Goal: Task Accomplishment & Management: Use online tool/utility

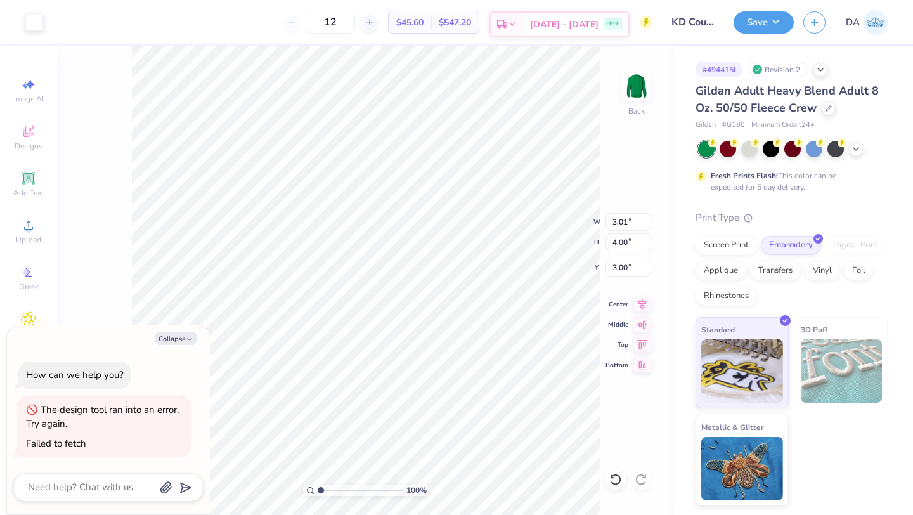
type textarea "x"
click at [627, 221] on input "3.01" at bounding box center [628, 222] width 46 height 18
type input "4.00"
type textarea "x"
type input "5.32"
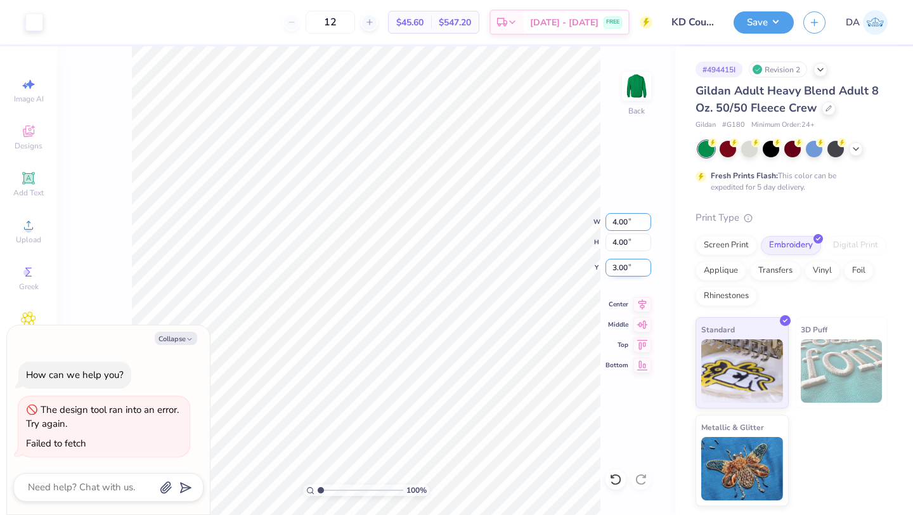
type input "2.34"
click at [616, 238] on input "5.32" at bounding box center [628, 242] width 46 height 18
type input "4"
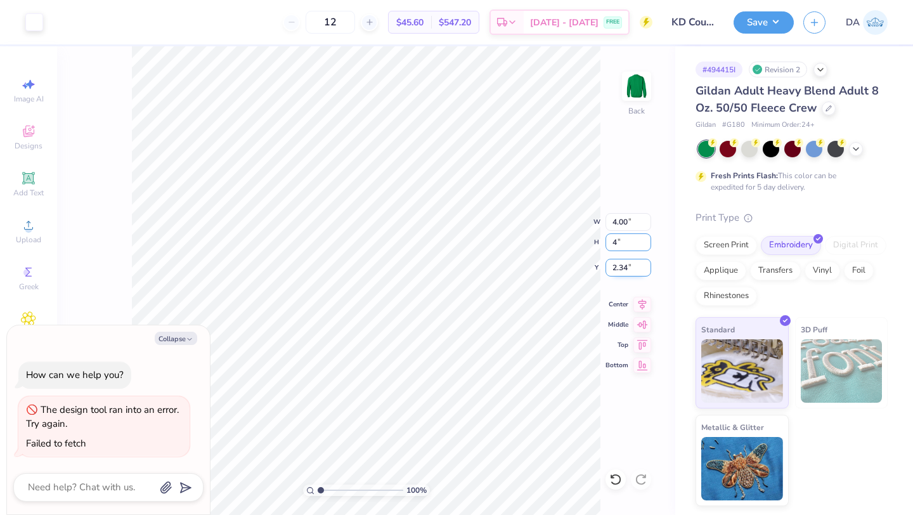
type textarea "x"
type input "3.01"
type input "4.00"
type input "3.00"
click at [183, 339] on button "Collapse" at bounding box center [176, 338] width 42 height 13
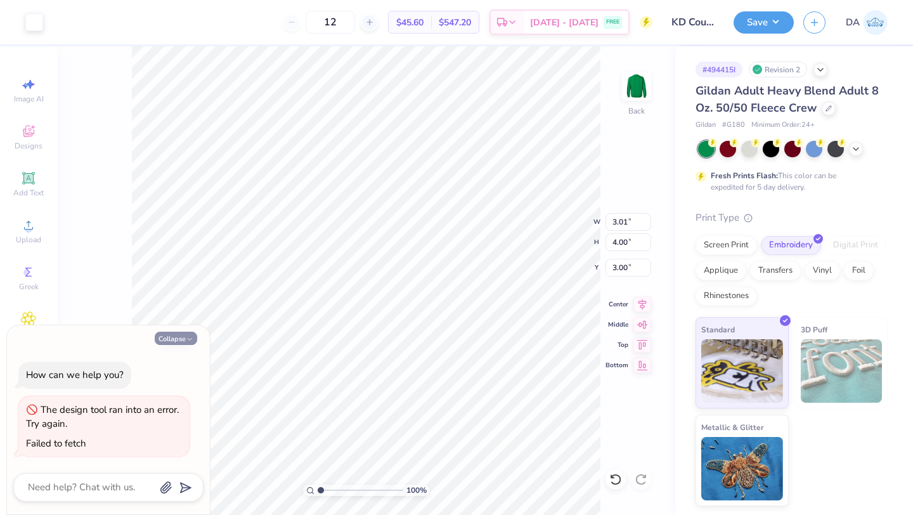
type textarea "x"
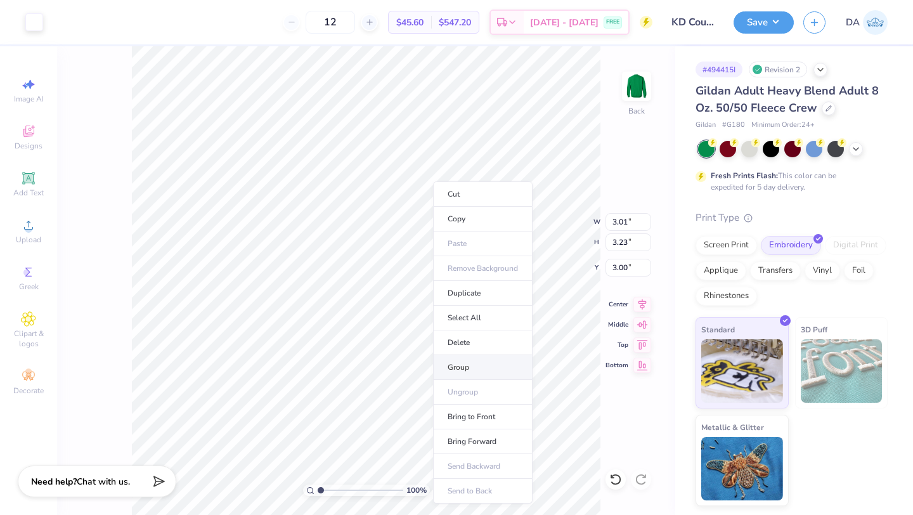
click at [477, 373] on li "Group" at bounding box center [483, 367] width 100 height 25
click at [624, 221] on input "3.01" at bounding box center [628, 222] width 46 height 18
type input "4.00"
type input "4.29"
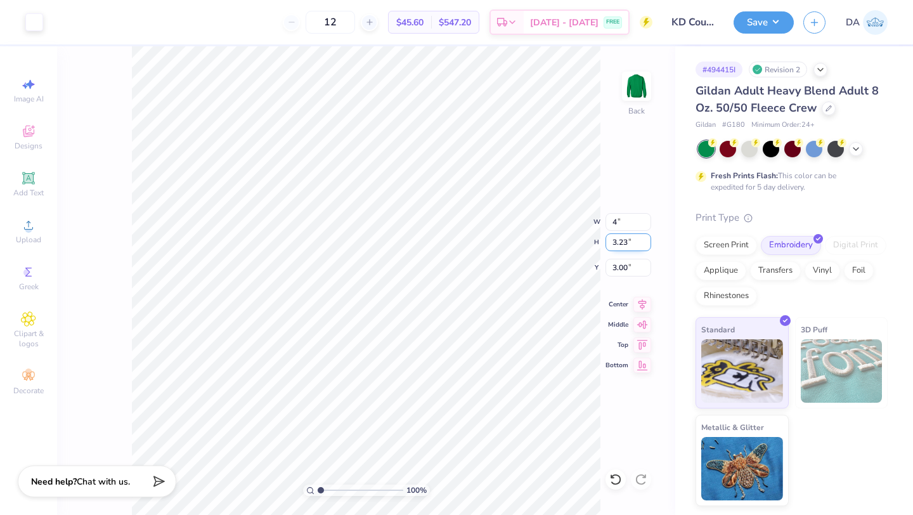
type input "2.47"
click at [622, 239] on input "4.29" at bounding box center [628, 242] width 46 height 18
type input "4.00"
type input "3.73"
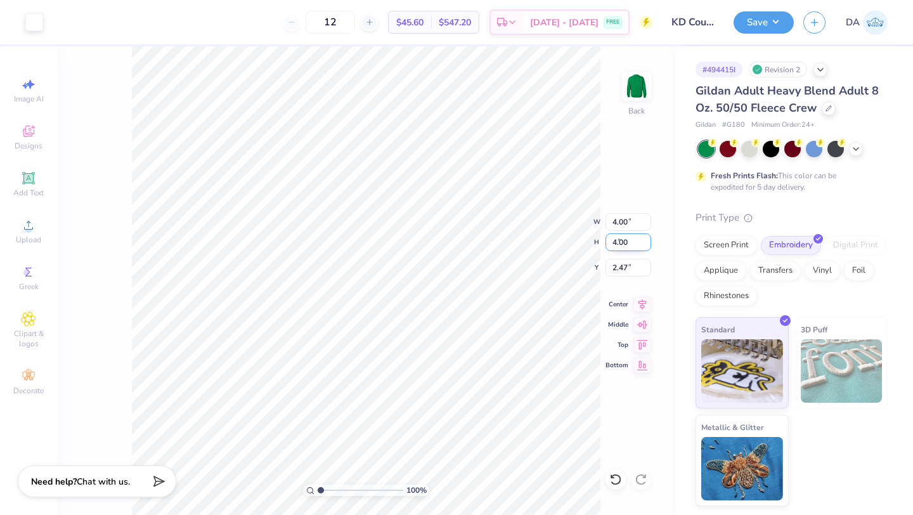
type input "2.61"
click at [608, 166] on div "100 % Back W 3.73 3.73 " H 4.00 4.00 " Y 2.61 2.61 " Center Middle Top Bottom" at bounding box center [366, 280] width 618 height 468
type input "1.67"
click at [472, 374] on li "Group" at bounding box center [470, 375] width 100 height 25
type input "3.81"
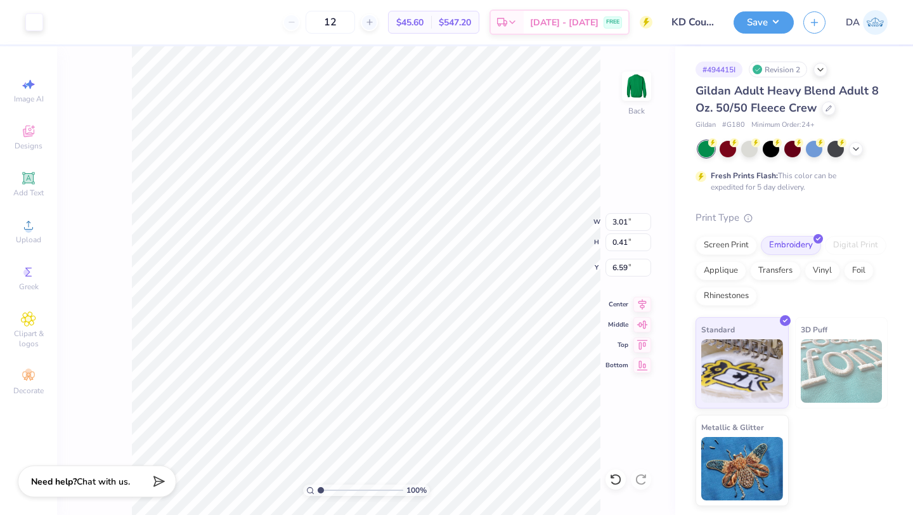
type input "0.53"
type input "3.00"
type input "2.16"
click at [467, 378] on li "Group" at bounding box center [475, 375] width 100 height 25
type input "3.73"
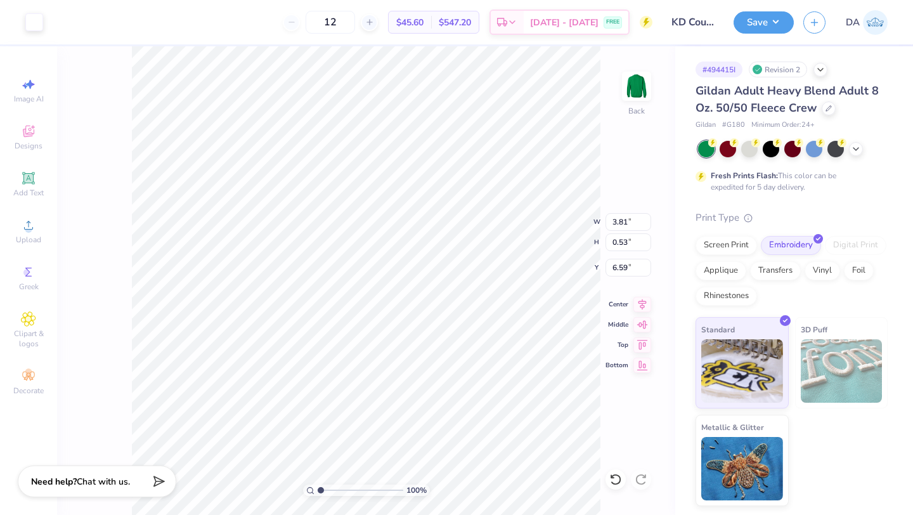
type input "4.00"
type input "2.16"
click at [480, 376] on li "Group" at bounding box center [480, 375] width 100 height 25
type input "3.62"
type input "4.41"
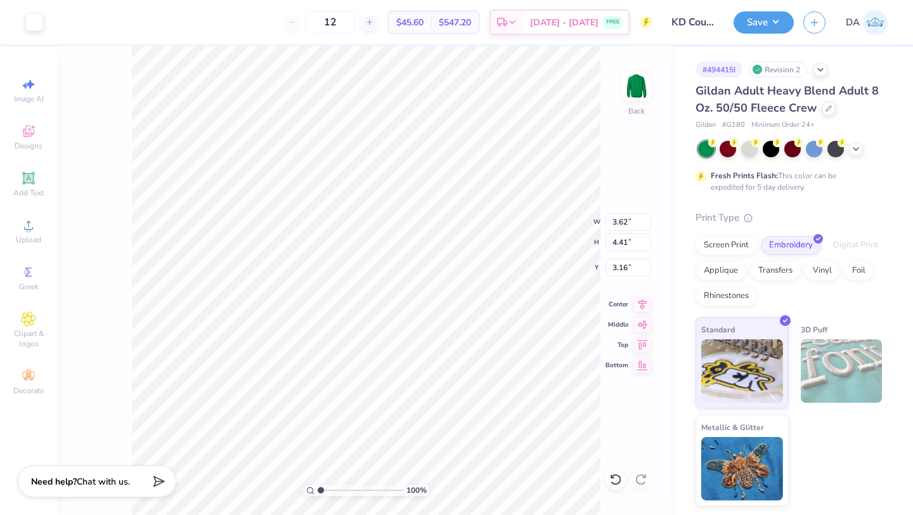
type input "3.81"
type input "4.66"
click at [622, 219] on input "3.73" at bounding box center [628, 222] width 46 height 18
type input "4.00"
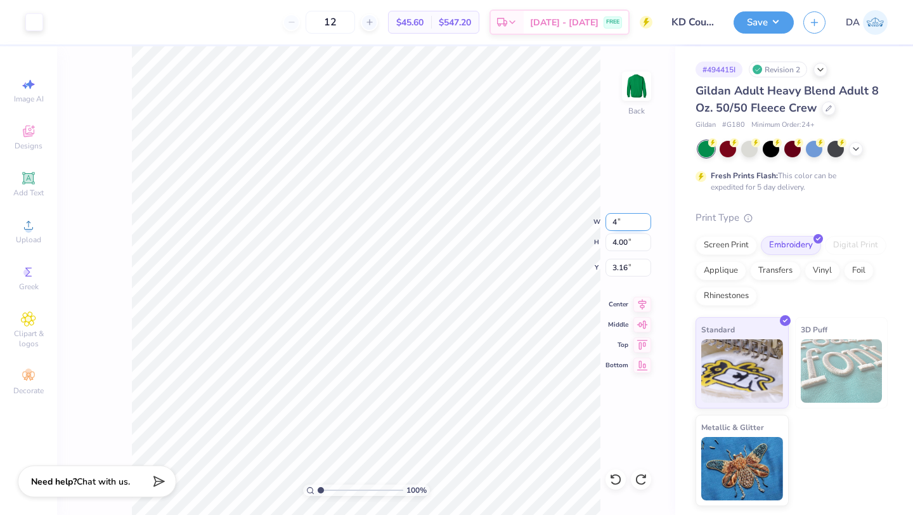
type input "4.29"
type input "3.01"
click at [645, 246] on input "4.28" at bounding box center [628, 242] width 46 height 18
click at [645, 246] on input "4.27" at bounding box center [628, 242] width 46 height 18
click at [645, 246] on input "4.26" at bounding box center [628, 242] width 46 height 18
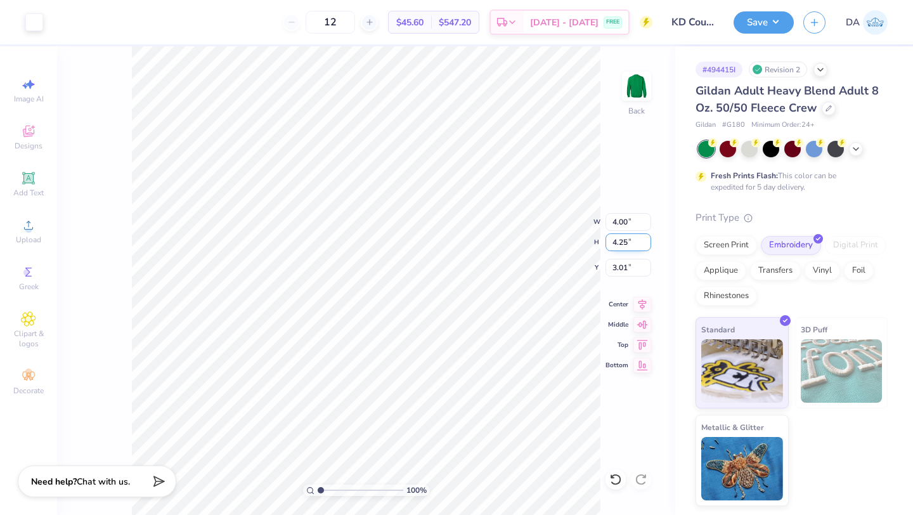
click at [645, 246] on input "4.25" at bounding box center [628, 242] width 46 height 18
click at [645, 246] on input "4.24" at bounding box center [628, 242] width 46 height 18
click at [645, 246] on input "4.23" at bounding box center [628, 242] width 46 height 18
click at [645, 246] on input "4.22" at bounding box center [628, 242] width 46 height 18
click at [645, 246] on input "4.21" at bounding box center [628, 242] width 46 height 18
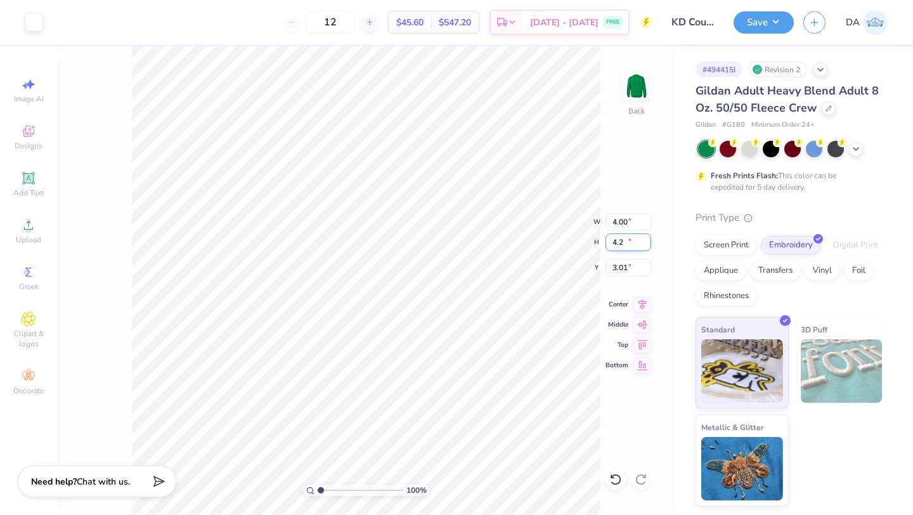
click at [645, 246] on input "4.2" at bounding box center [628, 242] width 46 height 18
type input "4.20"
type input "3.91"
type input "3.06"
click at [624, 222] on input "3.91" at bounding box center [628, 222] width 46 height 18
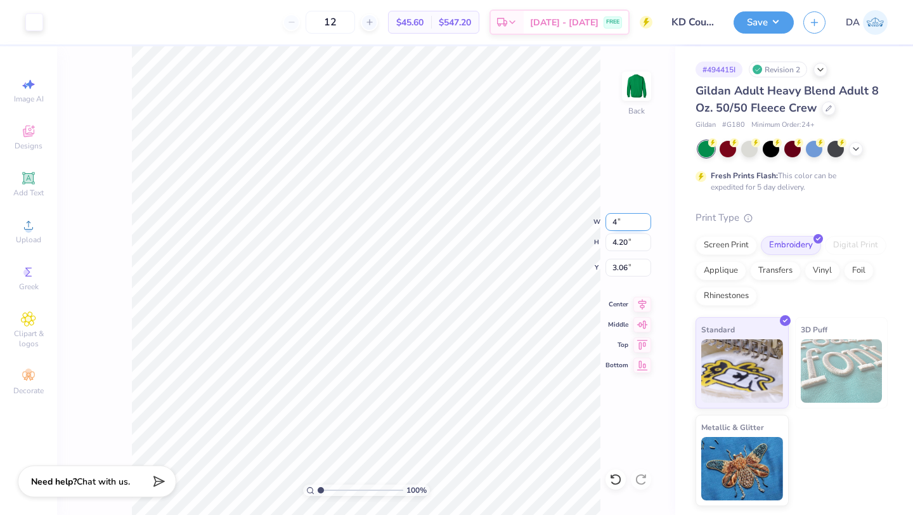
type input "4.00"
type input "4.29"
type input "3.01"
type input "3.00"
click at [618, 222] on input "4.00" at bounding box center [628, 222] width 46 height 18
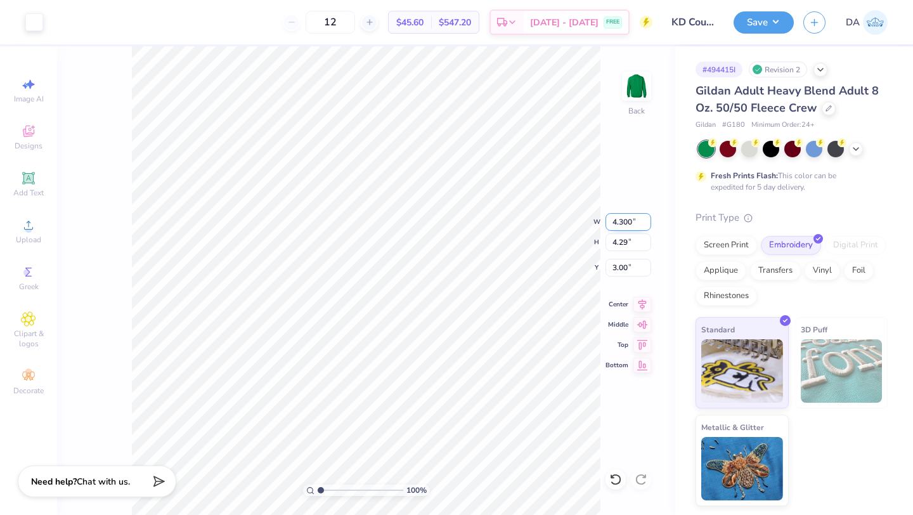
type input "4.30"
type input "4.61"
type input "2.84"
type input "3.00"
type input "3.22"
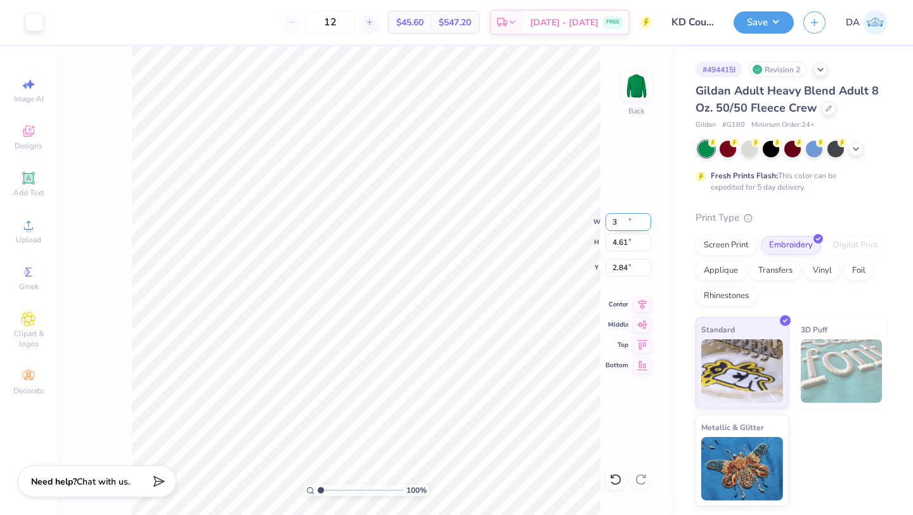
type input "3.54"
click at [619, 242] on input "3.22" at bounding box center [628, 242] width 46 height 18
type input "3"
type input "2.80"
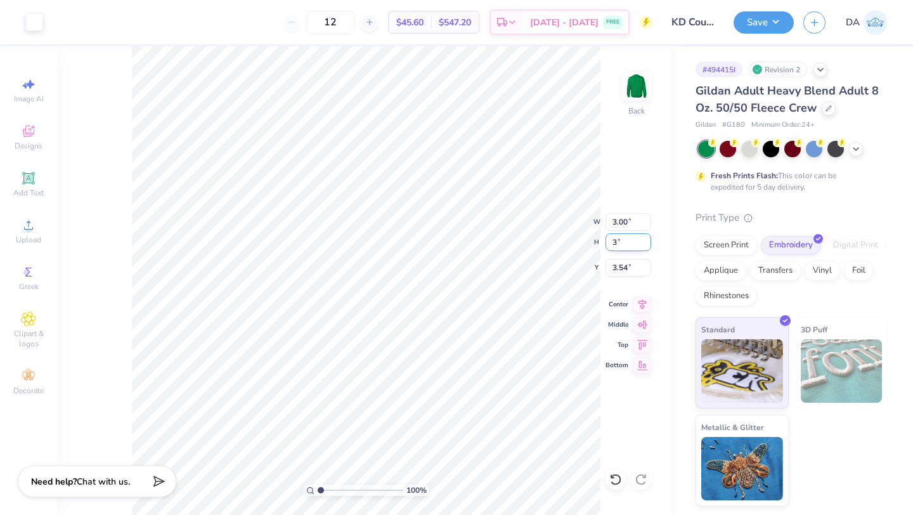
type input "3.00"
type input "3.65"
type input "7.47"
click at [619, 240] on input "0.53" at bounding box center [628, 242] width 46 height 18
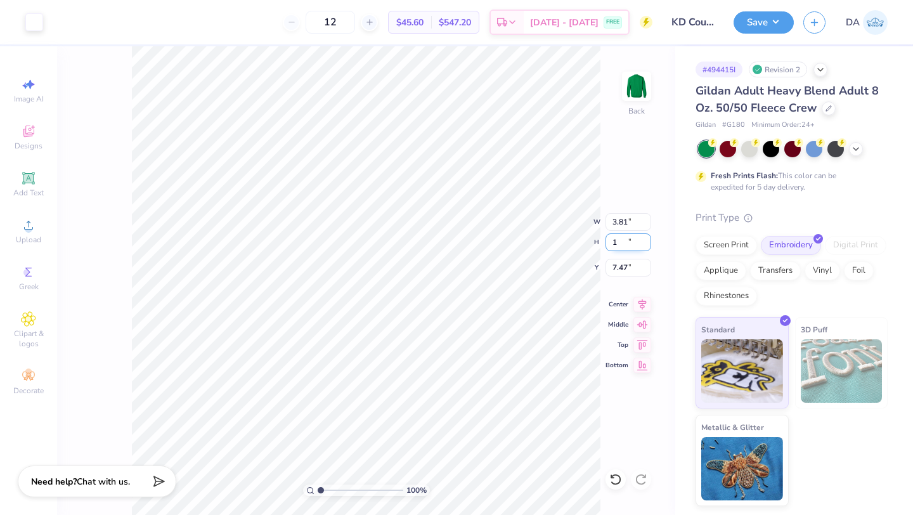
type input "1"
type input "7.26"
type input "1.00"
type input "7.24"
type input "6.94"
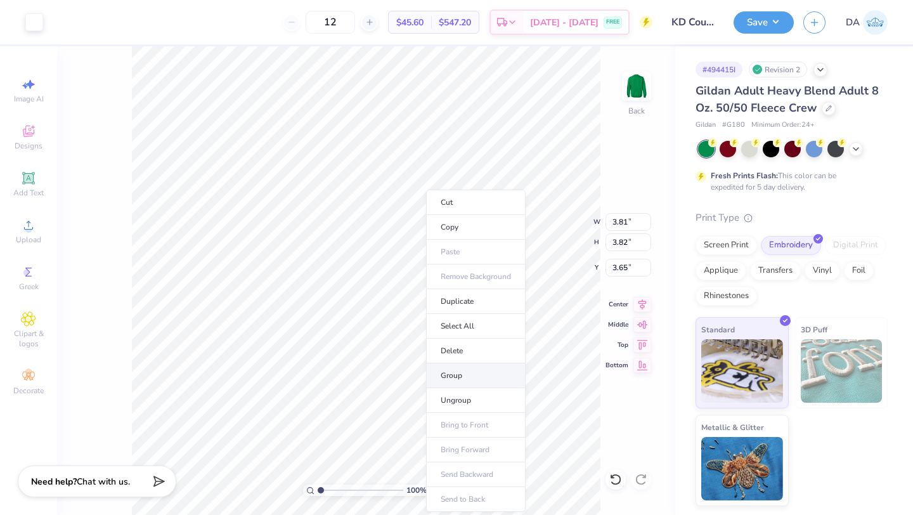
click at [502, 371] on li "Group" at bounding box center [476, 375] width 100 height 25
type input "3.00"
type input "4.04"
click at [619, 221] on input "4.04" at bounding box center [628, 222] width 46 height 18
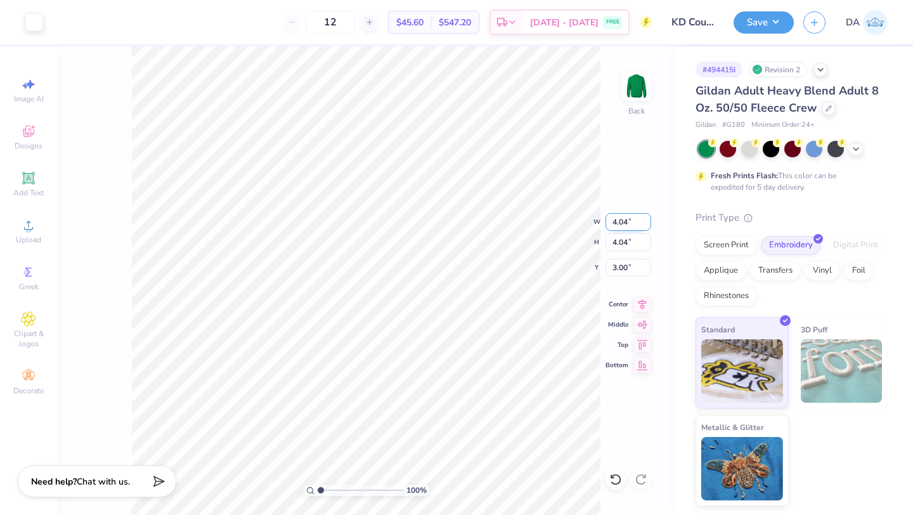
click at [619, 221] on input "4.04" at bounding box center [628, 222] width 46 height 18
type input "4.00"
type input "3.02"
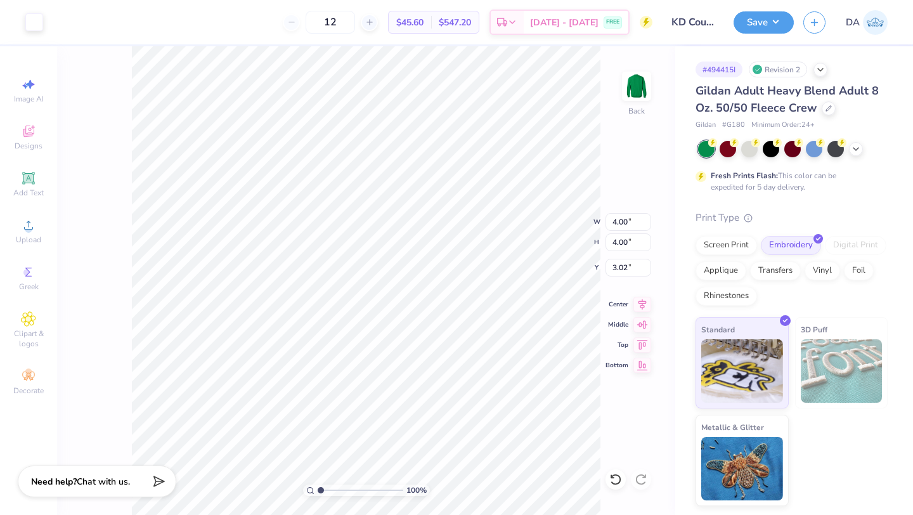
type input "3.29"
type input "3.30"
type input "3.02"
type input "4.04"
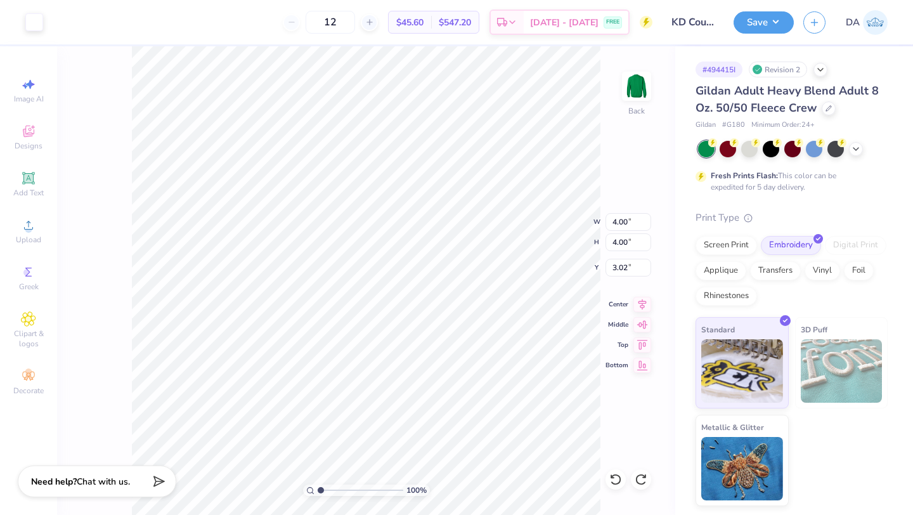
type input "3.00"
type input "3.81"
type input "3.82"
type input "3.65"
type input "3.02"
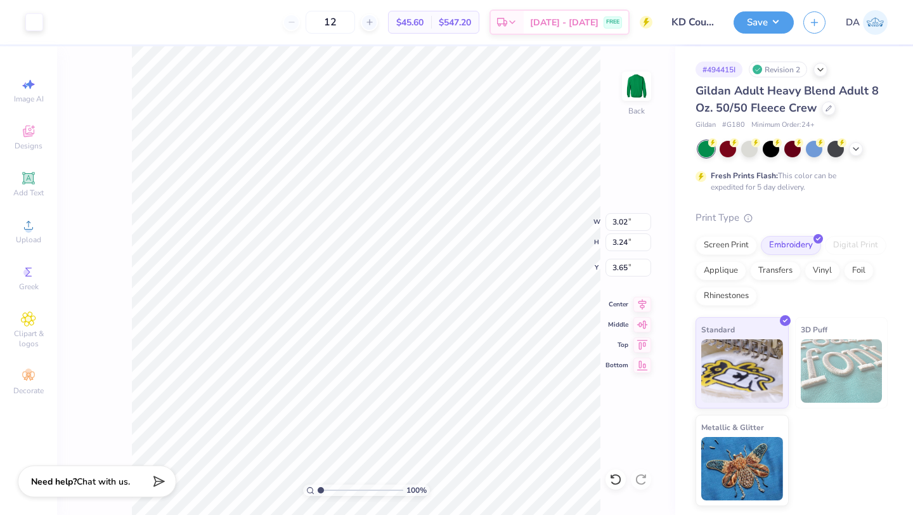
type input "3.24"
type input "3.00"
type input "3.56"
type input "3.82"
type input "7.08"
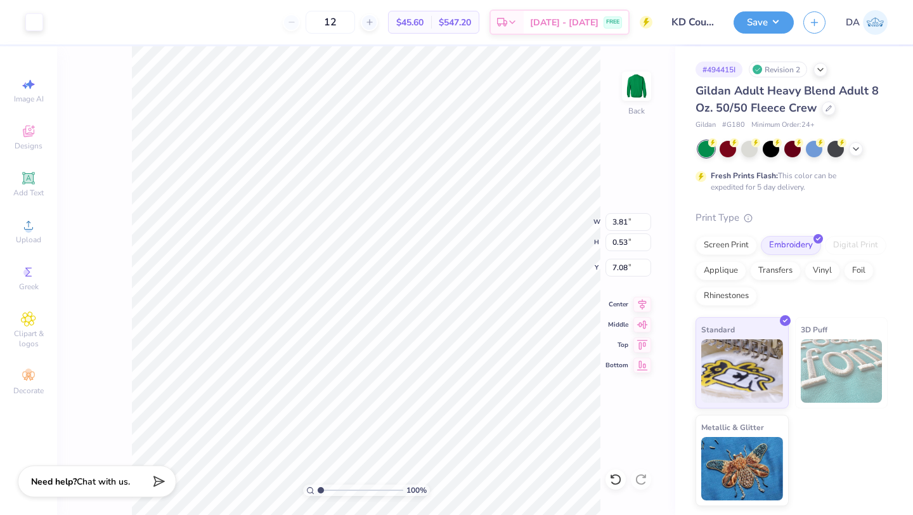
type input "3.56"
type input "3.82"
type input "3.00"
type input "3.32"
type input "3.56"
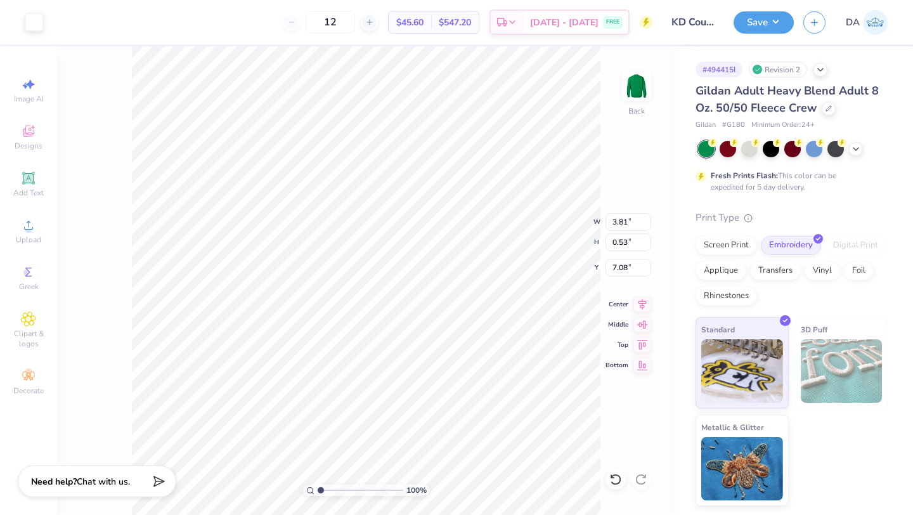
type input "6.80"
click at [623, 244] on input "4.32" at bounding box center [628, 242] width 46 height 18
type input "4"
type input "3.53"
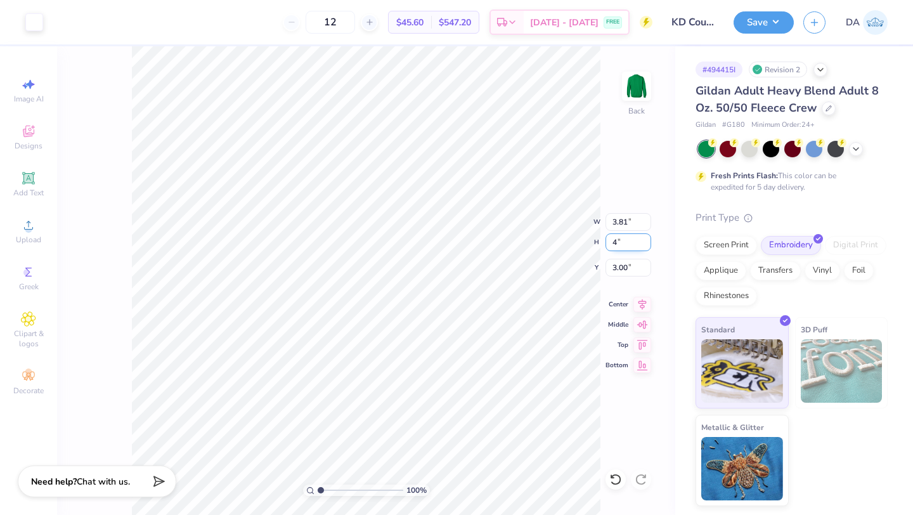
type input "4.00"
type input "3.16"
click at [756, 27] on button "Save" at bounding box center [763, 21] width 60 height 22
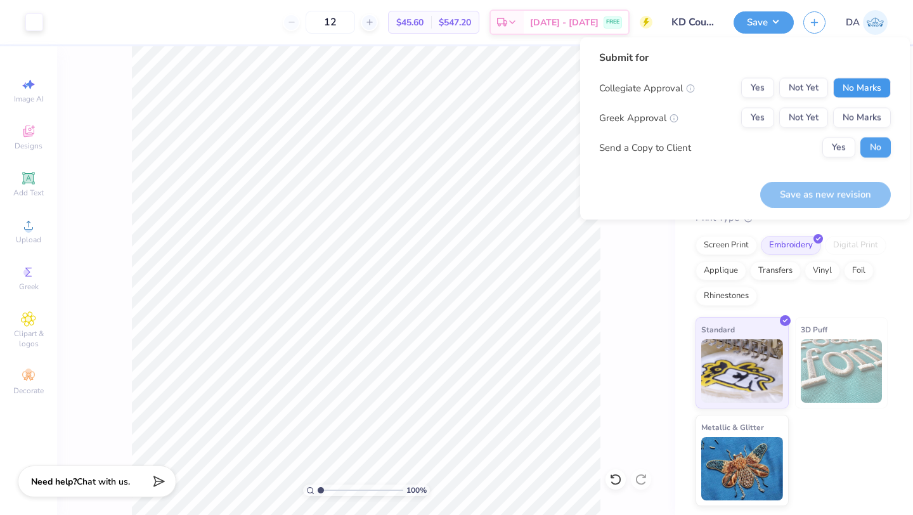
click at [882, 81] on button "No Marks" at bounding box center [862, 88] width 58 height 20
click at [759, 118] on button "Yes" at bounding box center [757, 118] width 33 height 20
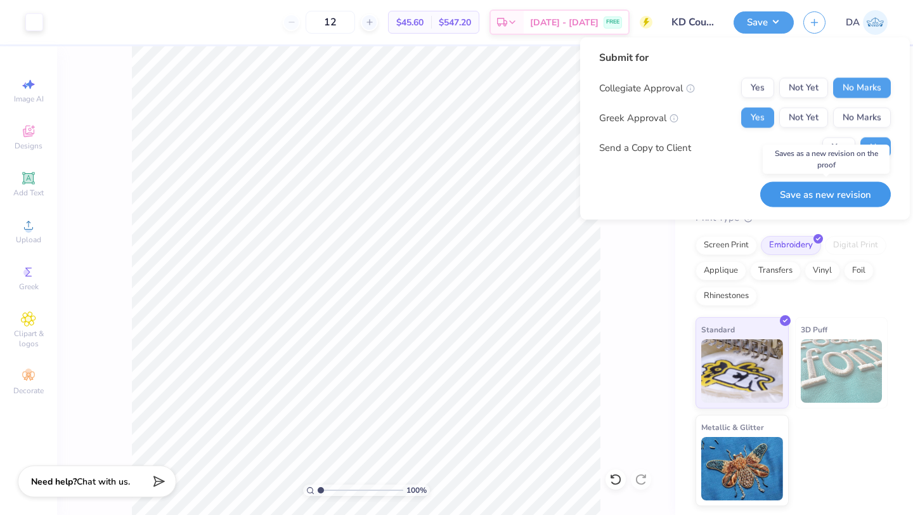
click at [855, 205] on button "Save as new revision" at bounding box center [825, 194] width 131 height 26
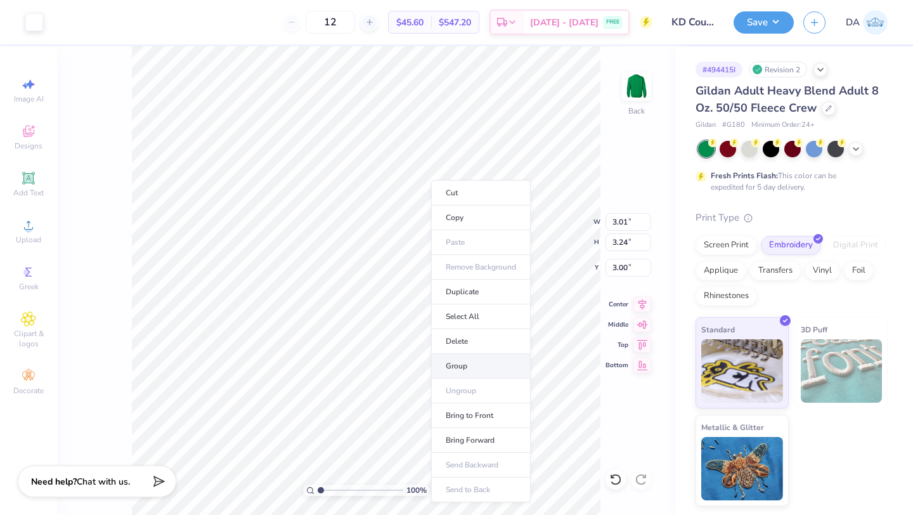
click at [477, 371] on li "Group" at bounding box center [481, 366] width 100 height 25
click at [646, 220] on input "3.02" at bounding box center [628, 222] width 46 height 18
click at [646, 220] on input "3.03" at bounding box center [628, 222] width 46 height 18
click at [646, 220] on input "3.04" at bounding box center [628, 222] width 46 height 18
click at [646, 220] on input "3.05" at bounding box center [628, 222] width 46 height 18
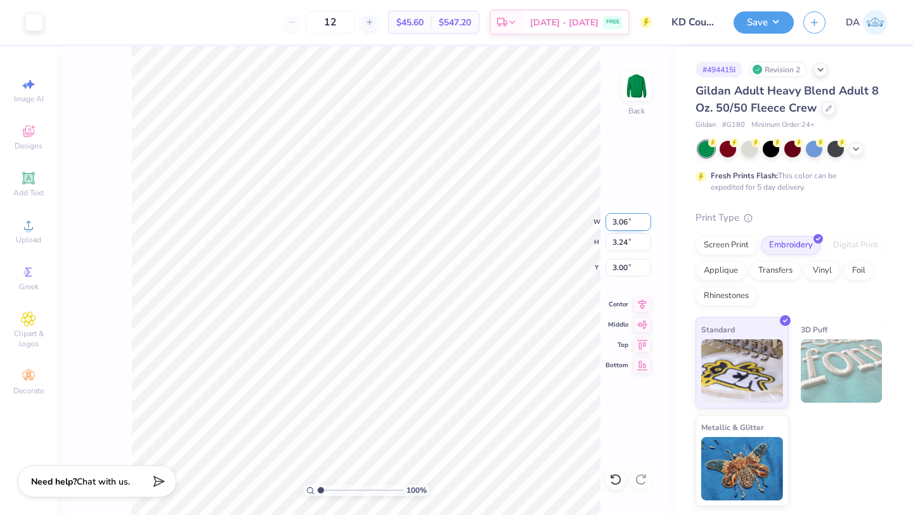
click at [646, 220] on input "3.06" at bounding box center [628, 222] width 46 height 18
click at [646, 220] on input "3.07" at bounding box center [628, 222] width 46 height 18
click at [646, 220] on input "3.08" at bounding box center [628, 222] width 46 height 18
click at [646, 220] on input "3.09" at bounding box center [628, 222] width 46 height 18
click at [646, 220] on input "3.1" at bounding box center [628, 222] width 46 height 18
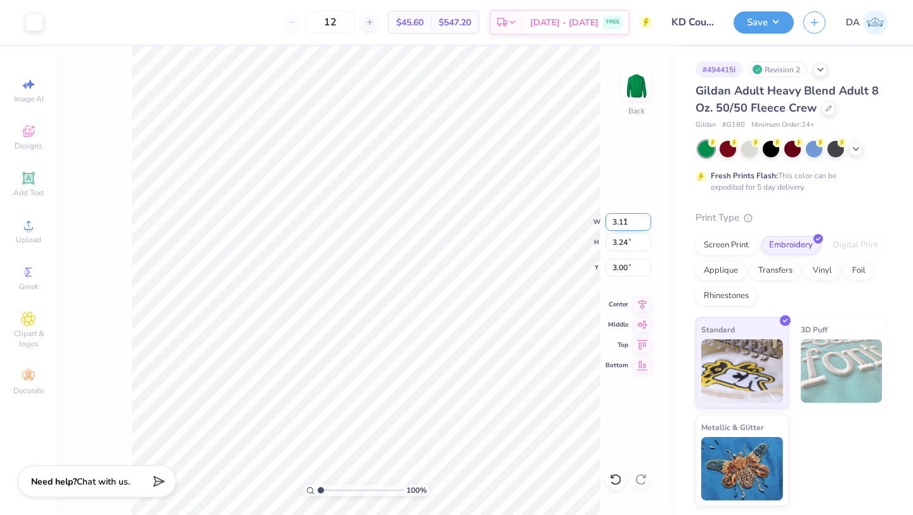
click at [646, 220] on input "3.11" at bounding box center [628, 222] width 46 height 18
click at [646, 220] on input "3.12" at bounding box center [628, 222] width 46 height 18
click at [646, 220] on input "3.13" at bounding box center [628, 222] width 46 height 18
click at [646, 220] on input "3.14" at bounding box center [628, 222] width 46 height 18
click at [646, 220] on input "3.15" at bounding box center [628, 222] width 46 height 18
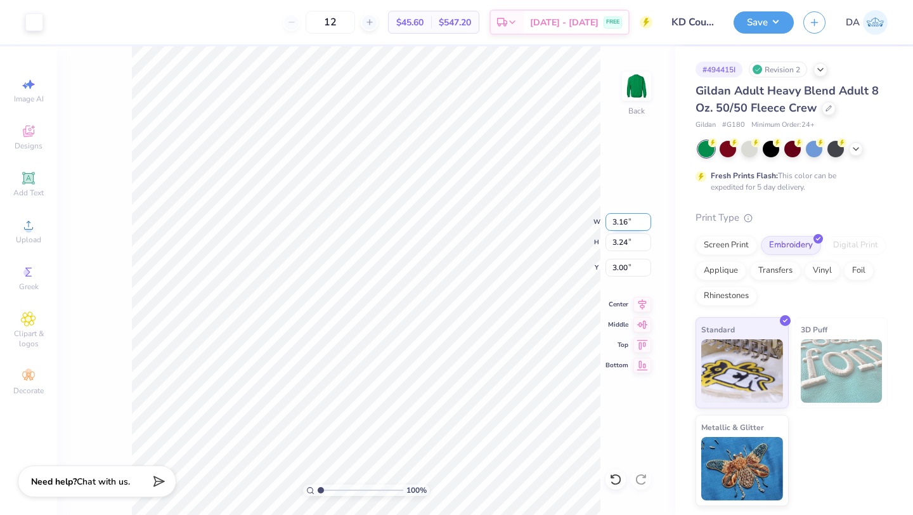
click at [646, 220] on input "3.16" at bounding box center [628, 222] width 46 height 18
click at [646, 220] on input "3.17" at bounding box center [628, 222] width 46 height 18
click at [646, 220] on input "3.18" at bounding box center [628, 222] width 46 height 18
click at [646, 220] on input "3.19" at bounding box center [628, 222] width 46 height 18
click at [646, 220] on input "3.2" at bounding box center [628, 222] width 46 height 18
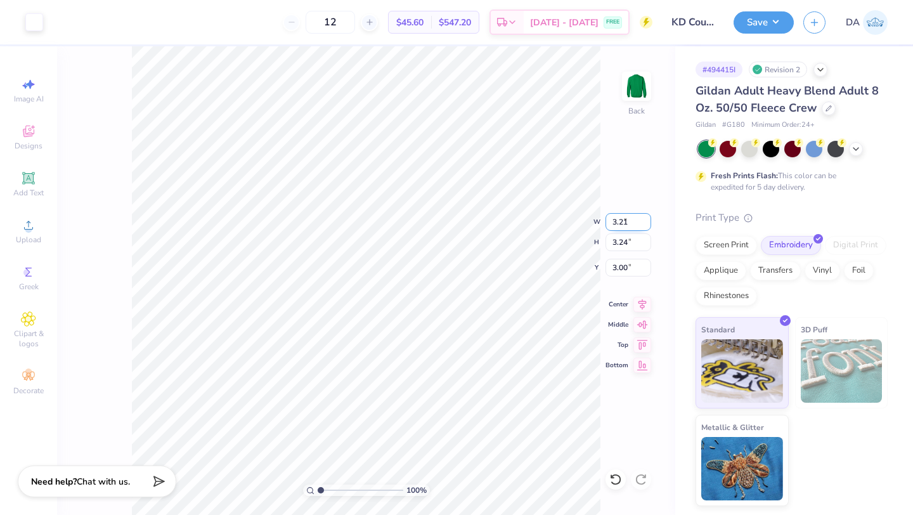
click at [646, 220] on input "3.21" at bounding box center [628, 222] width 46 height 18
click at [646, 220] on input "3.22" at bounding box center [628, 222] width 46 height 18
click at [646, 220] on input "3.23" at bounding box center [628, 222] width 46 height 18
click at [646, 220] on input "3.24" at bounding box center [628, 222] width 46 height 18
click at [646, 220] on input "3.25" at bounding box center [628, 222] width 46 height 18
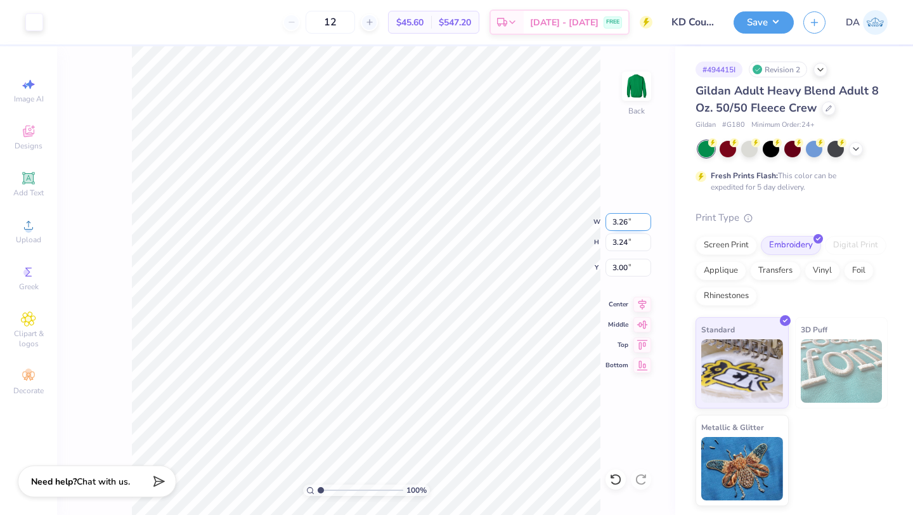
click at [646, 220] on input "3.26" at bounding box center [628, 222] width 46 height 18
click at [646, 220] on input "3.27" at bounding box center [628, 222] width 46 height 18
click at [646, 220] on input "3.28" at bounding box center [628, 222] width 46 height 18
click at [646, 220] on input "3.29" at bounding box center [628, 222] width 46 height 18
click at [646, 220] on input "3.3" at bounding box center [628, 222] width 46 height 18
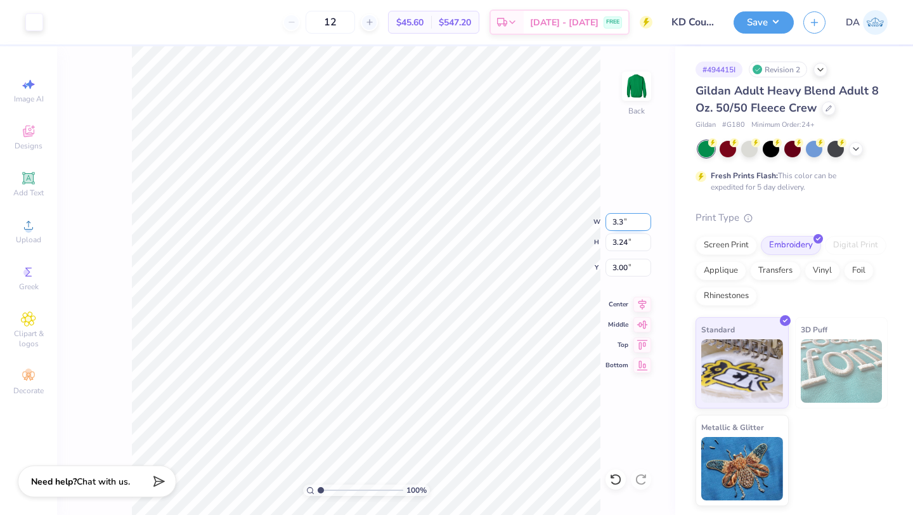
type input "3.30"
type input "3.55"
type input "2.84"
click at [619, 222] on input "3.30" at bounding box center [628, 222] width 46 height 18
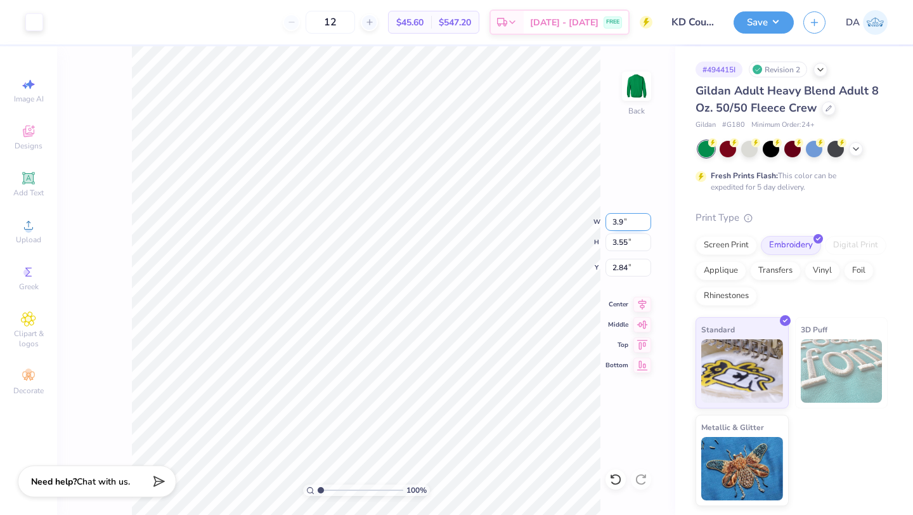
type input "3.90"
type input "4.20"
type input "2.52"
type input "3.70"
type input "3.98"
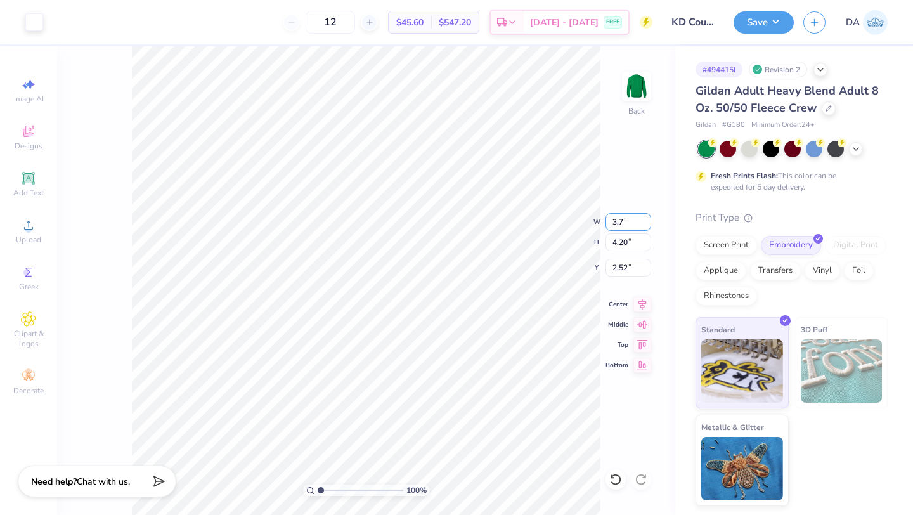
type input "2.63"
type input "3.80"
type input "4.09"
type input "2.57"
type input "3.75"
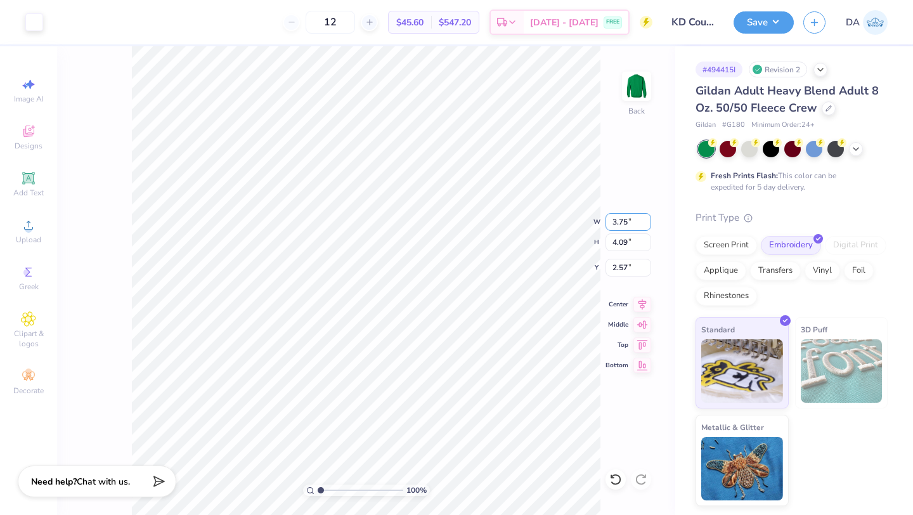
type input "4.04"
type input "2.60"
type input "3.73"
type input "4.01"
type input "2.61"
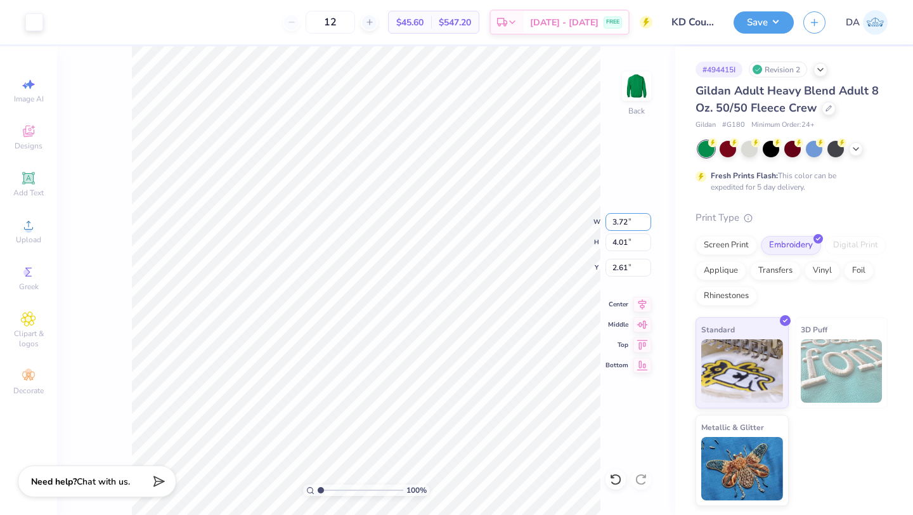
type input "3.72"
type input "4.00"
type input "2.62"
type input "2.59"
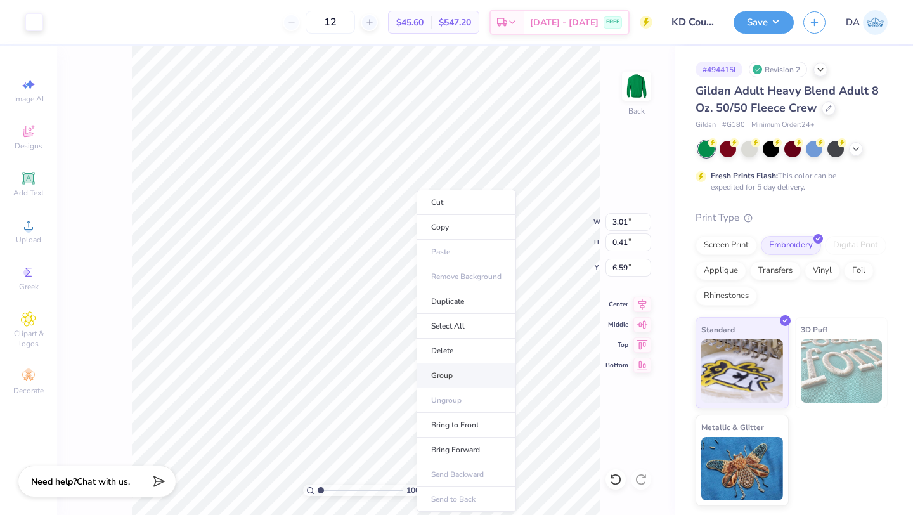
click at [464, 371] on li "Group" at bounding box center [466, 375] width 100 height 25
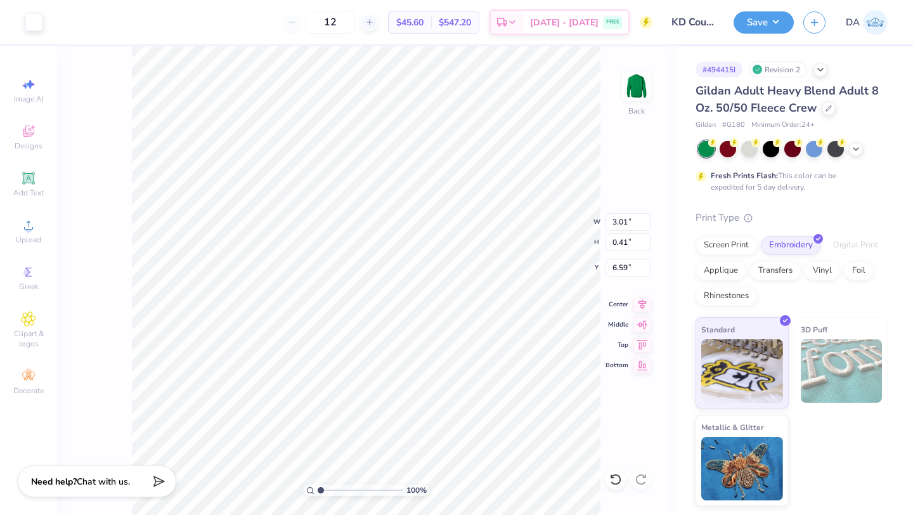
type input "3.72"
type input "4.00"
type input "2.88"
type input "3.72"
type input "4.00"
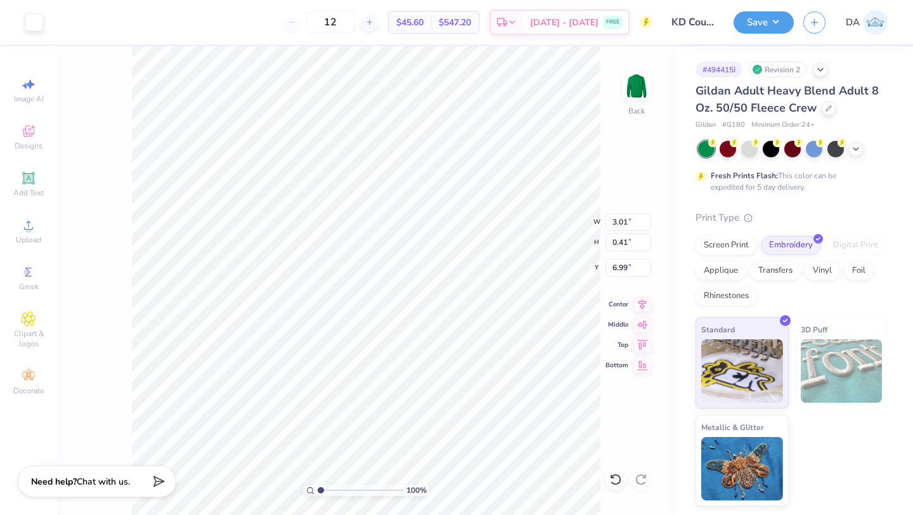
type input "2.88"
click at [626, 220] on input "3.01" at bounding box center [628, 222] width 46 height 18
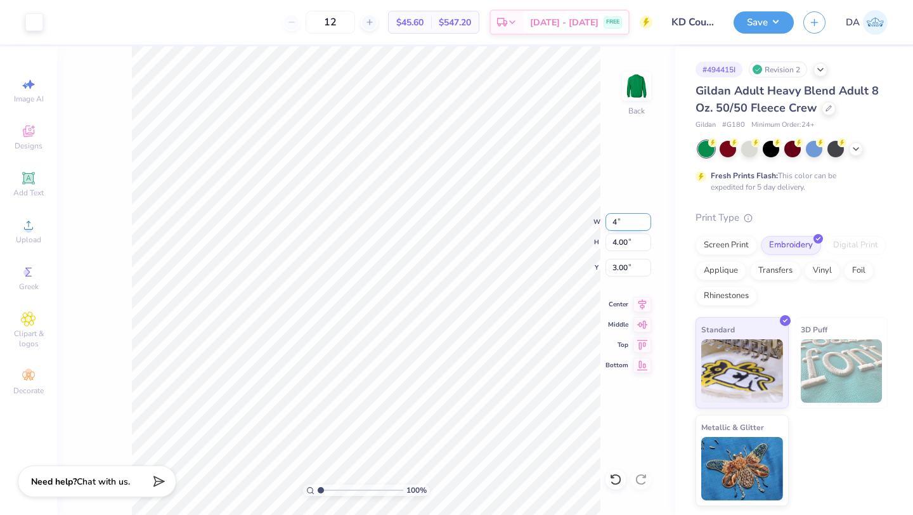
type input "4.00"
type input "5.32"
type input "2.34"
click at [644, 246] on input "5.31" at bounding box center [628, 242] width 46 height 18
click at [644, 246] on input "5.3" at bounding box center [628, 242] width 46 height 18
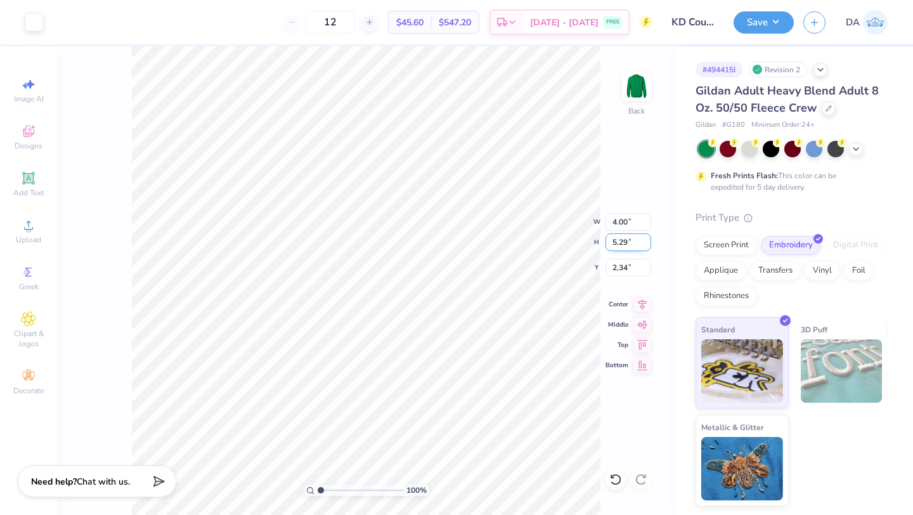
click at [644, 246] on input "5.29" at bounding box center [628, 242] width 46 height 18
click at [644, 246] on input "5.28" at bounding box center [628, 242] width 46 height 18
click at [644, 246] on input "5.27" at bounding box center [628, 242] width 46 height 18
click at [644, 246] on input "5.26" at bounding box center [628, 242] width 46 height 18
click at [644, 246] on input "5.25" at bounding box center [628, 242] width 46 height 18
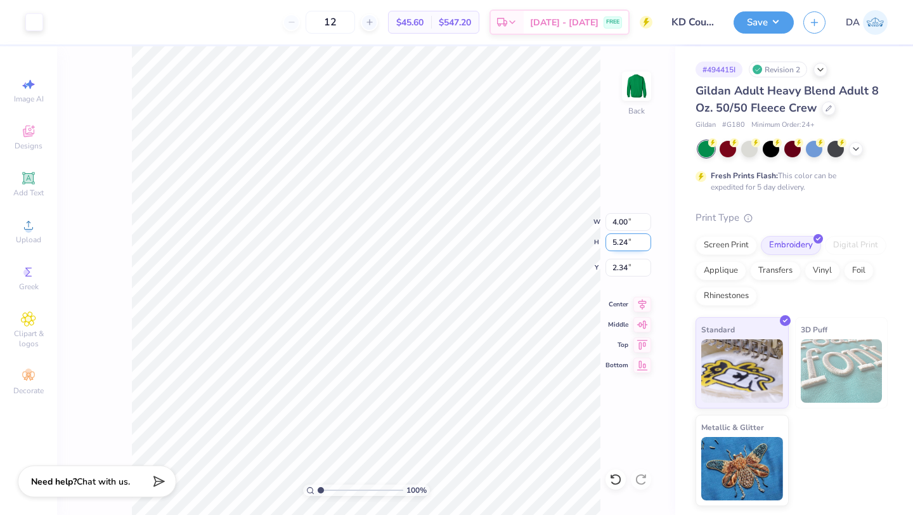
click at [644, 246] on input "5.24" at bounding box center [628, 242] width 46 height 18
click at [644, 246] on input "5.23" at bounding box center [628, 242] width 46 height 18
click at [644, 246] on input "5.22" at bounding box center [628, 242] width 46 height 18
click at [644, 246] on input "5.21" at bounding box center [628, 242] width 46 height 18
click at [644, 246] on input "5.2" at bounding box center [628, 242] width 46 height 18
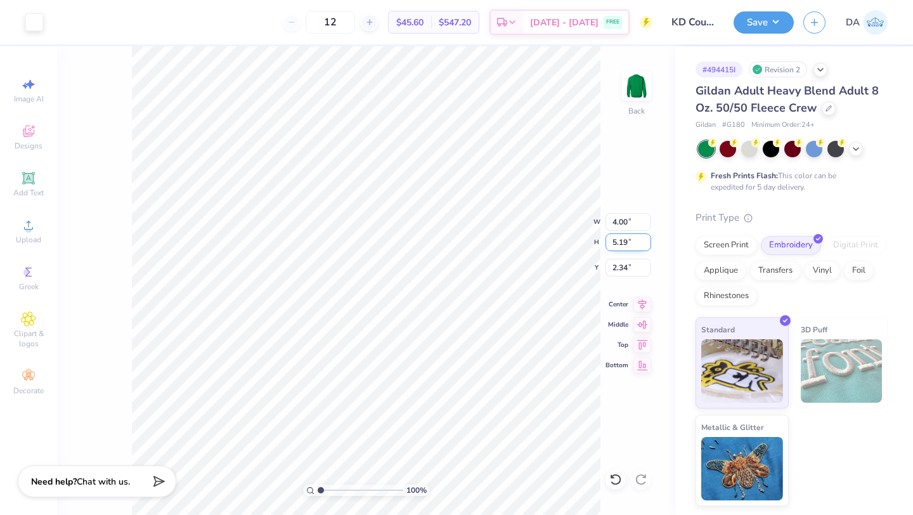
click at [644, 246] on input "5.19" at bounding box center [628, 242] width 46 height 18
click at [644, 246] on input "5.18" at bounding box center [628, 242] width 46 height 18
click at [644, 246] on input "5.17" at bounding box center [628, 242] width 46 height 18
click at [644, 246] on input "5.16" at bounding box center [628, 242] width 46 height 18
click at [644, 246] on input "5.15" at bounding box center [628, 242] width 46 height 18
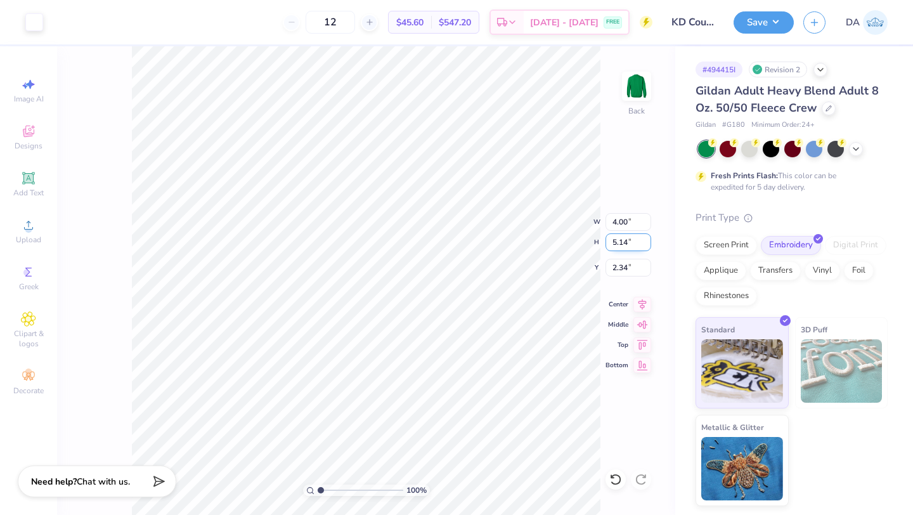
click at [644, 246] on input "5.14" at bounding box center [628, 242] width 46 height 18
click at [644, 246] on input "4.95" at bounding box center [628, 242] width 46 height 18
click at [644, 246] on input "4.94" at bounding box center [628, 242] width 46 height 18
click at [644, 246] on input "4.93" at bounding box center [628, 242] width 46 height 18
click at [644, 246] on input "4.92" at bounding box center [628, 242] width 46 height 18
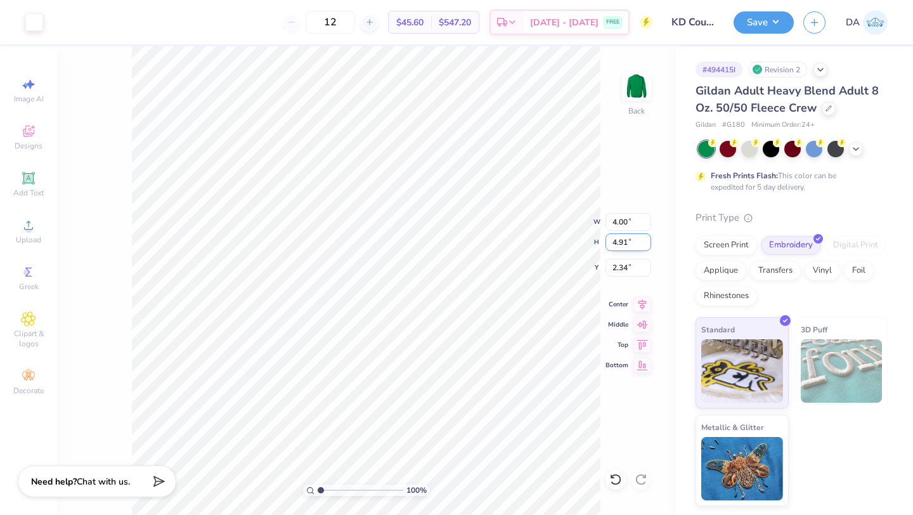
click at [644, 246] on input "4.91" at bounding box center [628, 242] width 46 height 18
click at [644, 246] on input "4.9" at bounding box center [628, 242] width 46 height 18
click at [644, 246] on input "4.89" at bounding box center [628, 242] width 46 height 18
click at [644, 246] on input "4.88" at bounding box center [628, 242] width 46 height 18
click at [644, 246] on input "4.87" at bounding box center [628, 242] width 46 height 18
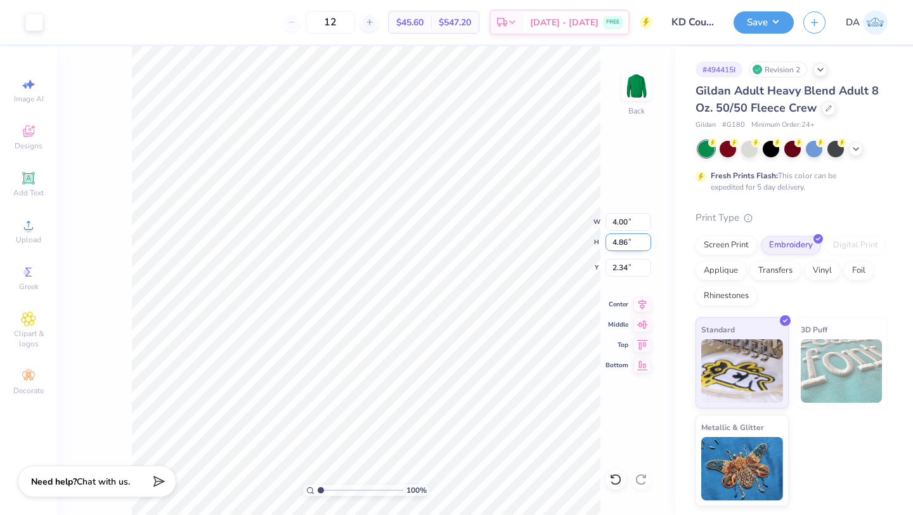
click at [644, 246] on input "4.86" at bounding box center [628, 242] width 46 height 18
click at [644, 246] on input "4.85" at bounding box center [628, 242] width 46 height 18
click at [644, 246] on input "4.84" at bounding box center [628, 242] width 46 height 18
click at [644, 246] on input "4.83" at bounding box center [628, 242] width 46 height 18
click at [644, 246] on input "4.82" at bounding box center [628, 242] width 46 height 18
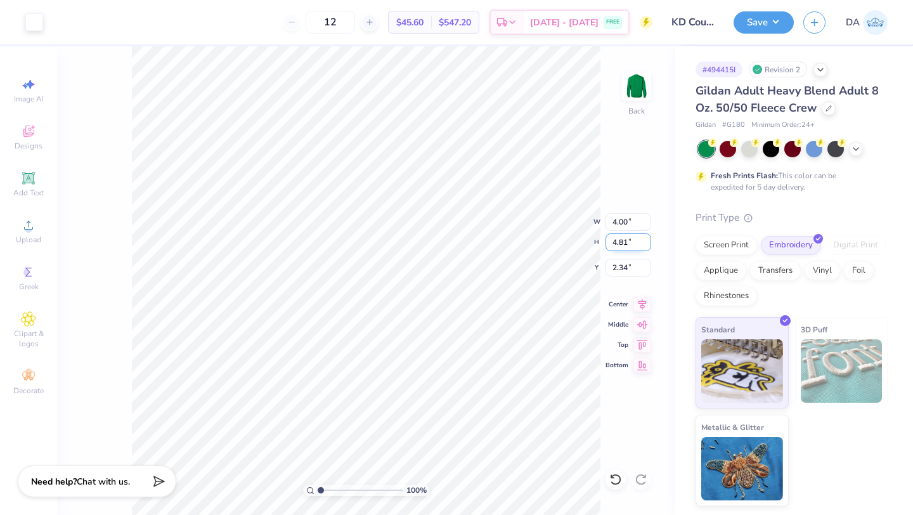
click at [644, 246] on input "4.81" at bounding box center [628, 242] width 46 height 18
click at [644, 246] on input "4.8" at bounding box center [628, 242] width 46 height 18
click at [644, 246] on input "4.79" at bounding box center [628, 242] width 46 height 18
click at [644, 246] on input "4.78" at bounding box center [628, 242] width 46 height 18
click at [644, 246] on input "4.77" at bounding box center [628, 242] width 46 height 18
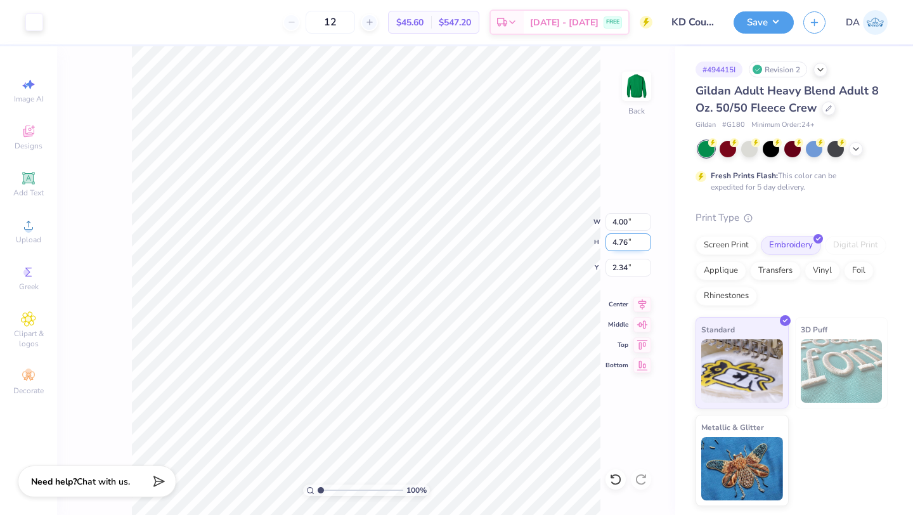
click at [644, 246] on input "4.76" at bounding box center [628, 242] width 46 height 18
click at [644, 246] on input "4.75" at bounding box center [628, 242] width 46 height 18
click at [644, 246] on input "4.74" at bounding box center [628, 242] width 46 height 18
click at [644, 246] on input "4.73" at bounding box center [628, 242] width 46 height 18
click at [644, 246] on input "4.72" at bounding box center [628, 242] width 46 height 18
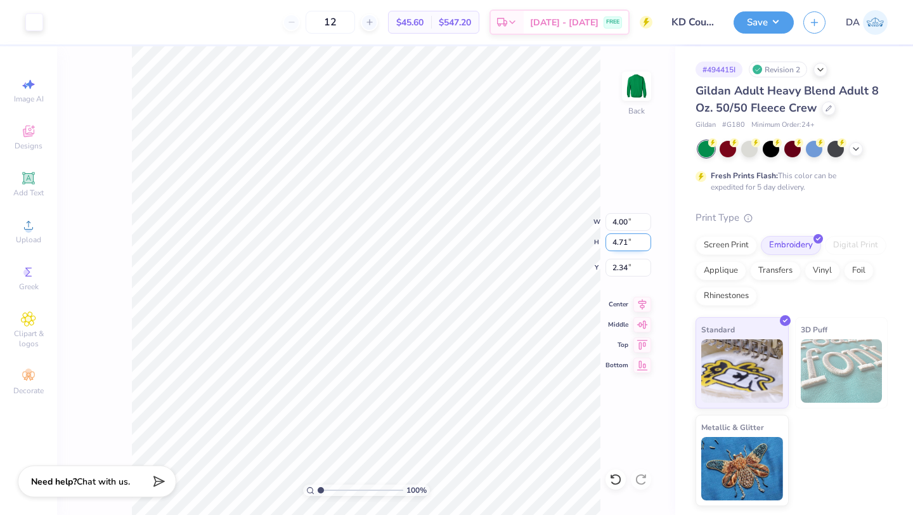
click at [644, 246] on input "4.71" at bounding box center [628, 242] width 46 height 18
click at [644, 246] on input "4.7" at bounding box center [628, 242] width 46 height 18
click at [644, 246] on input "4.69" at bounding box center [628, 242] width 46 height 18
click at [644, 246] on input "4.68" at bounding box center [628, 242] width 46 height 18
click at [644, 246] on input "4.67" at bounding box center [628, 242] width 46 height 18
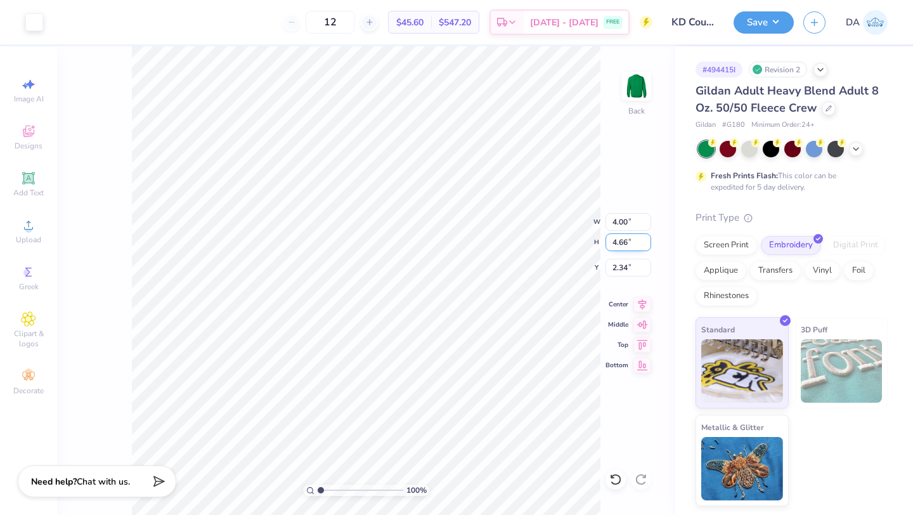
click at [644, 246] on input "4.66" at bounding box center [628, 242] width 46 height 18
click at [644, 246] on input "4.65" at bounding box center [628, 242] width 46 height 18
click at [644, 246] on input "4.64" at bounding box center [628, 242] width 46 height 18
click at [644, 246] on input "4.63" at bounding box center [628, 242] width 46 height 18
click at [644, 246] on input "4.62" at bounding box center [628, 242] width 46 height 18
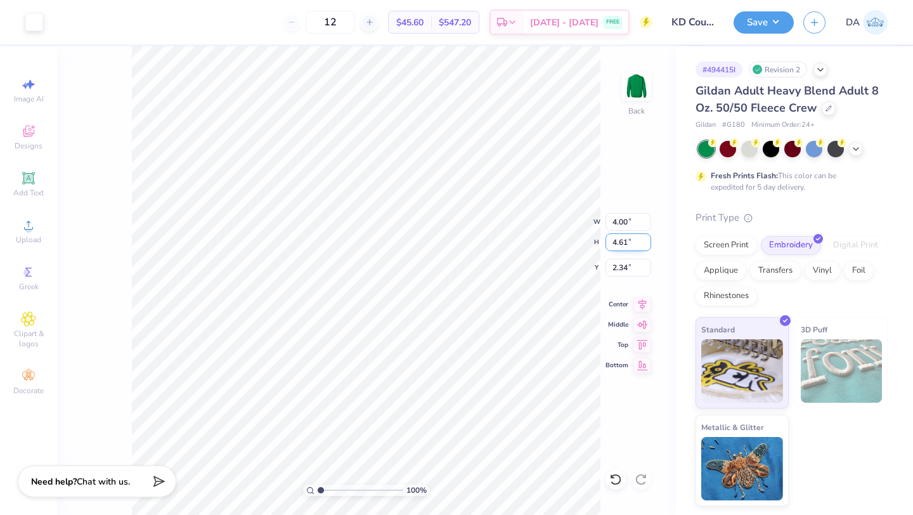
click at [644, 246] on input "4.61" at bounding box center [628, 242] width 46 height 18
click at [644, 246] on input "4.6" at bounding box center [628, 242] width 46 height 18
click at [644, 246] on input "4.59" at bounding box center [628, 242] width 46 height 18
click at [644, 246] on input "4.58" at bounding box center [628, 242] width 46 height 18
click at [644, 246] on input "4.57" at bounding box center [628, 242] width 46 height 18
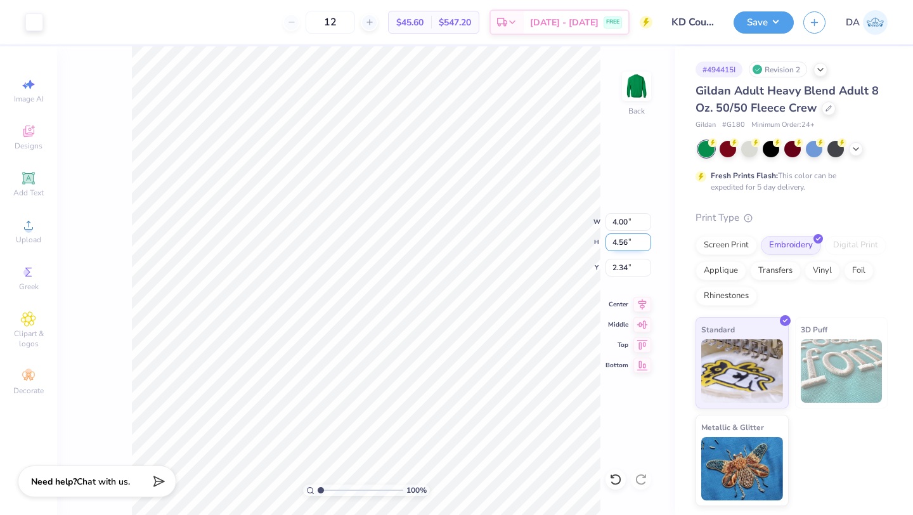
click at [644, 246] on input "4.56" at bounding box center [628, 242] width 46 height 18
click at [644, 246] on input "4.46" at bounding box center [628, 242] width 46 height 18
click at [616, 240] on input "4.46" at bounding box center [628, 242] width 46 height 18
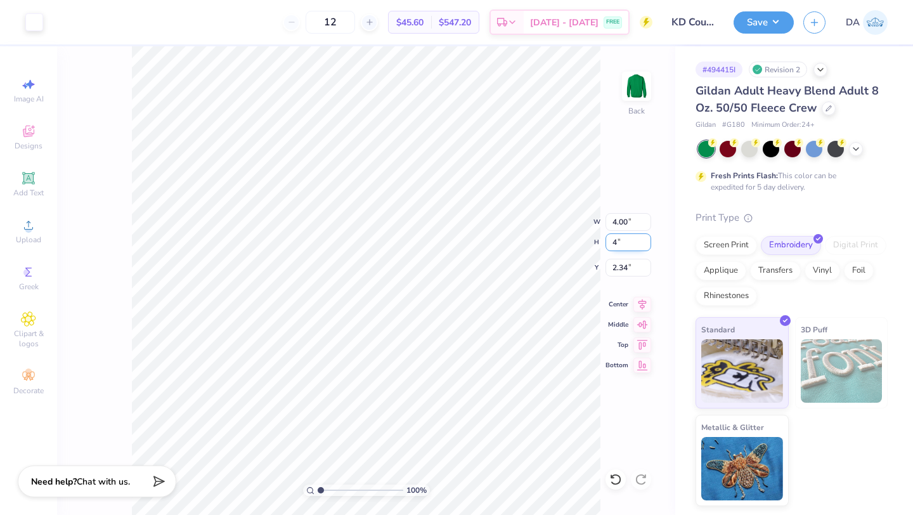
type input "4"
type input "3.01"
type input "4.00"
type input "3.00"
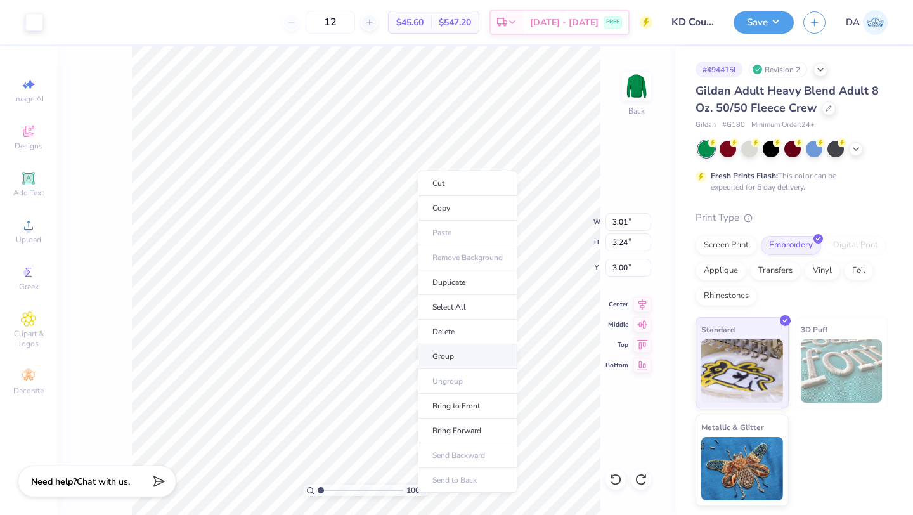
click at [461, 351] on li "Group" at bounding box center [468, 356] width 100 height 25
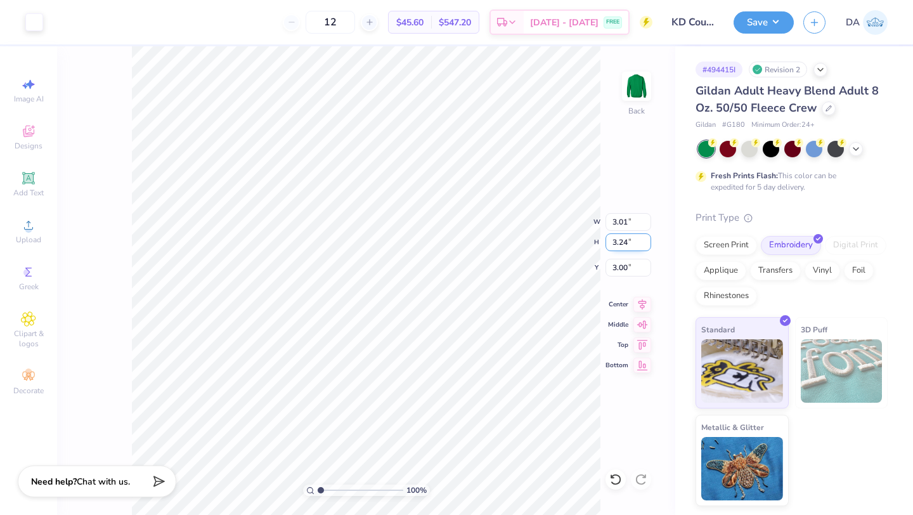
click at [625, 241] on input "3.24" at bounding box center [628, 242] width 46 height 18
type input "4"
type input "3.72"
type input "4.00"
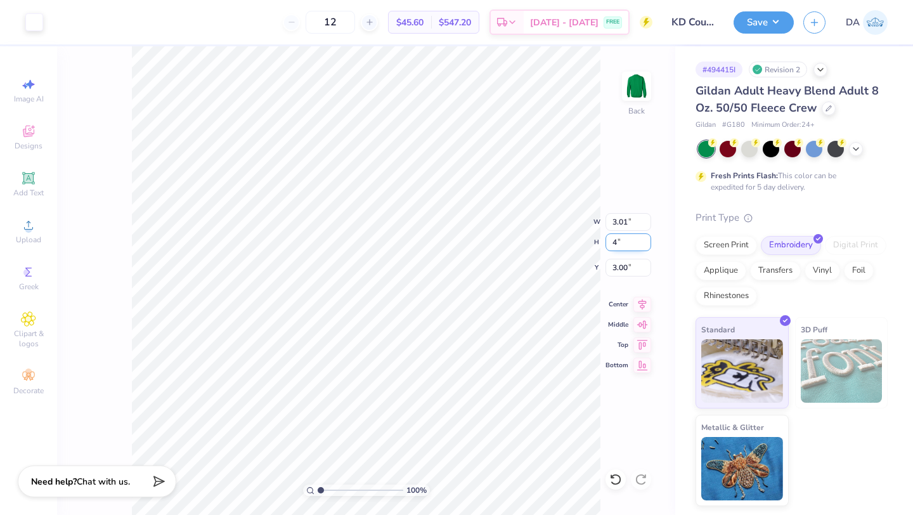
type input "2.62"
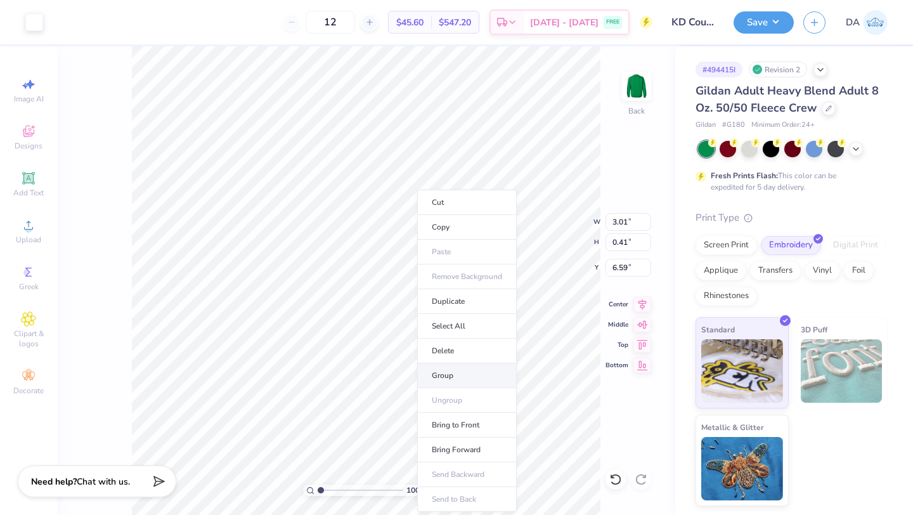
click at [482, 375] on li "Group" at bounding box center [467, 375] width 100 height 25
type input "1.93"
type input "3.01"
type input "0.41"
type input "10.67"
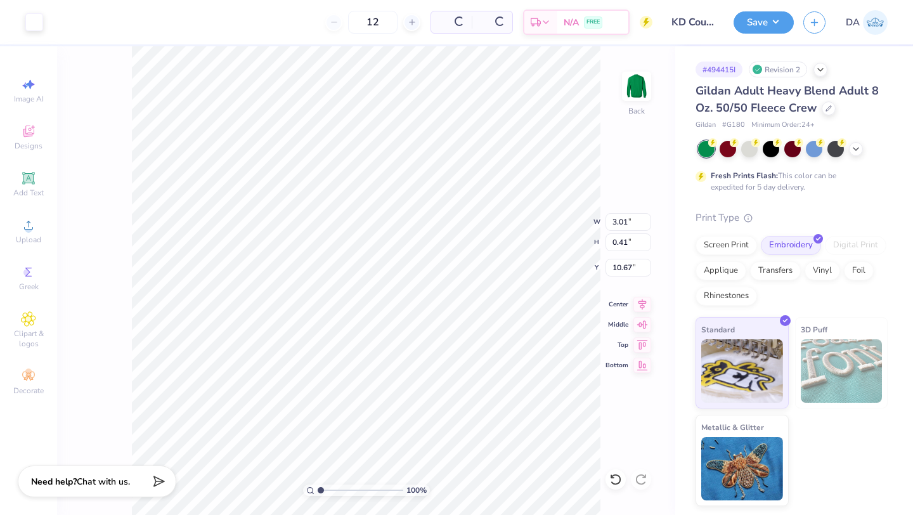
type input "3.72"
type input "4.00"
type input "1.91"
click at [622, 243] on input "4.00" at bounding box center [628, 242] width 46 height 18
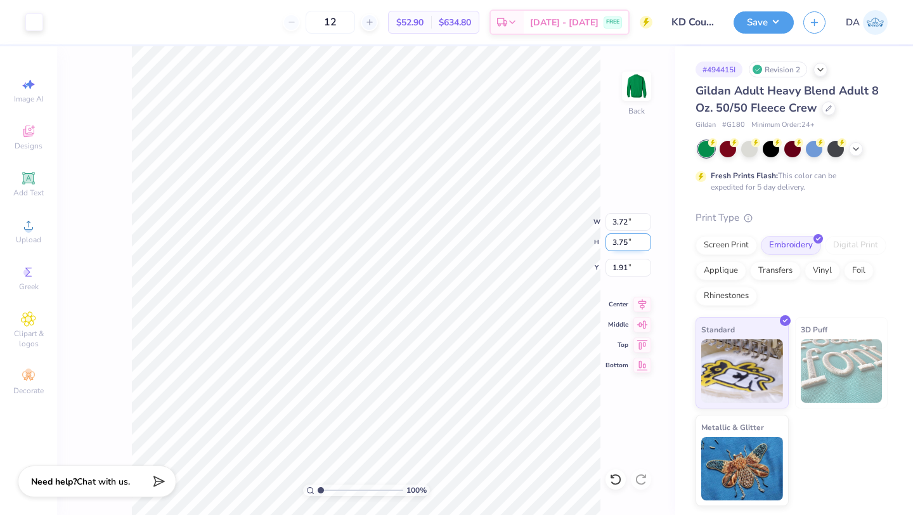
type input "3.75"
type input "3.48"
type input "3.34"
type input "7.35"
type input "7.09"
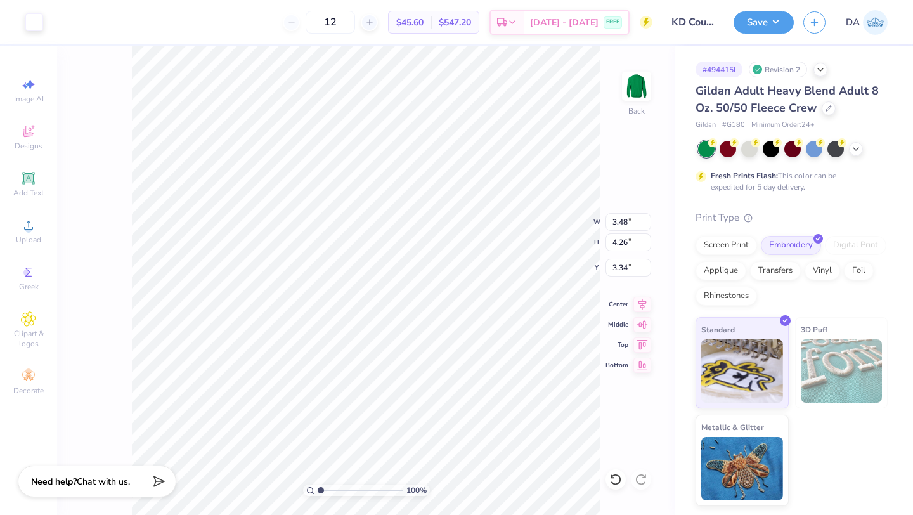
type input "3.27"
type input "3.62"
type input "3.89"
type input "7.49"
click at [617, 225] on input "3.62" at bounding box center [628, 222] width 46 height 18
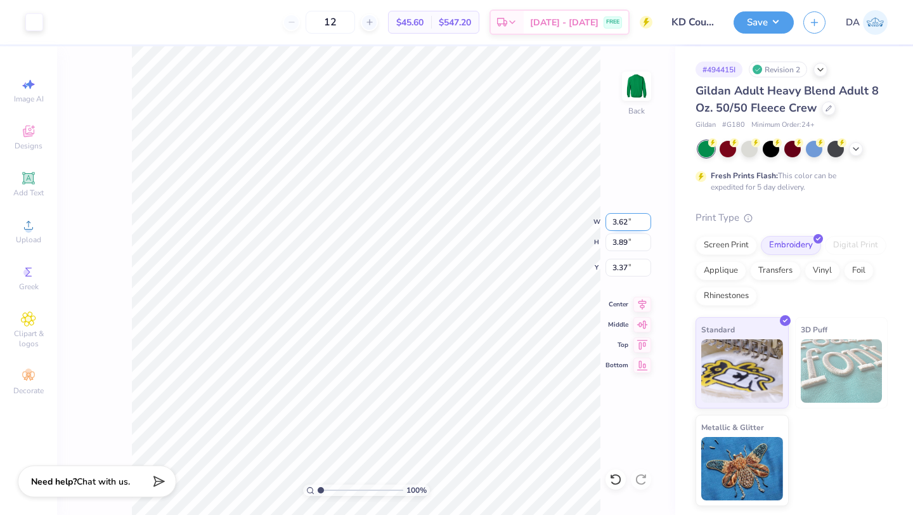
click at [617, 225] on input "3.62" at bounding box center [628, 222] width 46 height 18
type input "3.50"
type input "3.77"
type input "3.43"
type input "3.32"
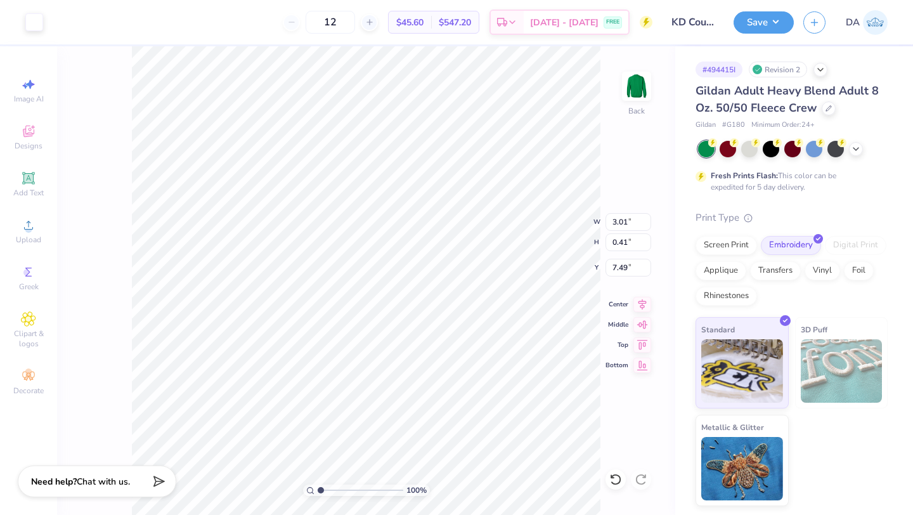
type input "7.09"
click at [619, 244] on input "4.28" at bounding box center [628, 242] width 46 height 18
click at [624, 198] on div "100 % Back W 3.50 3.50 " H 4.28 4.28 " Y 3.32 3.32 " Center Middle Top Bottom" at bounding box center [366, 280] width 618 height 468
click at [615, 240] on input "4.28" at bounding box center [628, 242] width 46 height 18
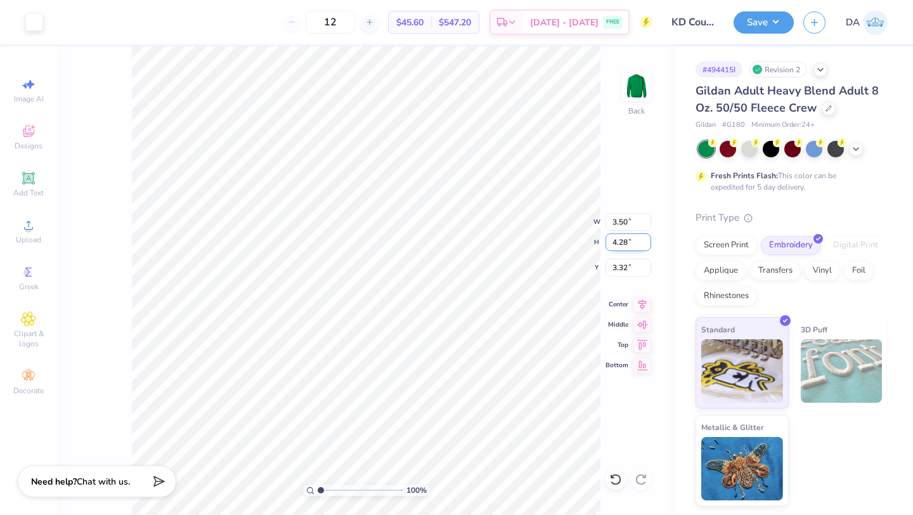
click at [615, 240] on input "4.28" at bounding box center [628, 242] width 46 height 18
click at [622, 219] on input "3.50" at bounding box center [628, 222] width 46 height 18
click at [624, 238] on input "4.28" at bounding box center [628, 242] width 46 height 18
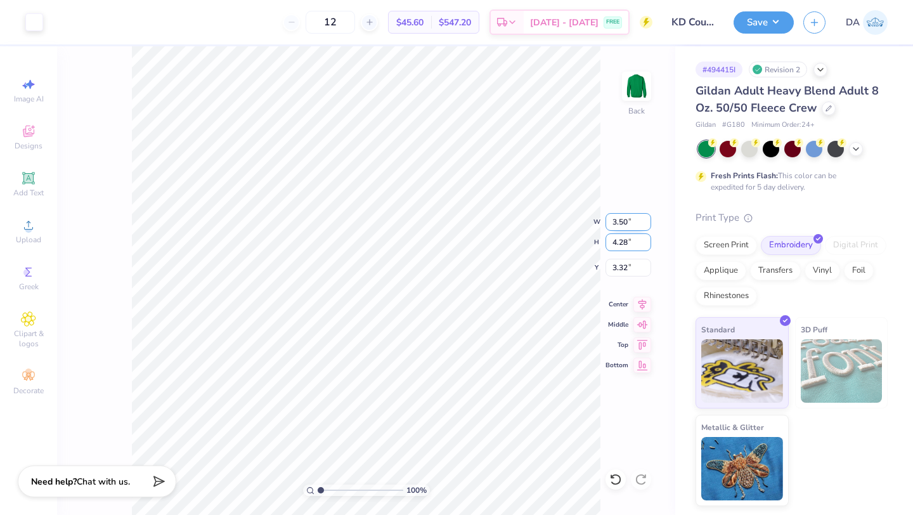
drag, startPoint x: 624, startPoint y: 238, endPoint x: 624, endPoint y: 227, distance: 11.4
click at [624, 238] on input "4.28" at bounding box center [628, 242] width 46 height 18
click at [624, 227] on input "3.50" at bounding box center [628, 222] width 46 height 18
click at [624, 246] on input "4.28" at bounding box center [628, 242] width 46 height 18
click at [617, 203] on div "100 % Back W 3.50 3.50 " H 4.28 4.28 " Y 3.32 3.32 " Center Middle Top Bottom" at bounding box center [366, 280] width 618 height 468
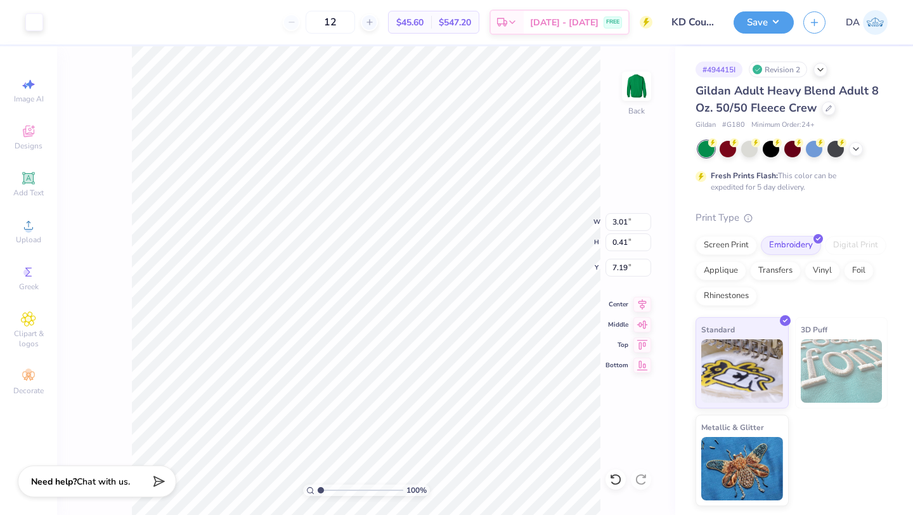
type input "3.55"
type input "0.49"
type input "7.09"
click at [620, 244] on input "4.36" at bounding box center [628, 242] width 46 height 18
type input "4"
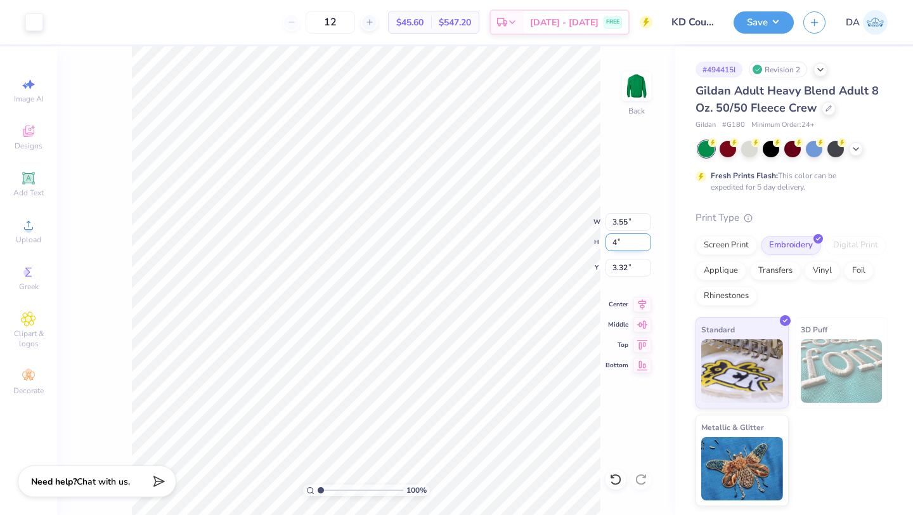
type input "3.26"
type input "4.00"
type input "3.50"
type input "2.88"
type input "3.10"
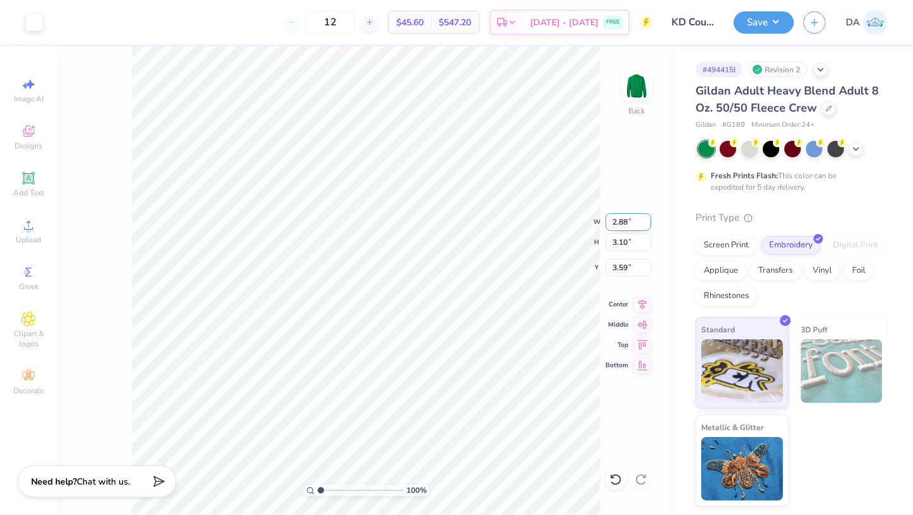
click at [617, 217] on input "2.88" at bounding box center [628, 222] width 46 height 18
type input "3.00"
type input "3.23"
type input "3.53"
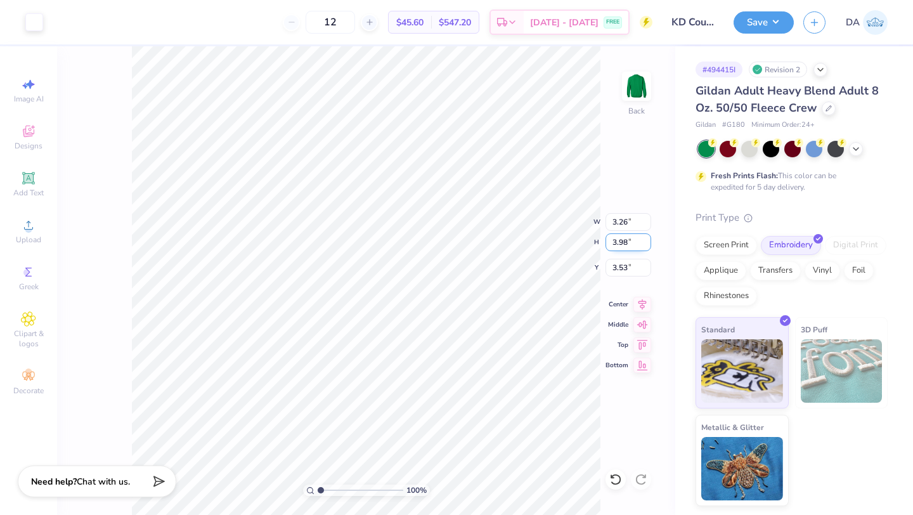
click at [624, 243] on input "3.98" at bounding box center [628, 242] width 46 height 18
type input "4"
type input "3.28"
type input "4.00"
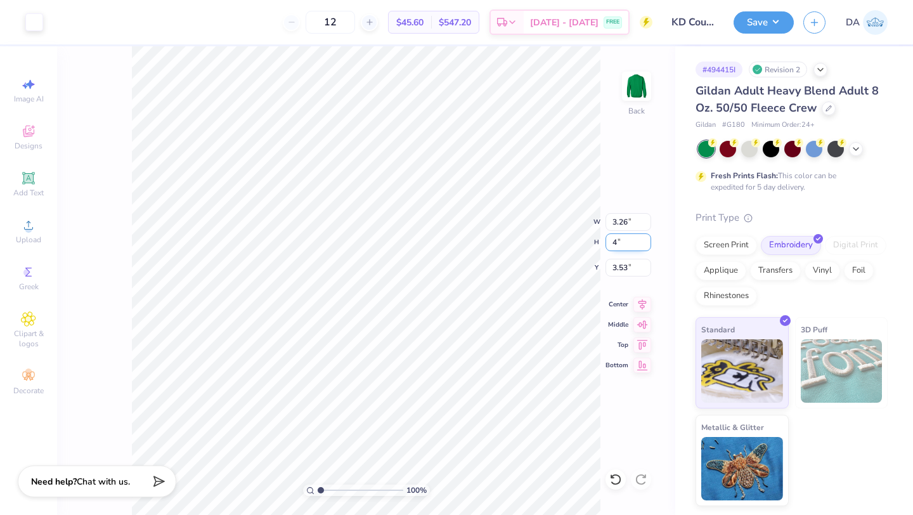
type input "3.52"
type input "6.76"
click at [622, 246] on input "3.79" at bounding box center [628, 242] width 46 height 18
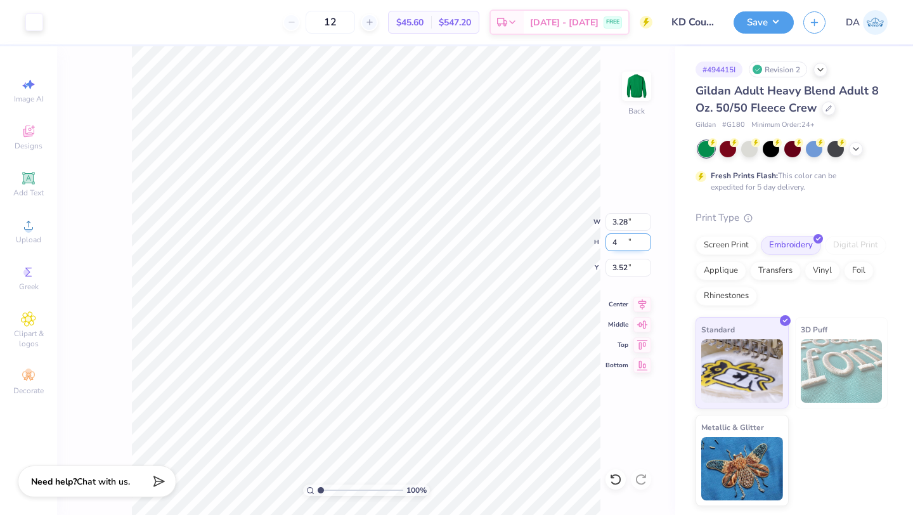
type input "4"
type input "3.45"
type input "4.00"
type input "3.42"
click at [489, 375] on li "Group" at bounding box center [481, 375] width 100 height 25
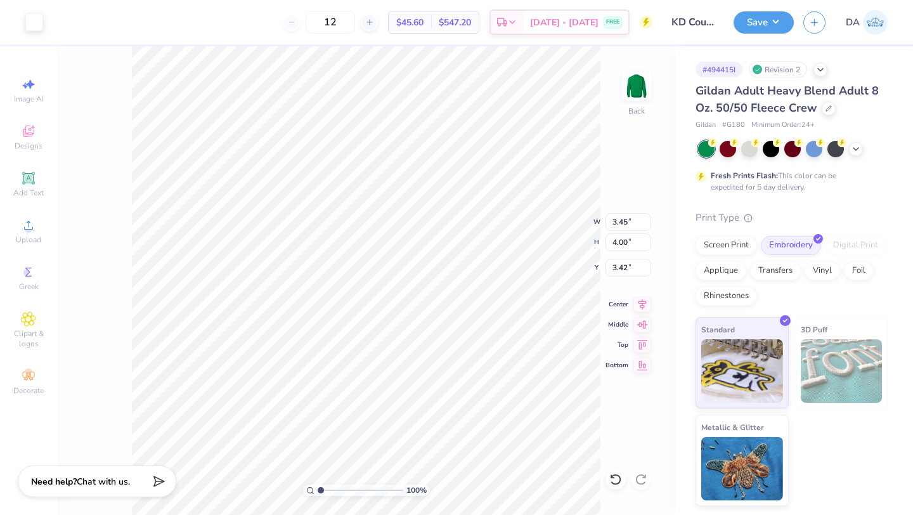
type input "3.23"
type input "8.19"
type input "3.18"
type input "3.42"
type input "3.34"
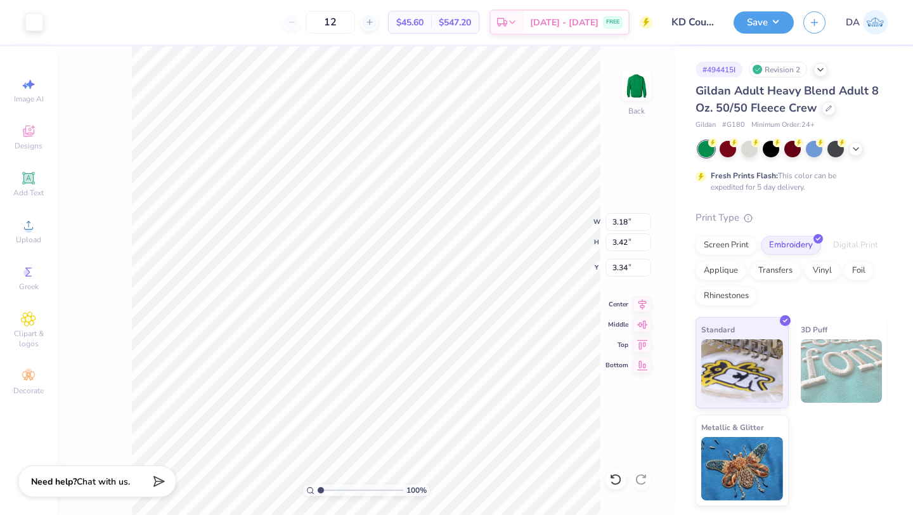
type input "3.33"
type input "3.59"
type input "7.22"
type input "3.40"
type input "0.47"
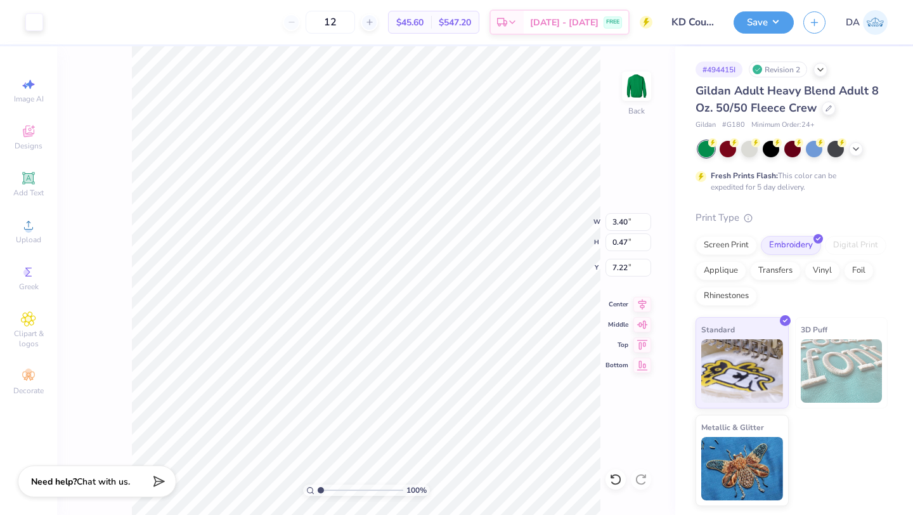
type input "3.33"
type input "3.59"
type input "3.34"
type input "3.33"
type input "3.59"
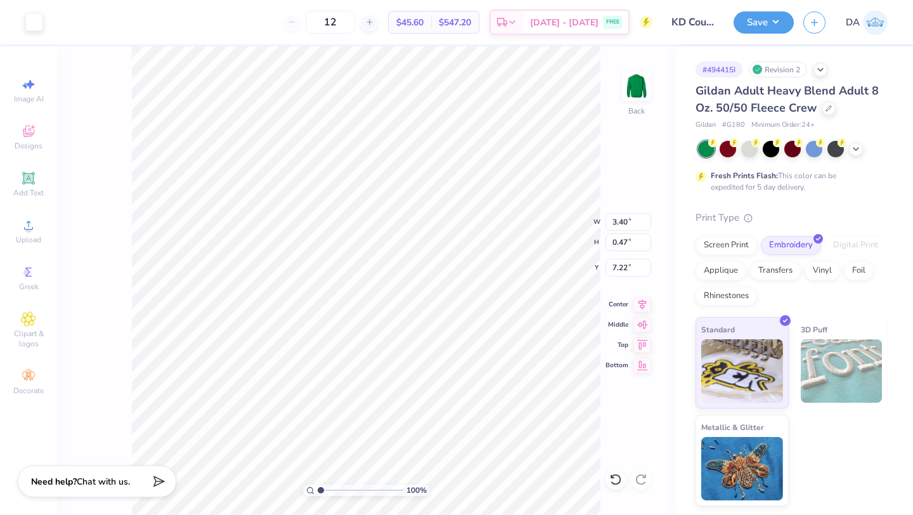
type input "3.34"
type input "3.33"
type input "3.59"
type input "3.34"
click at [614, 223] on input "3.33" at bounding box center [628, 222] width 46 height 18
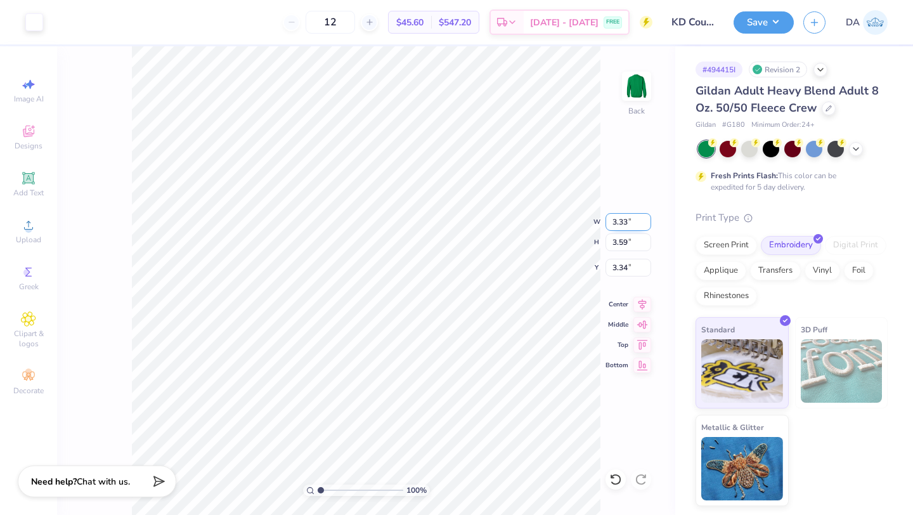
click at [614, 223] on input "3.33" at bounding box center [628, 222] width 46 height 18
type input "3.50"
type input "3.77"
type input "3.25"
click at [615, 242] on input "0.47" at bounding box center [628, 242] width 46 height 18
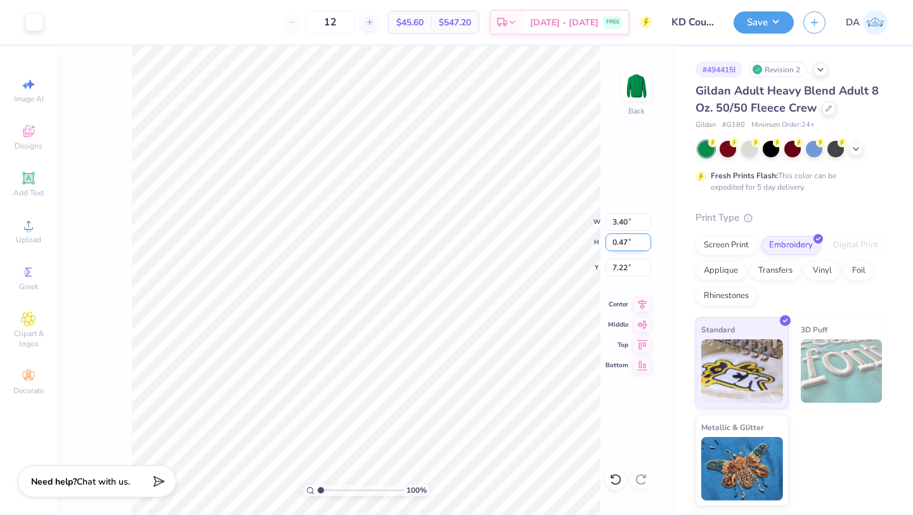
click at [615, 242] on input "0.47" at bounding box center [628, 242] width 46 height 18
type input "3.50"
type input "3.77"
type input "3.25"
click at [617, 243] on input "0.47" at bounding box center [628, 242] width 46 height 18
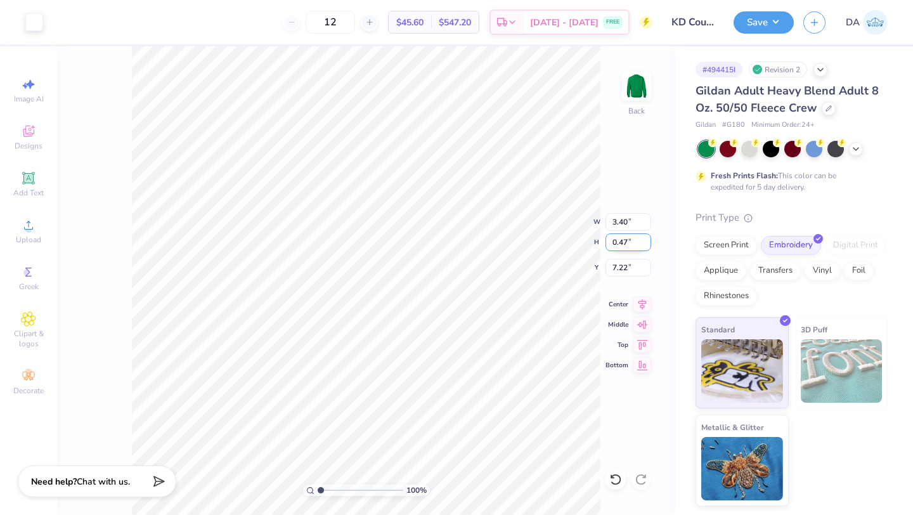
click at [617, 243] on input "0.47" at bounding box center [628, 242] width 46 height 18
type input "0.23"
type input "1.67"
type input "7.33"
type input "2.68"
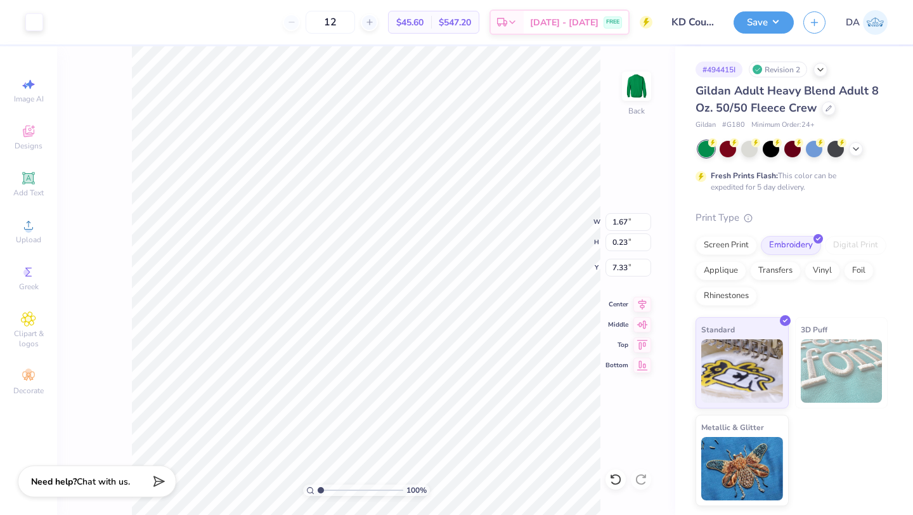
type input "0.37"
type input "3.51"
type input "0.48"
click at [622, 245] on input "4.37" at bounding box center [628, 242] width 46 height 18
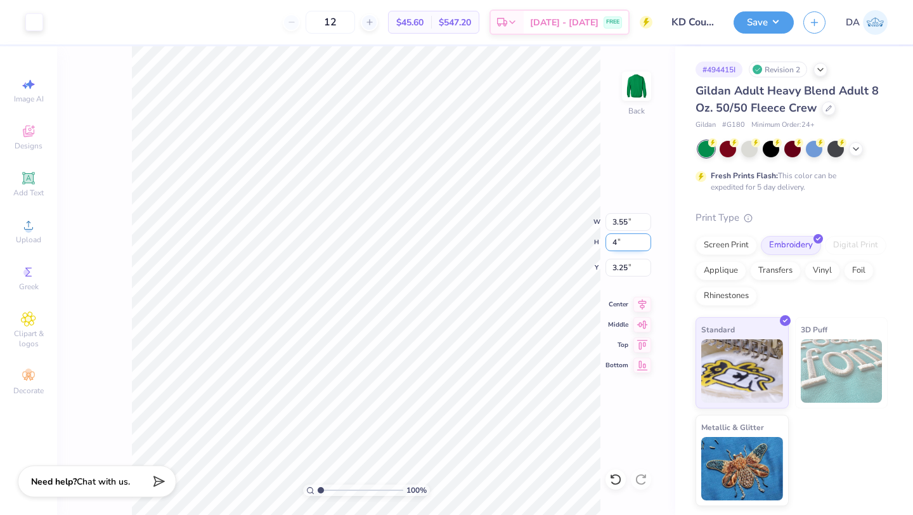
type input "4"
type input "3.24"
type input "4.00"
type input "3.43"
type input "7.50"
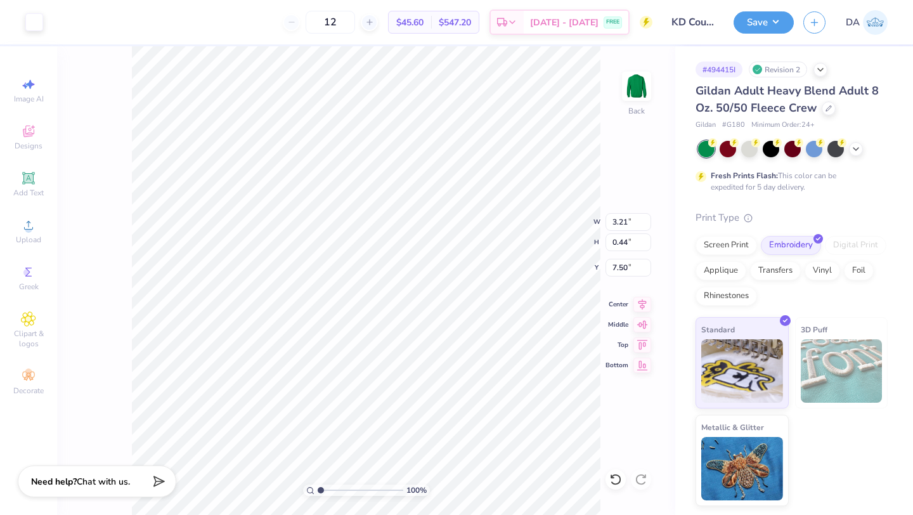
type input "3.94"
type input "0.54"
type input "7.11"
type input "3.67"
type input "3.95"
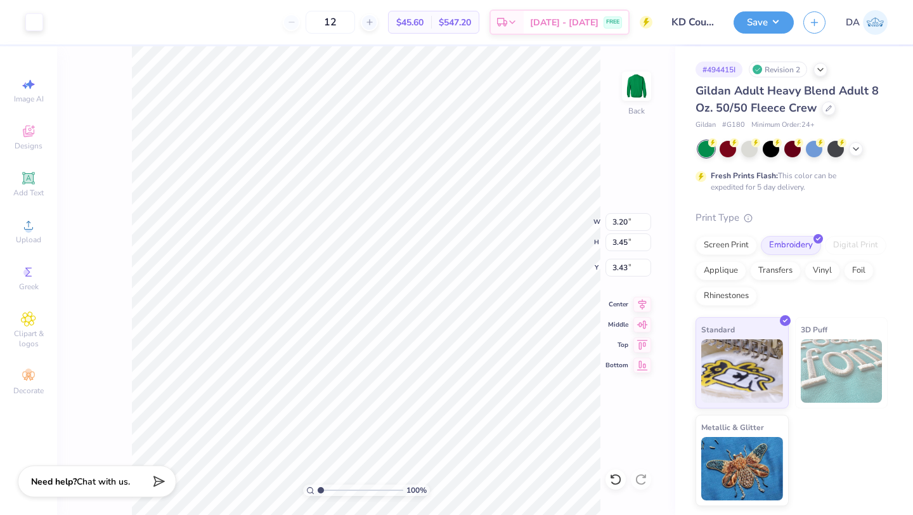
type input "2.93"
click at [613, 247] on input "4.73" at bounding box center [628, 242] width 46 height 18
type input "4"
type input "3.34"
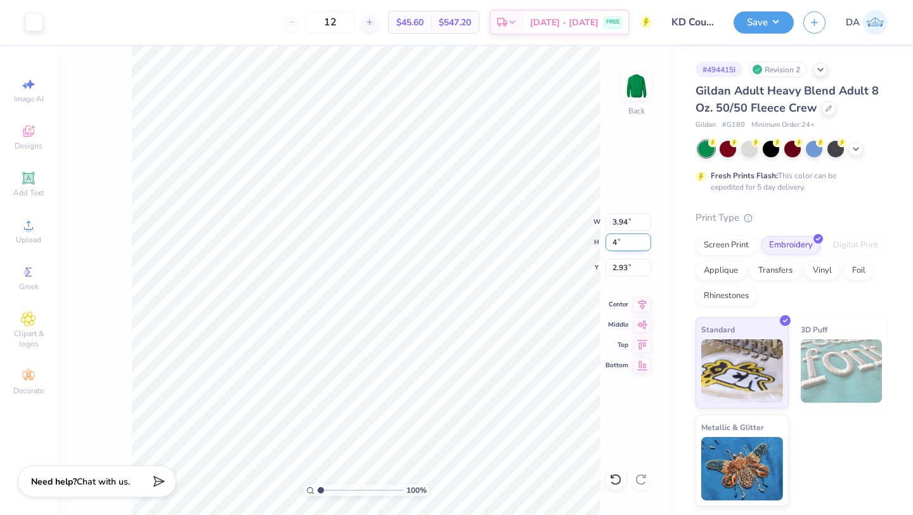
type input "4.00"
type input "3.29"
type input "3.79"
type input "0.52"
type input "6.57"
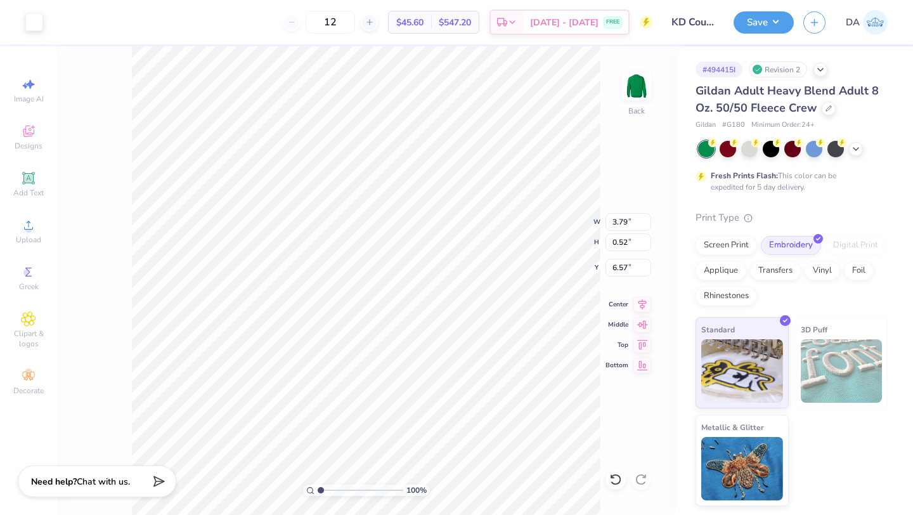
type input "3.11"
type input "3.34"
type input "3.29"
type input "3.64"
type input "3.92"
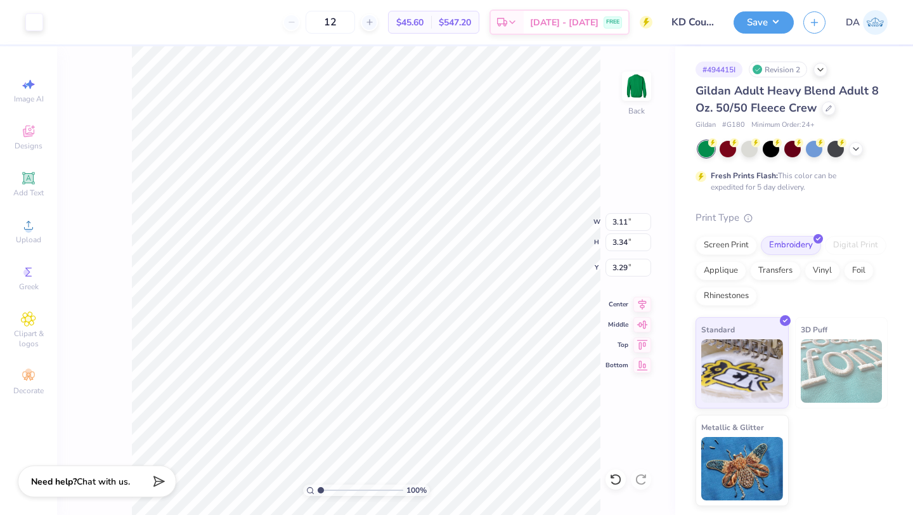
type input "2.72"
type input "6.91"
click at [626, 242] on input "4.61" at bounding box center [628, 242] width 46 height 18
click at [619, 219] on input "3.79" at bounding box center [628, 222] width 46 height 18
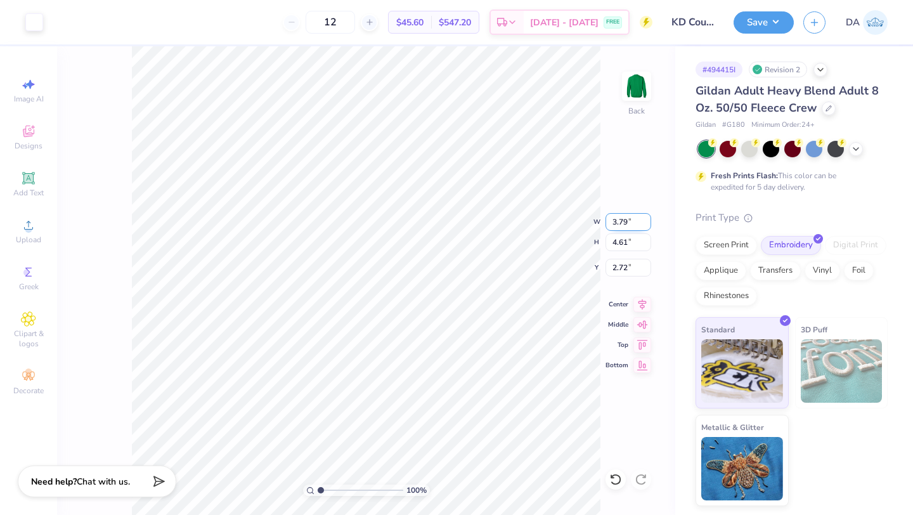
click at [619, 219] on input "3.79" at bounding box center [628, 222] width 46 height 18
type input "4.00"
type input "4.87"
type input "2.59"
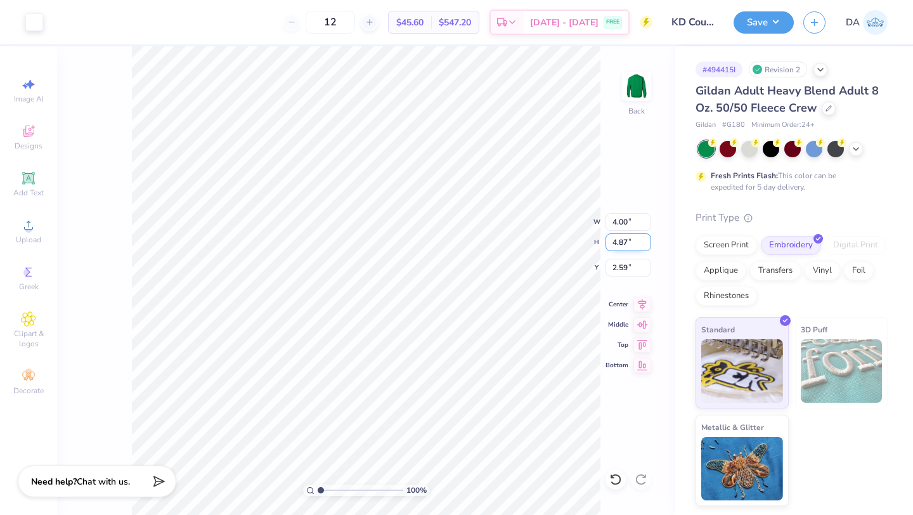
click at [618, 245] on input "4.87" at bounding box center [628, 242] width 46 height 18
type input "4"
type input "3.28"
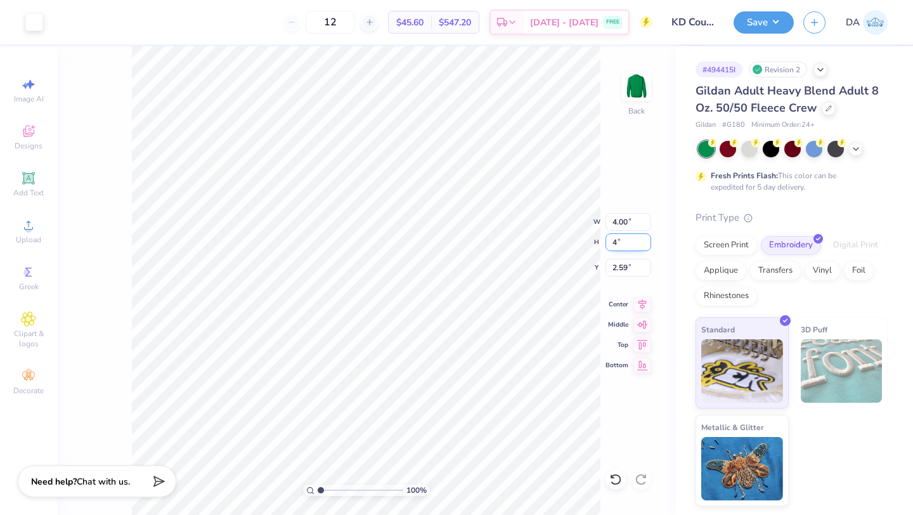
type input "4.00"
type input "3.02"
type input "4.41"
type input "0.61"
type input "3.16"
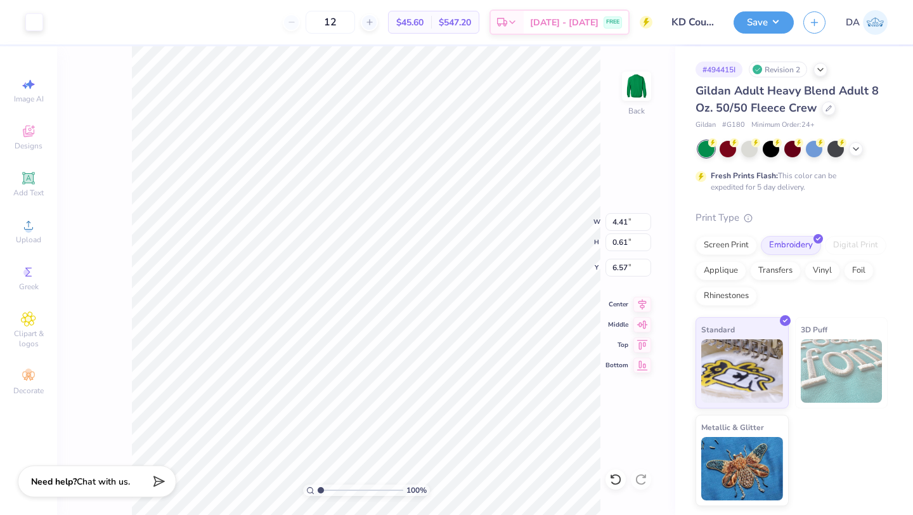
type input "3.40"
type input "3.02"
type input "4.02"
type input "4.33"
type input "2.09"
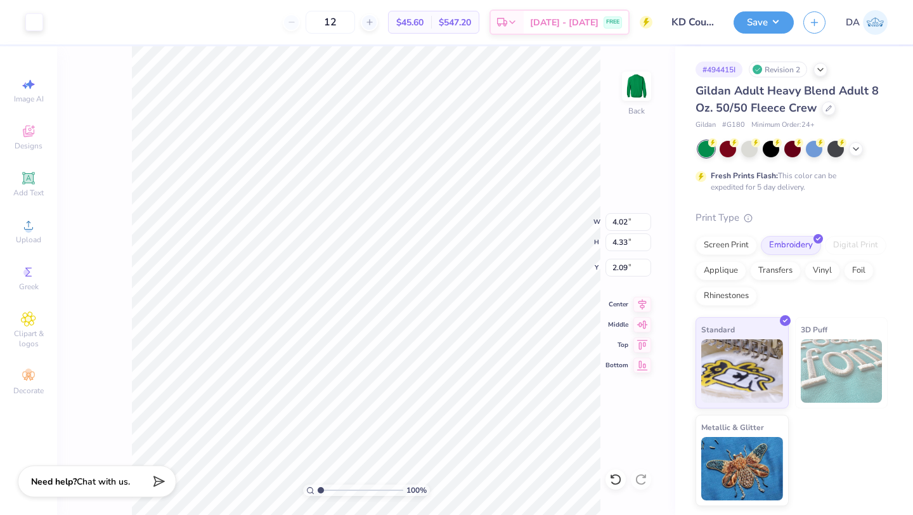
type input "4.12"
type input "4.43"
click at [619, 242] on input "5.09" at bounding box center [628, 242] width 46 height 18
type input "4"
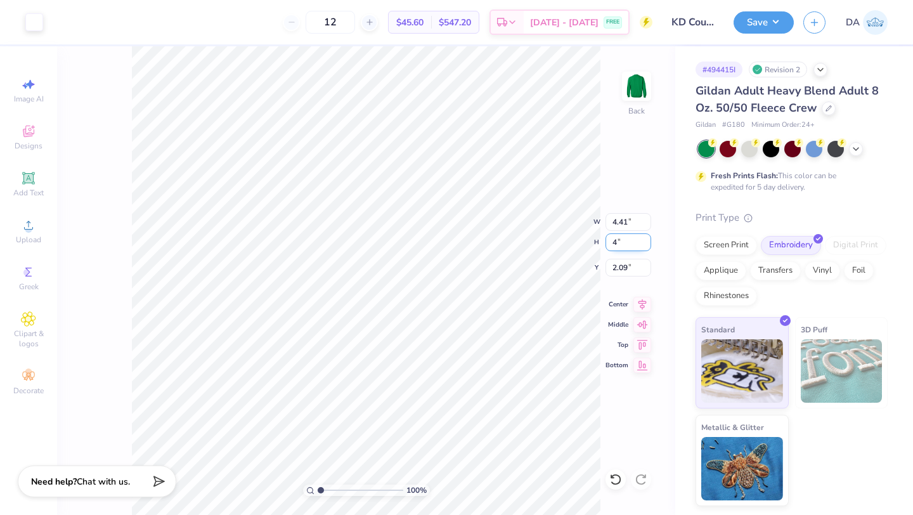
type input "3.47"
type input "4.00"
type input "2.64"
type input "4.38"
type input "0.60"
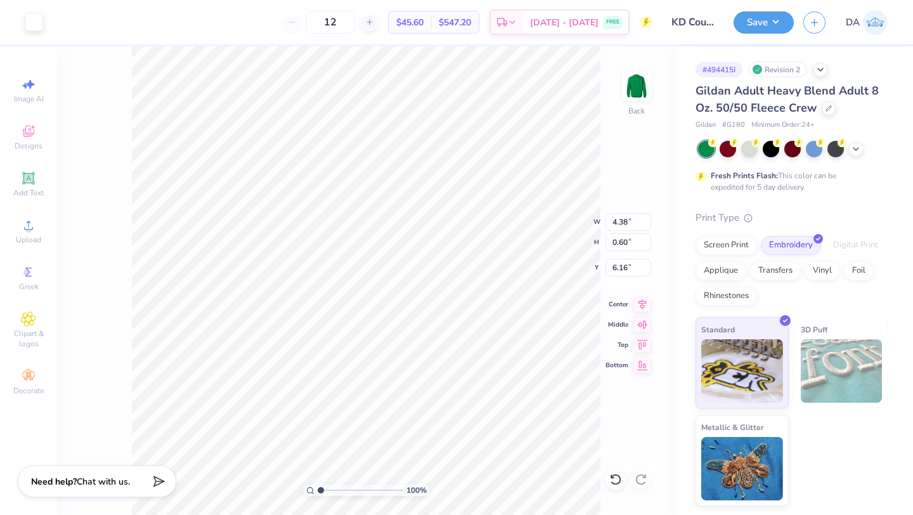
type input "3.24"
type input "3.49"
type input "2.64"
type input "4.17"
type input "4.49"
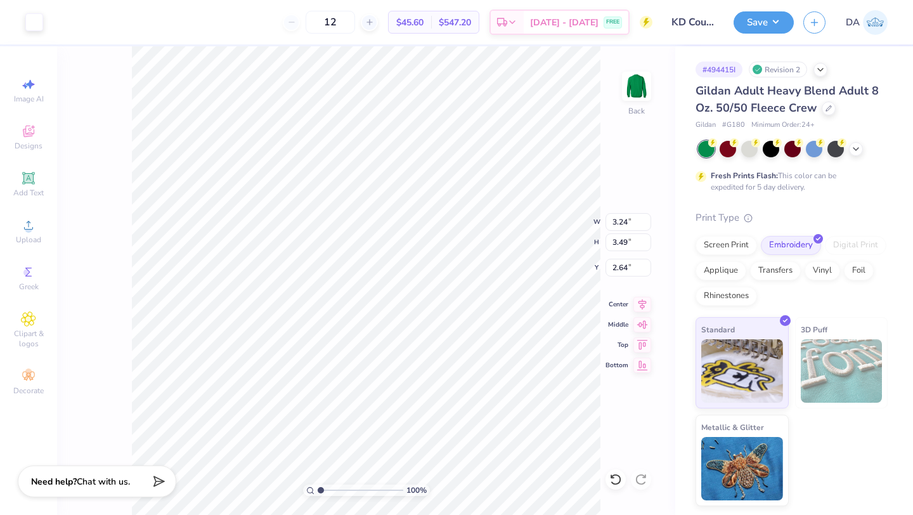
type input "1.64"
click at [615, 239] on input "5.22" at bounding box center [628, 242] width 46 height 18
type input "4"
type input "3.35"
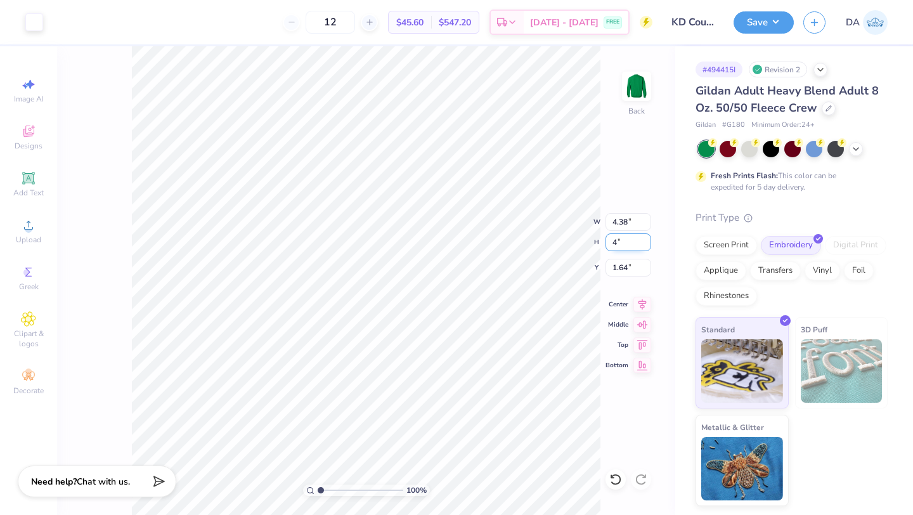
type input "4.00"
type input "2.25"
type input "4.79"
type input "0.66"
type input "3.19"
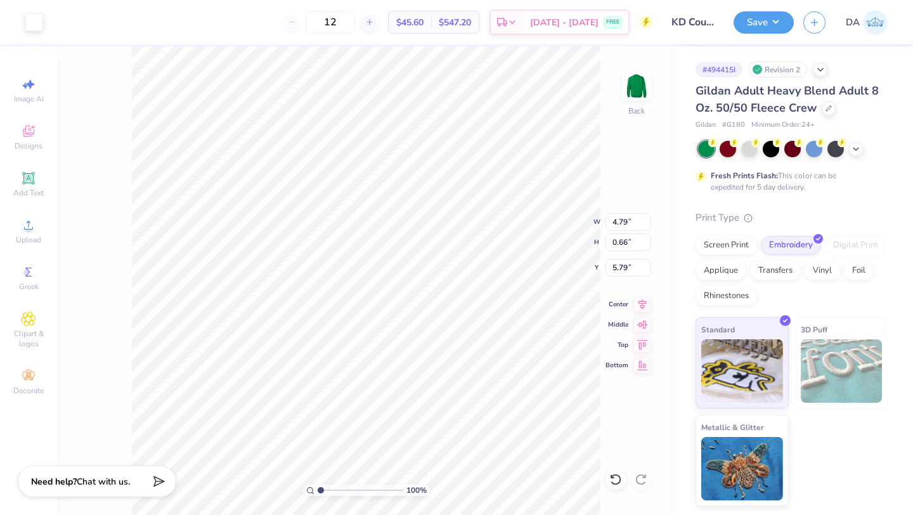
type input "3.44"
type input "2.35"
type input "4.56"
type input "4.91"
type input "0.88"
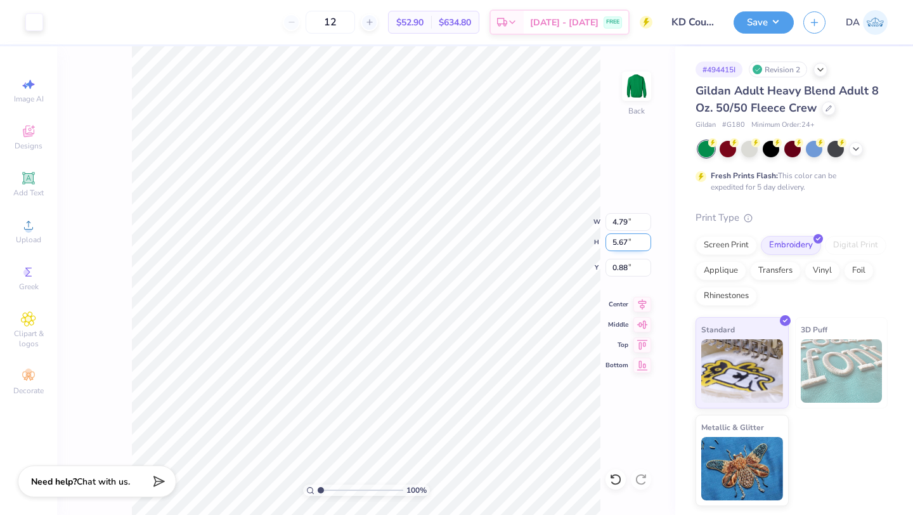
click at [615, 245] on input "5.67" at bounding box center [628, 242] width 46 height 18
type input "4"
type input "3.38"
type input "4.00"
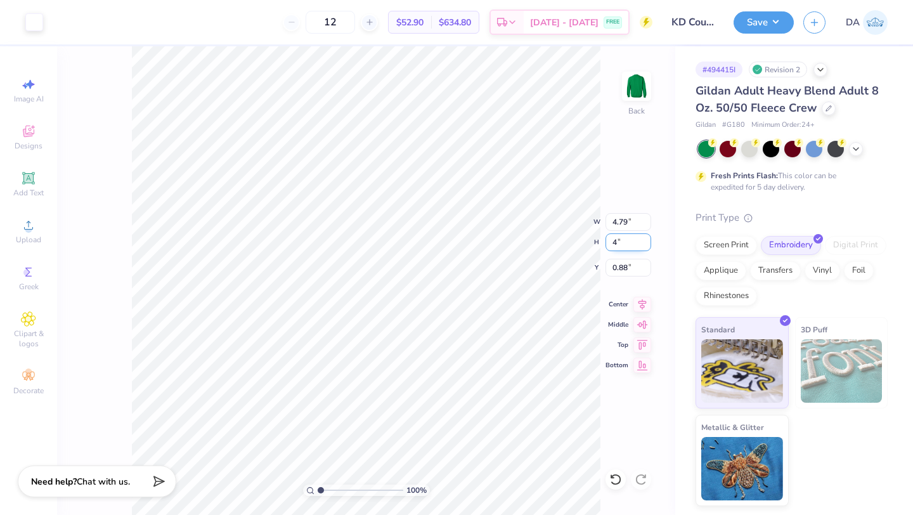
type input "1.71"
type input "3.93"
type input "3.32"
type input "1.75"
type input "3.28"
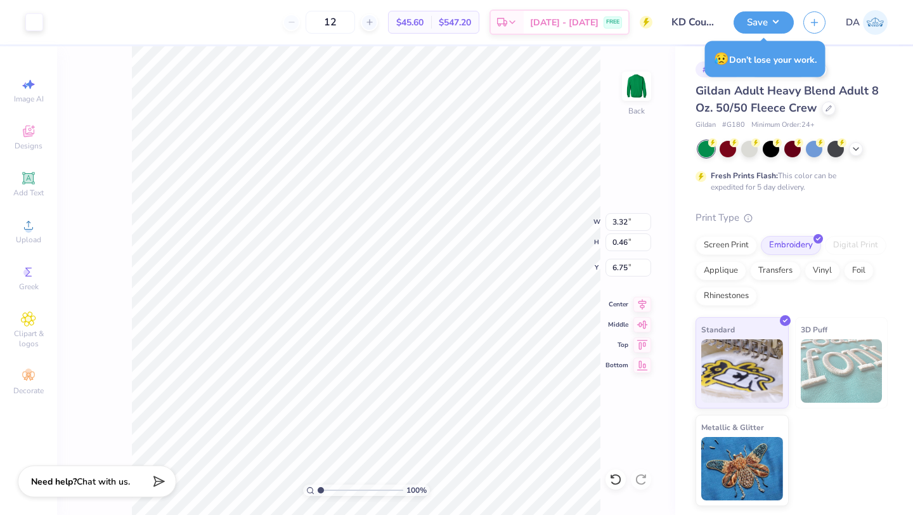
type input "4.65"
type input "0.64"
type input "3.16"
type input "3.40"
type input "3.35"
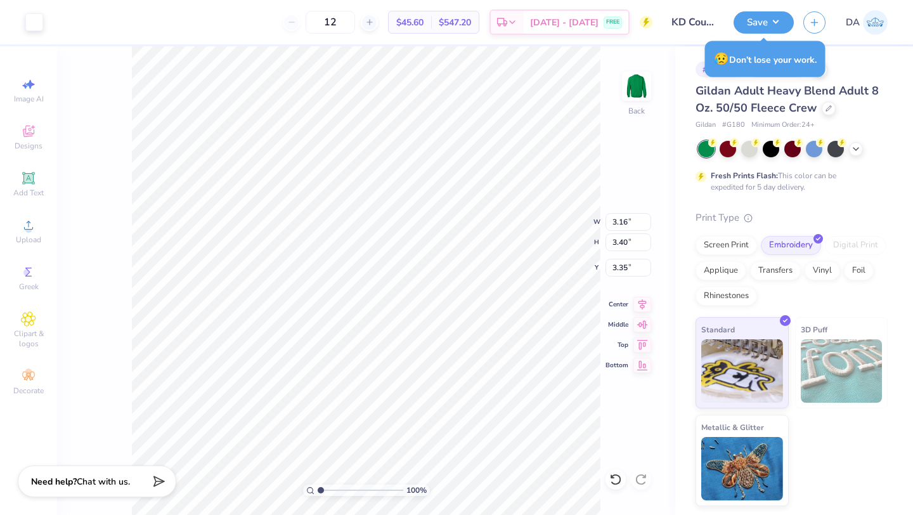
type input "4.92"
type input "5.30"
type input "1.45"
type input "4.70"
type input "5.06"
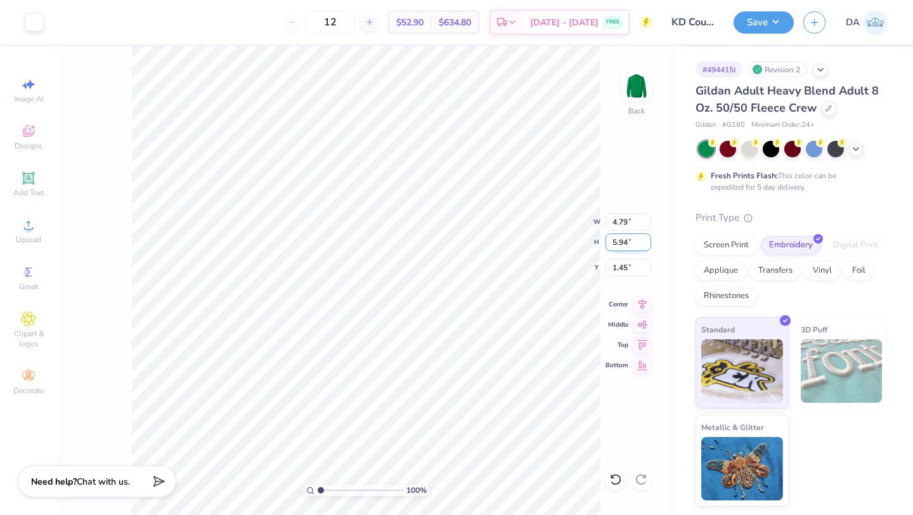
click at [619, 239] on input "5.94" at bounding box center [628, 242] width 46 height 18
type input "4"
type input "3.22"
type input "4.00"
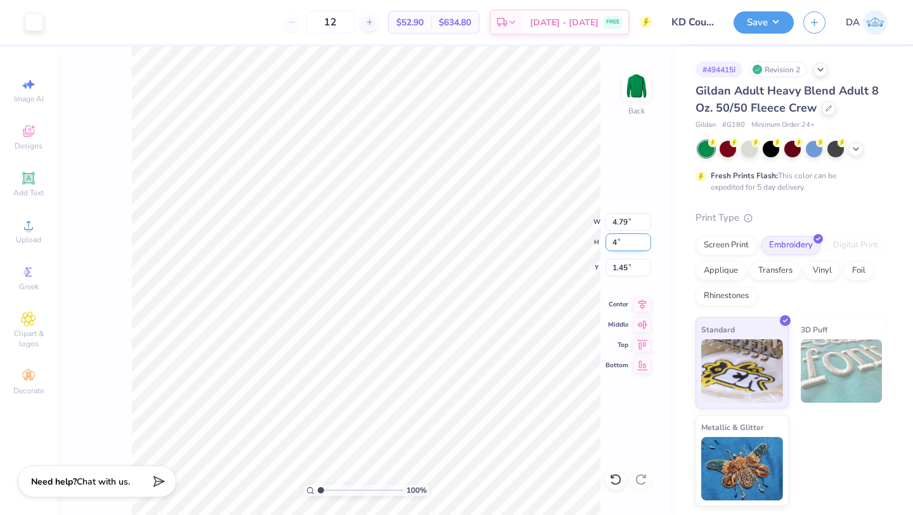
type input "2.42"
click at [610, 483] on icon at bounding box center [615, 479] width 13 height 13
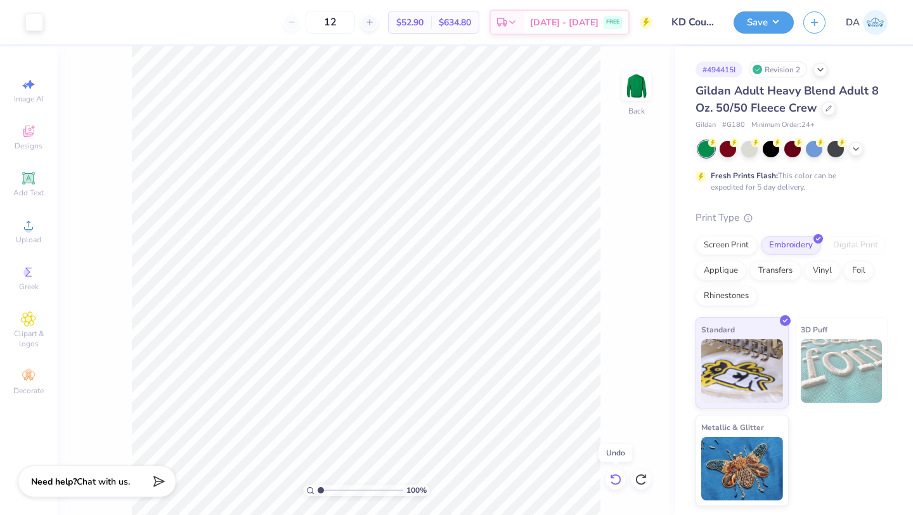
click at [610, 483] on icon at bounding box center [615, 479] width 13 height 13
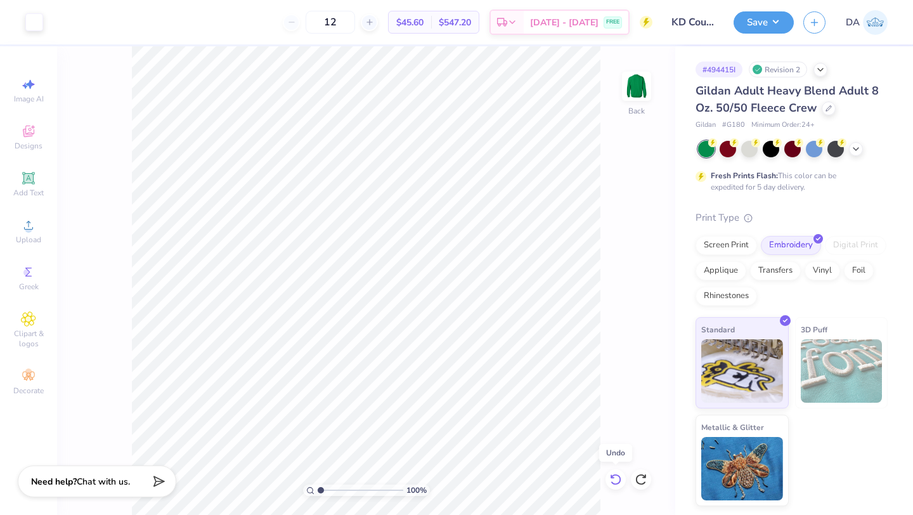
click at [610, 483] on icon at bounding box center [615, 479] width 13 height 13
type input "1.82"
type input "1.83"
type input "6.67"
type input "0.92"
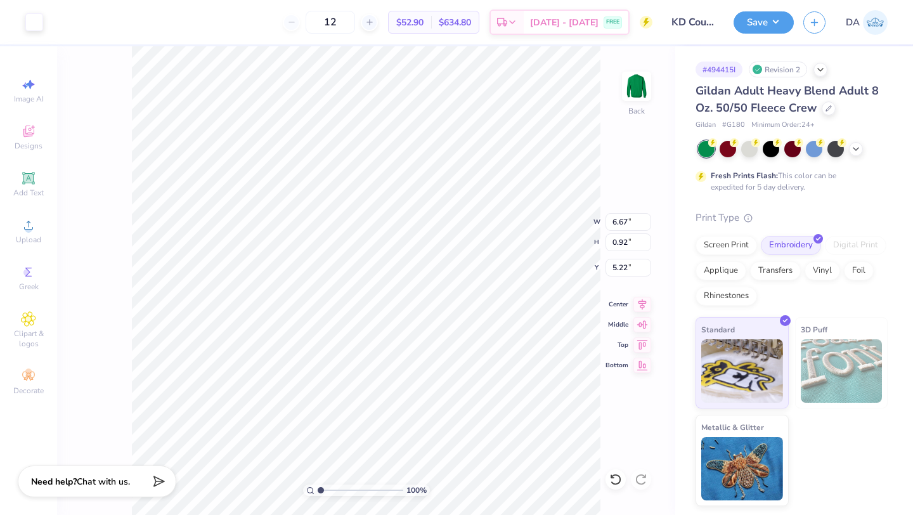
type input "3.16"
type input "3.40"
type input "1.75"
type input "4.20"
type input "4.52"
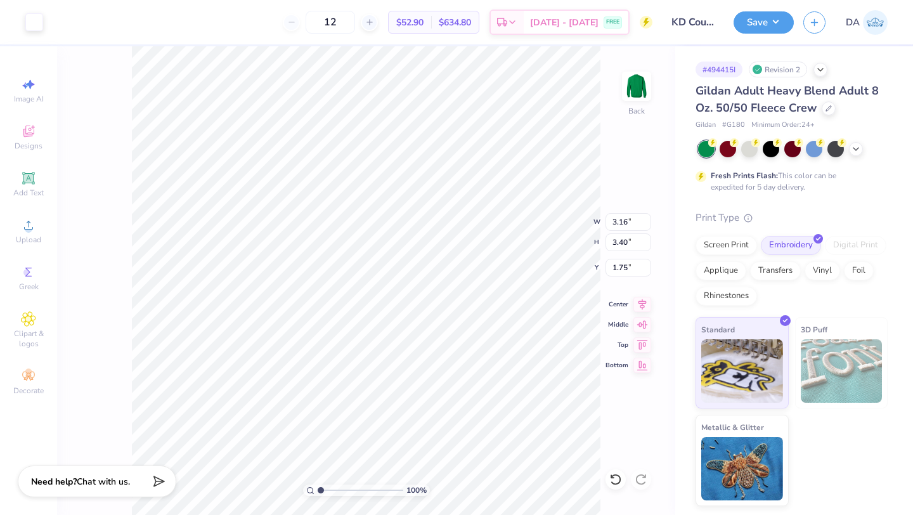
type input "0.63"
type input "6.67"
type input "0.92"
type input "5.15"
type input "4.51"
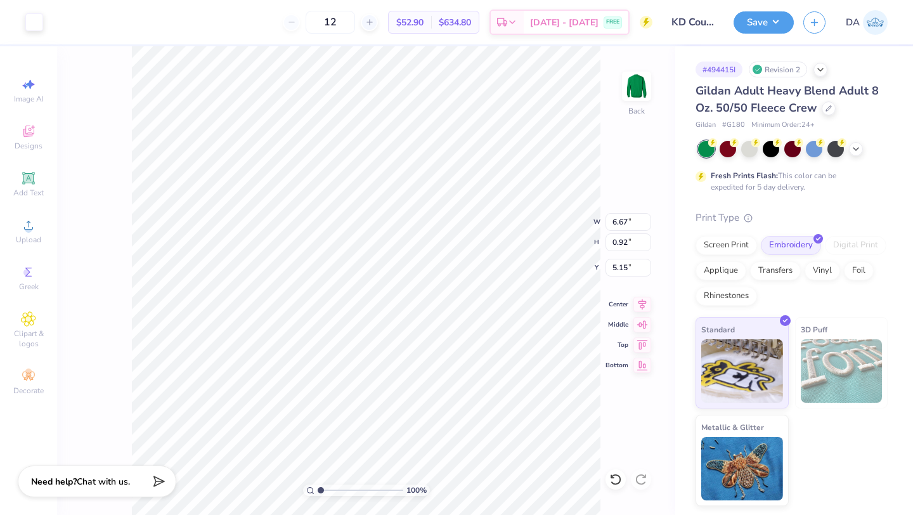
type input "0.62"
click at [624, 243] on input "5.14" at bounding box center [628, 242] width 46 height 18
type input "4"
type input "3.51"
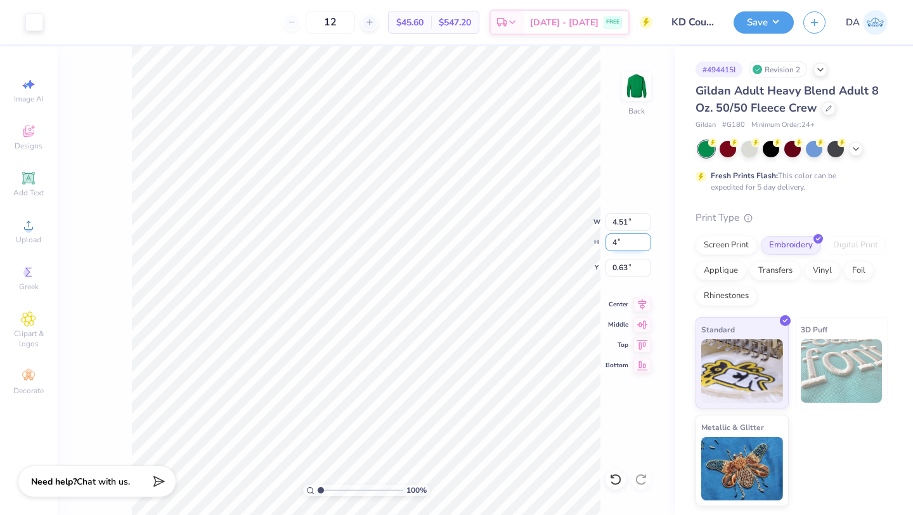
type input "4.00"
type input "1.20"
type input "4.45"
type input "4.60"
type input "0.63"
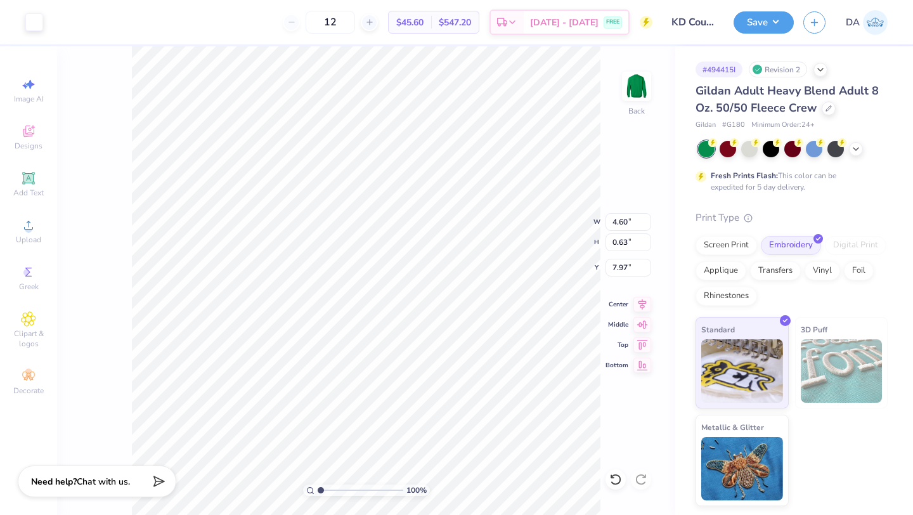
type input "3.27"
type input "3.52"
type input "4.45"
type input "4.46"
click at [609, 243] on input "5.44" at bounding box center [628, 242] width 46 height 18
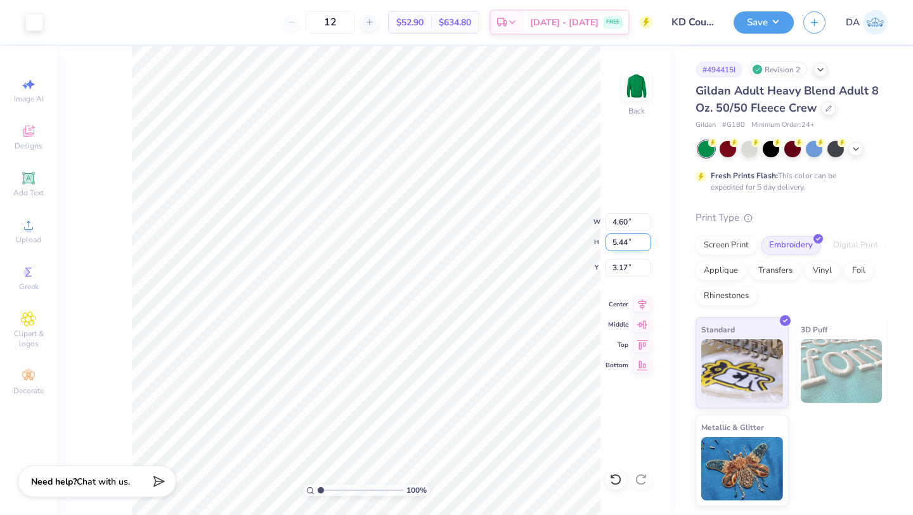
click at [609, 243] on input "5.44" at bounding box center [628, 242] width 46 height 18
click at [621, 241] on input "4.10" at bounding box center [628, 242] width 46 height 18
click at [617, 242] on input "5.98" at bounding box center [628, 242] width 46 height 18
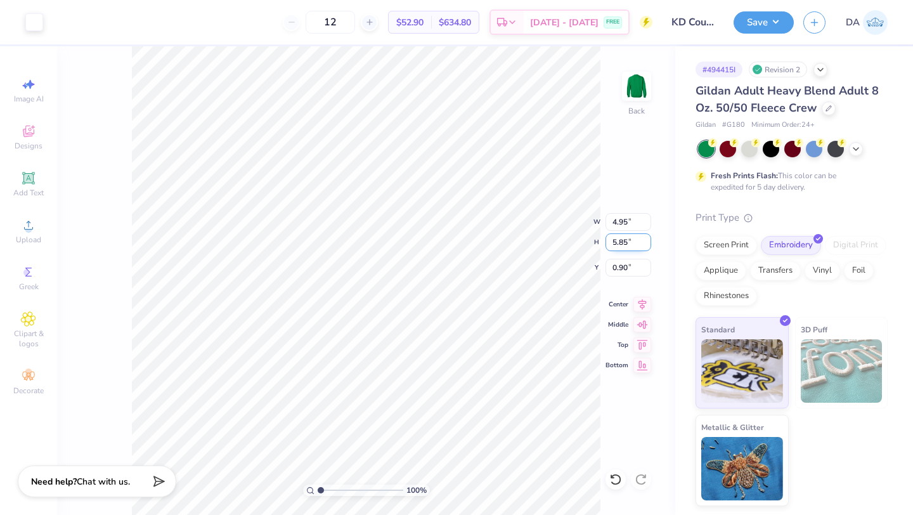
click at [619, 241] on input "5.85" at bounding box center [628, 242] width 46 height 18
click at [612, 242] on input "5.42" at bounding box center [628, 242] width 46 height 18
click at [619, 243] on input "6.13" at bounding box center [628, 242] width 46 height 18
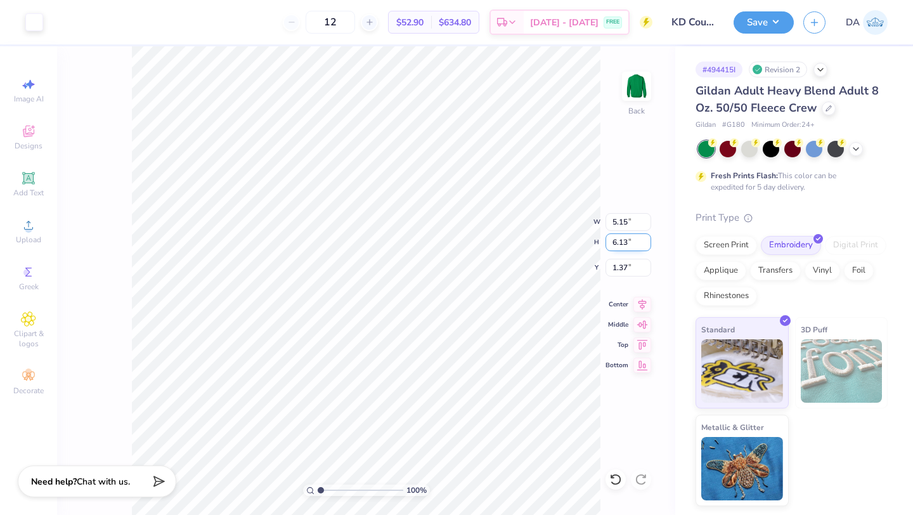
click at [619, 243] on input "6.13" at bounding box center [628, 242] width 46 height 18
click at [618, 242] on input "6.01" at bounding box center [628, 242] width 46 height 18
click at [622, 242] on input "6.14" at bounding box center [628, 242] width 46 height 18
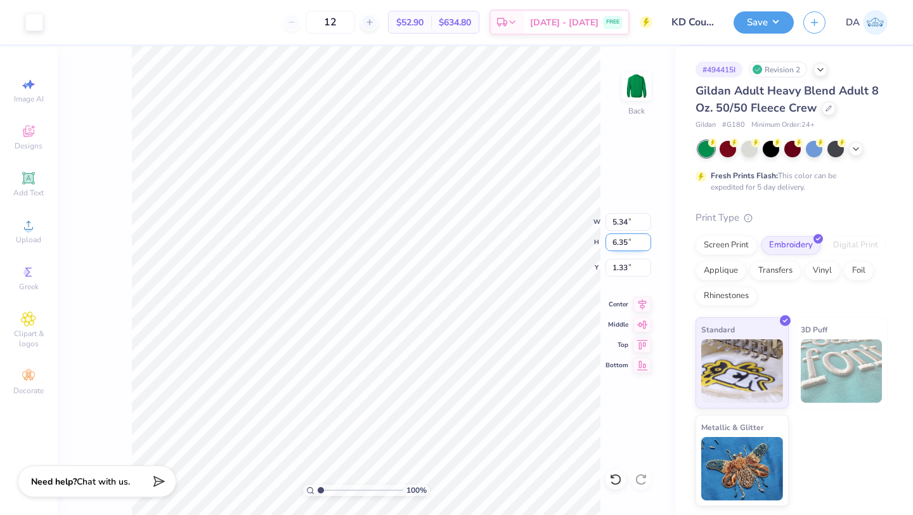
click at [620, 247] on input "6.35" at bounding box center [628, 242] width 46 height 18
click at [624, 243] on input "5.20" at bounding box center [628, 242] width 46 height 18
click at [619, 241] on input "5.14" at bounding box center [628, 242] width 46 height 18
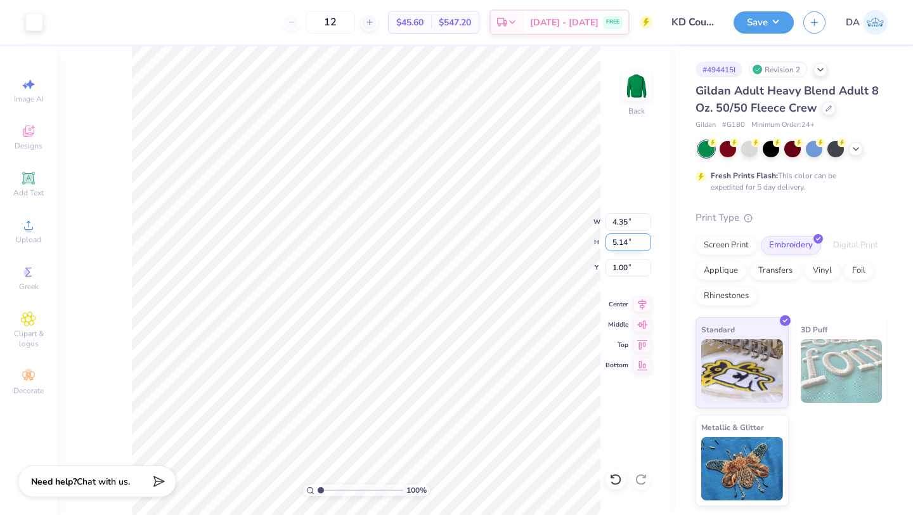
click at [619, 241] on input "5.14" at bounding box center [628, 242] width 46 height 18
click at [615, 243] on input "4.91" at bounding box center [628, 242] width 46 height 18
click at [615, 243] on input "5.45" at bounding box center [628, 242] width 46 height 18
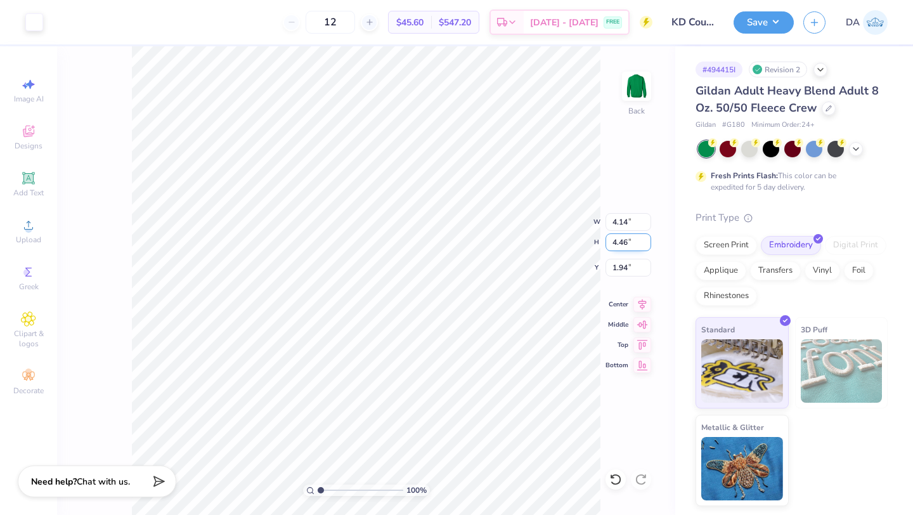
click at [616, 245] on input "4.46" at bounding box center [628, 242] width 46 height 18
click at [624, 243] on input "5.05" at bounding box center [628, 242] width 46 height 18
click at [621, 244] on input "5.07" at bounding box center [628, 242] width 46 height 18
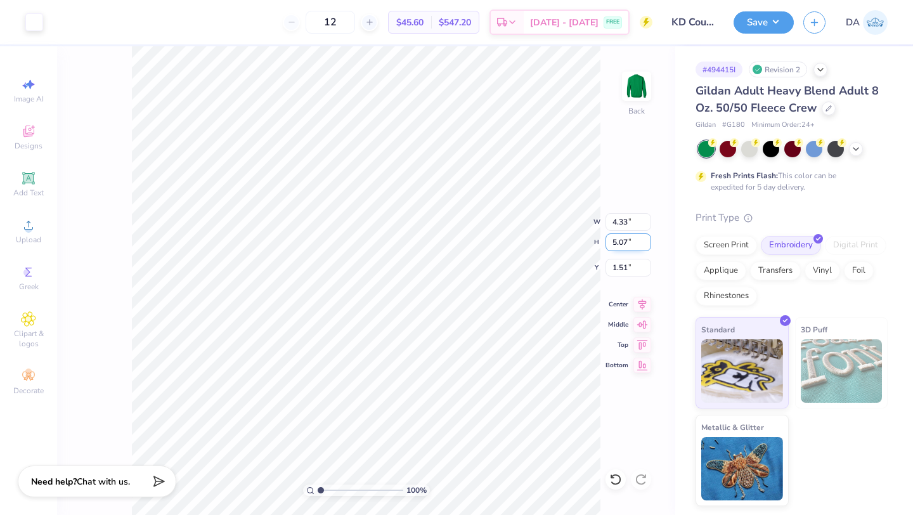
click at [621, 244] on input "5.07" at bounding box center [628, 242] width 46 height 18
click at [621, 247] on input "5.42" at bounding box center [628, 242] width 46 height 18
click at [623, 239] on input "4.10" at bounding box center [628, 242] width 46 height 18
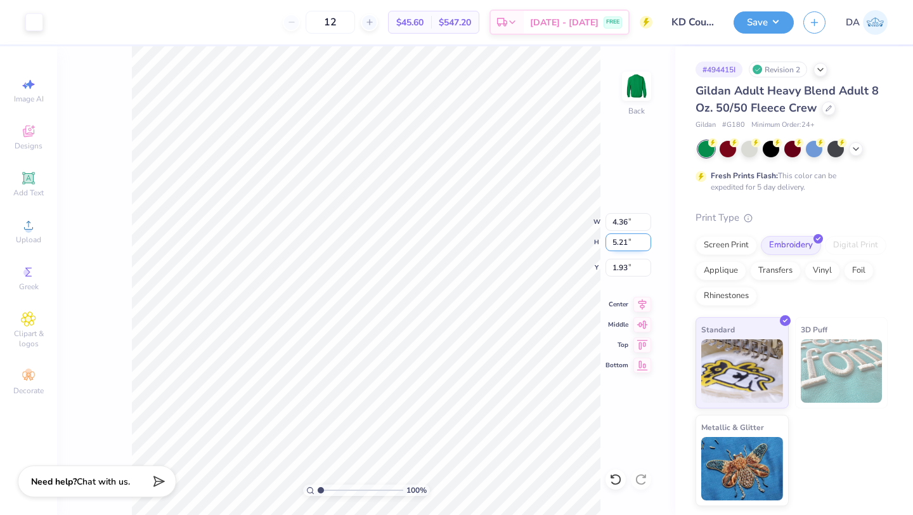
click at [621, 246] on input "5.21" at bounding box center [628, 242] width 46 height 18
click at [622, 237] on input "4.90" at bounding box center [628, 242] width 46 height 18
click at [621, 242] on input "4.72" at bounding box center [628, 242] width 46 height 18
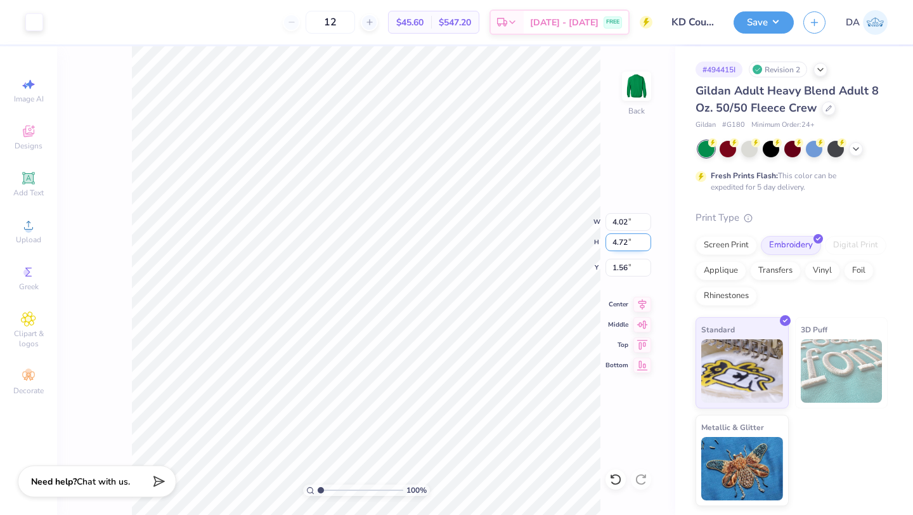
click at [621, 242] on input "4.72" at bounding box center [628, 242] width 46 height 18
click at [620, 242] on input "5.08" at bounding box center [628, 242] width 46 height 18
click at [618, 244] on input "4.73" at bounding box center [628, 242] width 46 height 18
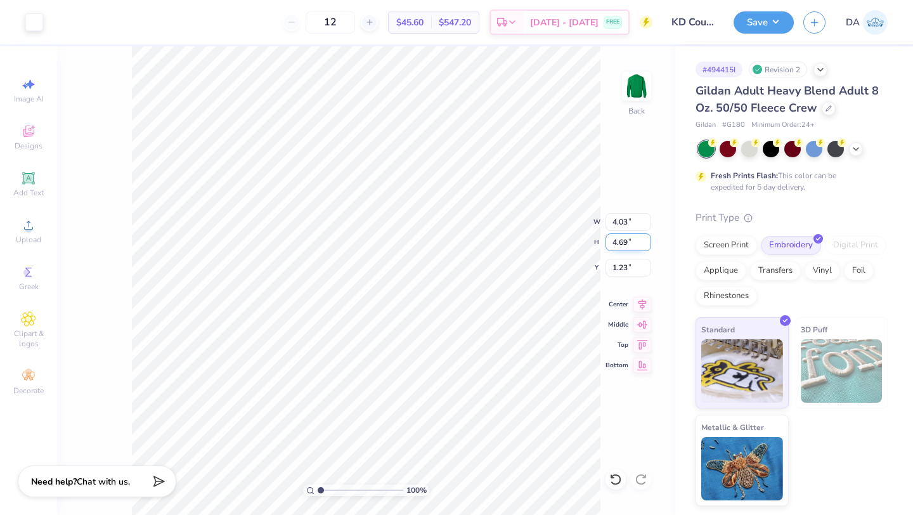
click at [619, 243] on input "4.69" at bounding box center [628, 242] width 46 height 18
click at [621, 241] on input "4.64" at bounding box center [628, 242] width 46 height 18
click at [615, 241] on input "4.91" at bounding box center [628, 242] width 46 height 18
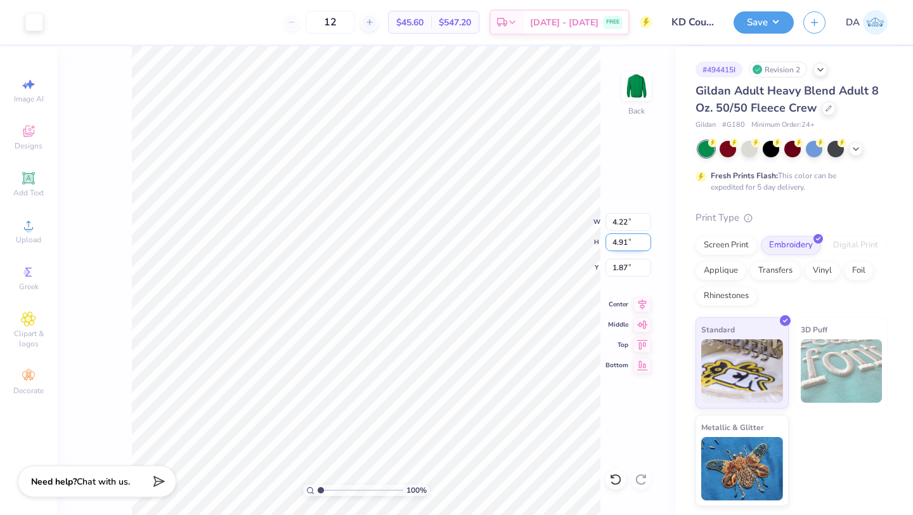
click at [615, 241] on input "4.91" at bounding box center [628, 242] width 46 height 18
click at [613, 243] on input "4.83" at bounding box center [628, 242] width 46 height 18
click at [612, 243] on input "4.85" at bounding box center [628, 242] width 46 height 18
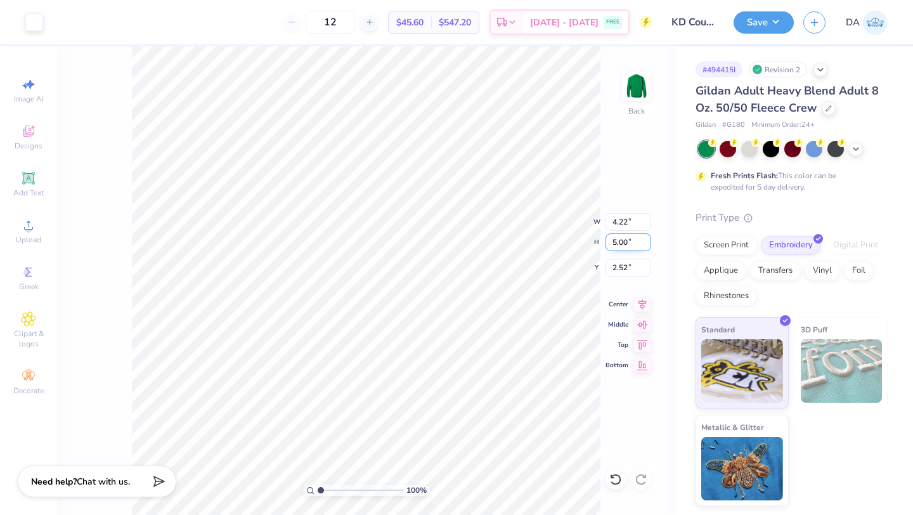
click at [621, 242] on input "5.00" at bounding box center [628, 242] width 46 height 18
click at [618, 242] on input "4.86" at bounding box center [628, 242] width 46 height 18
click at [621, 242] on input "4.76" at bounding box center [628, 242] width 46 height 18
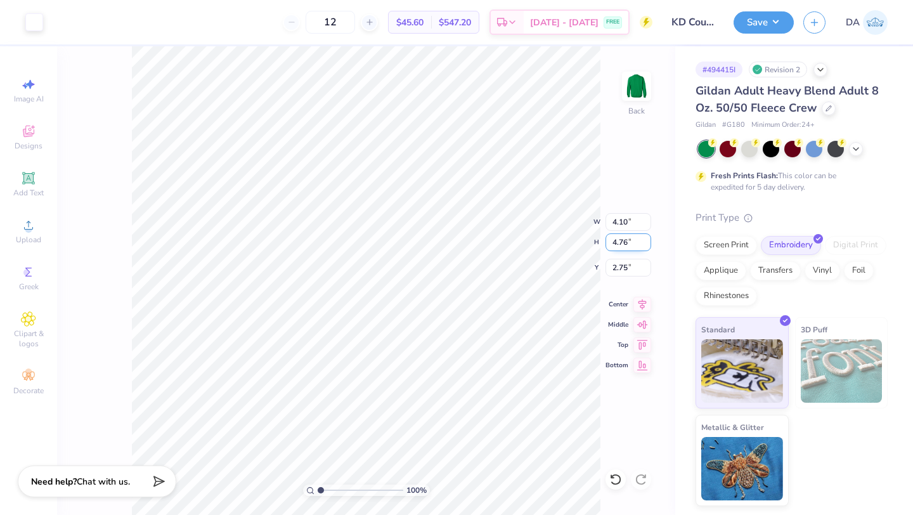
click at [621, 242] on input "4.76" at bounding box center [628, 242] width 46 height 18
click at [619, 240] on input "4.78" at bounding box center [628, 242] width 46 height 18
click at [618, 243] on input "4.60" at bounding box center [628, 242] width 46 height 18
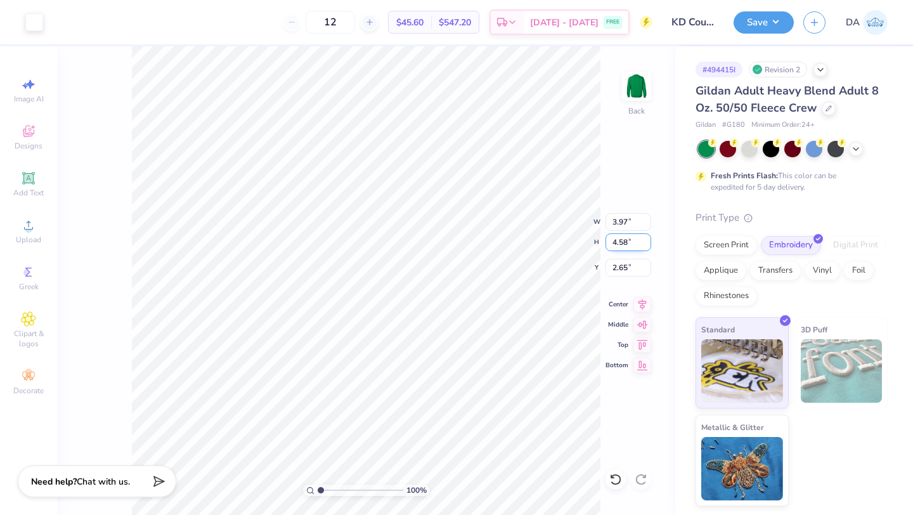
click at [621, 242] on input "4.58" at bounding box center [628, 242] width 46 height 18
click at [621, 243] on input "4.10" at bounding box center [628, 242] width 46 height 18
click at [610, 478] on icon at bounding box center [615, 479] width 13 height 13
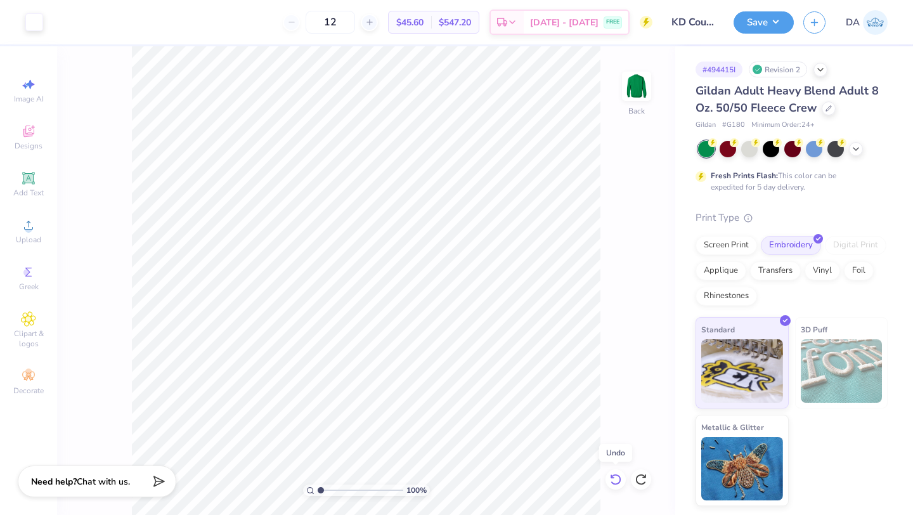
click at [610, 478] on icon at bounding box center [615, 479] width 13 height 13
click at [615, 245] on input "3.92" at bounding box center [628, 242] width 46 height 18
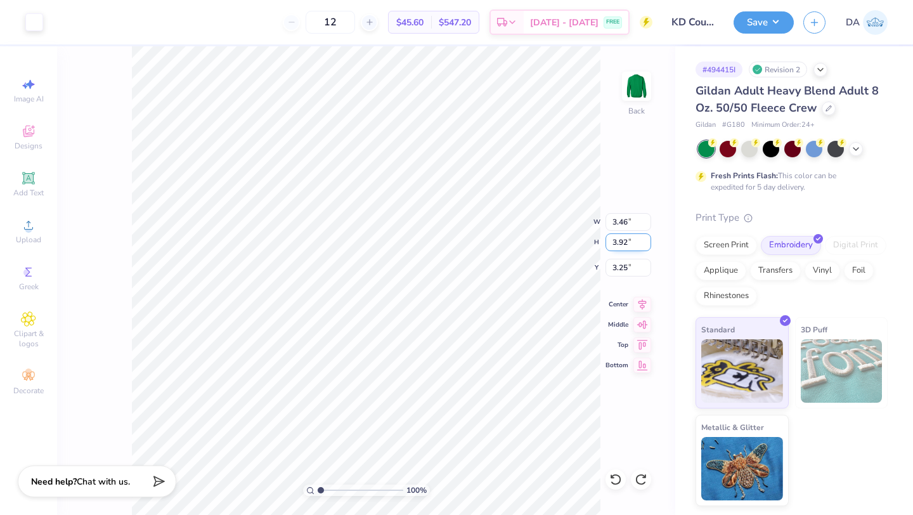
click at [615, 245] on input "3.92" at bounding box center [628, 242] width 46 height 18
click at [621, 241] on input "4.10" at bounding box center [628, 242] width 46 height 18
click at [626, 239] on input "0.49" at bounding box center [628, 242] width 46 height 18
click at [619, 477] on icon at bounding box center [615, 479] width 11 height 11
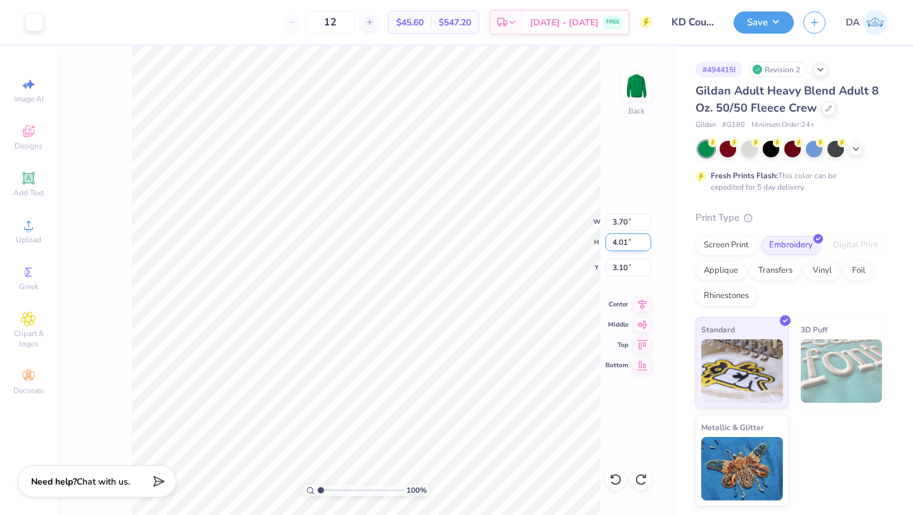
click at [626, 239] on input "4.01" at bounding box center [628, 242] width 46 height 18
click at [627, 236] on input "4.01" at bounding box center [628, 242] width 46 height 18
click at [538, 210] on div "100 % Back W 3.69 H 4.00 Y 3.11 Center Middle Top Bottom" at bounding box center [366, 280] width 618 height 468
click at [628, 239] on input "4.10" at bounding box center [628, 242] width 46 height 18
click at [607, 474] on div at bounding box center [615, 479] width 20 height 20
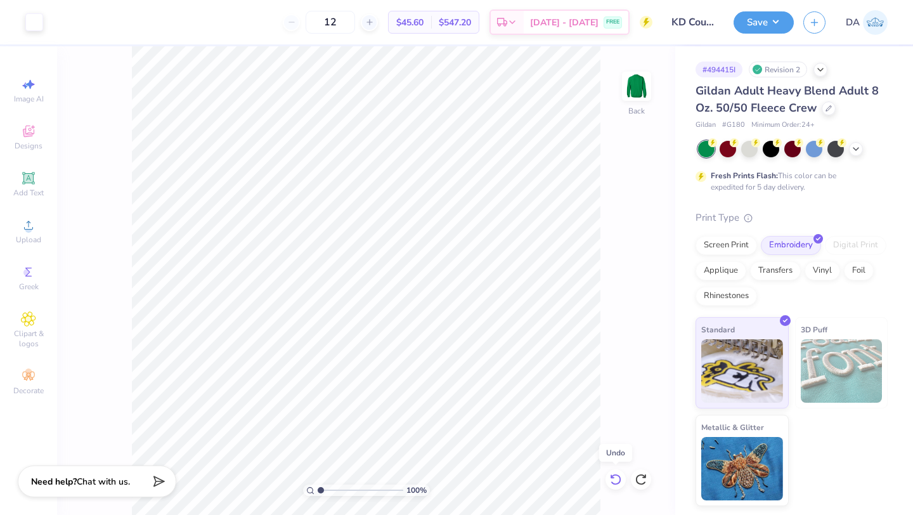
click at [608, 474] on div at bounding box center [615, 479] width 20 height 20
click at [614, 479] on icon at bounding box center [615, 479] width 13 height 13
click at [621, 240] on input "4.10" at bounding box center [628, 242] width 46 height 18
click at [761, 29] on button "Save" at bounding box center [763, 21] width 60 height 22
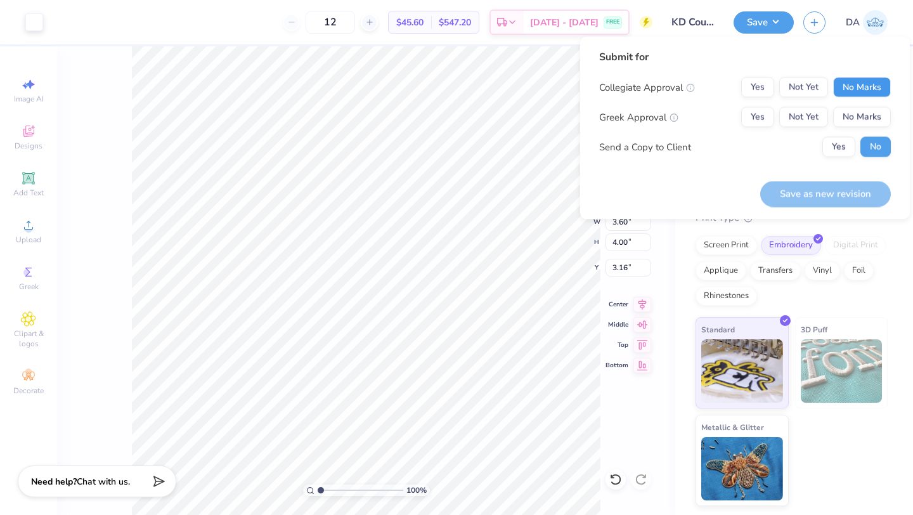
click at [860, 81] on button "No Marks" at bounding box center [862, 87] width 58 height 20
click at [763, 115] on button "Yes" at bounding box center [757, 117] width 33 height 20
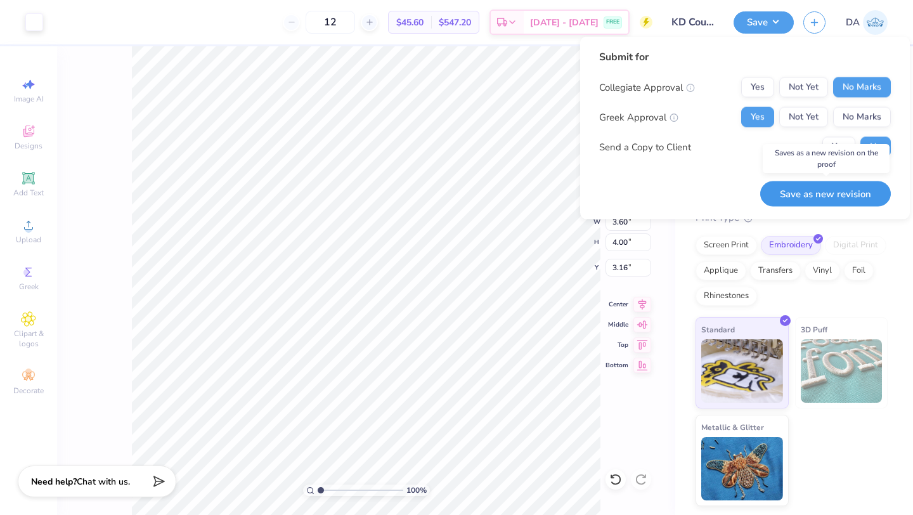
click at [841, 200] on button "Save as new revision" at bounding box center [825, 194] width 131 height 26
